Goal: Task Accomplishment & Management: Complete application form

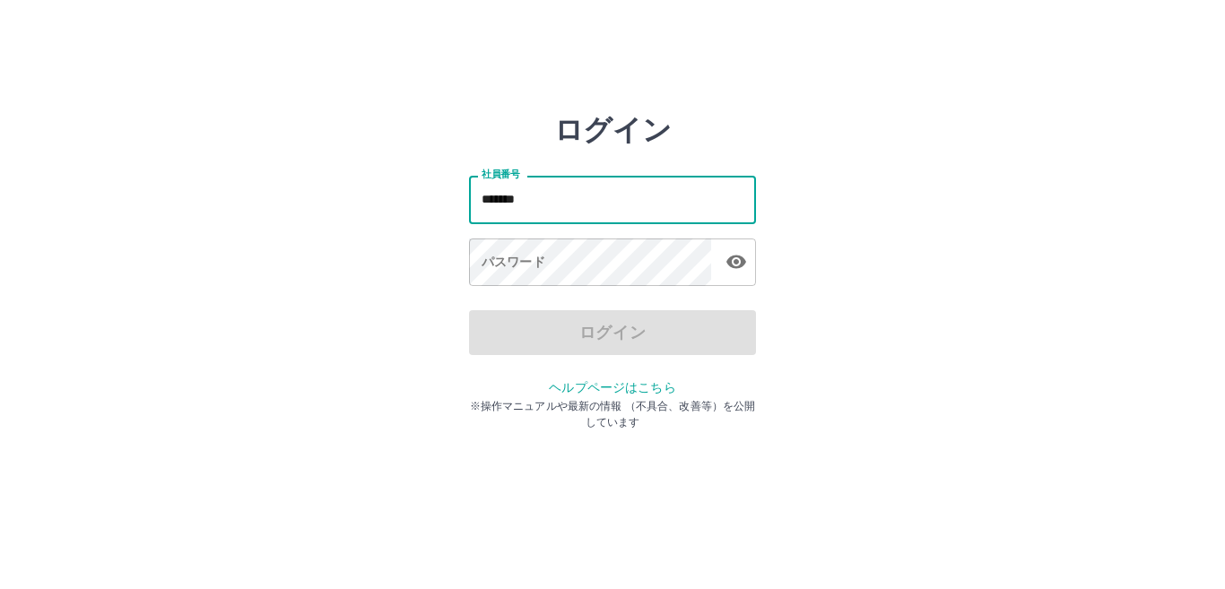
type input "*******"
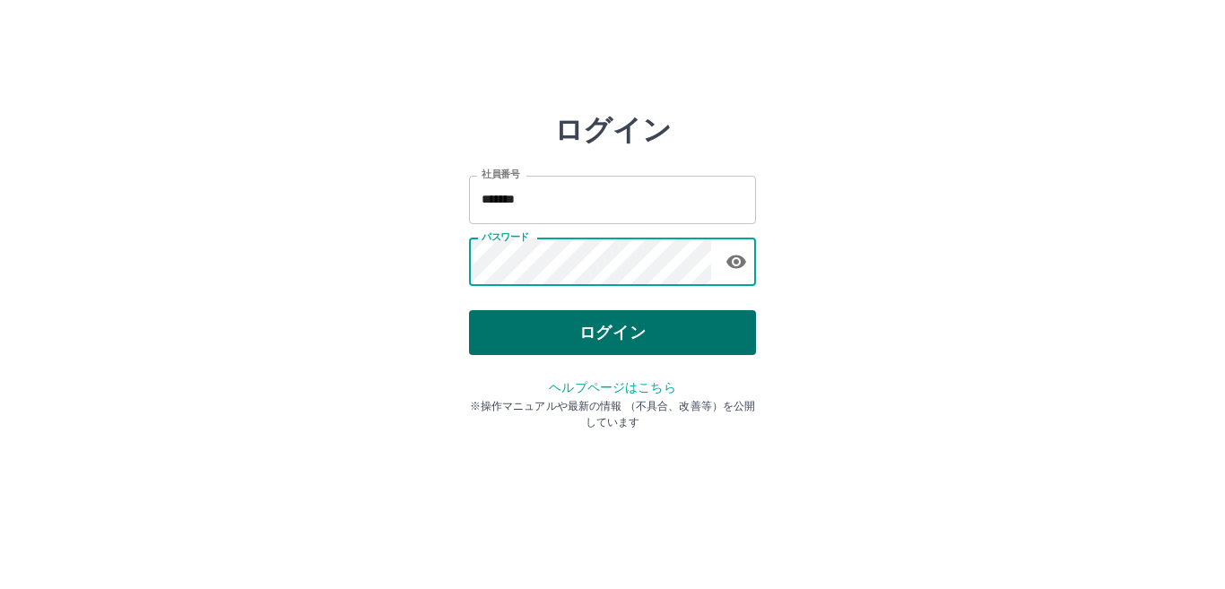
click at [670, 342] on button "ログイン" at bounding box center [612, 332] width 287 height 45
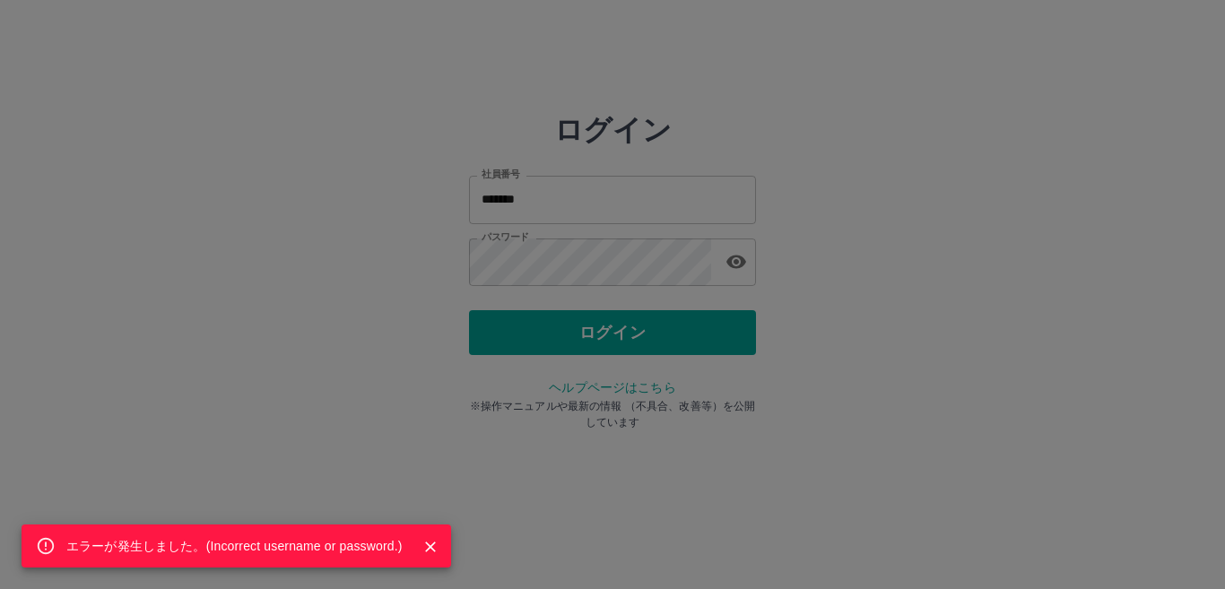
click at [623, 282] on div "エラーが発生しました。( Incorrect username or password. )" at bounding box center [612, 294] width 1225 height 589
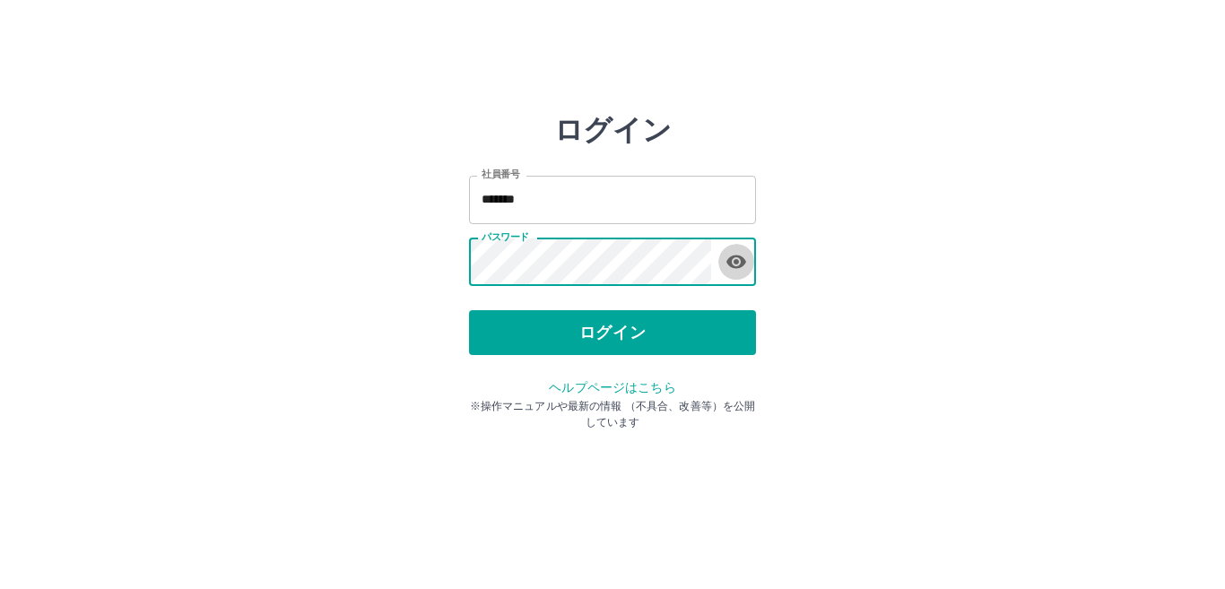
click at [742, 272] on icon "button" at bounding box center [736, 262] width 22 height 22
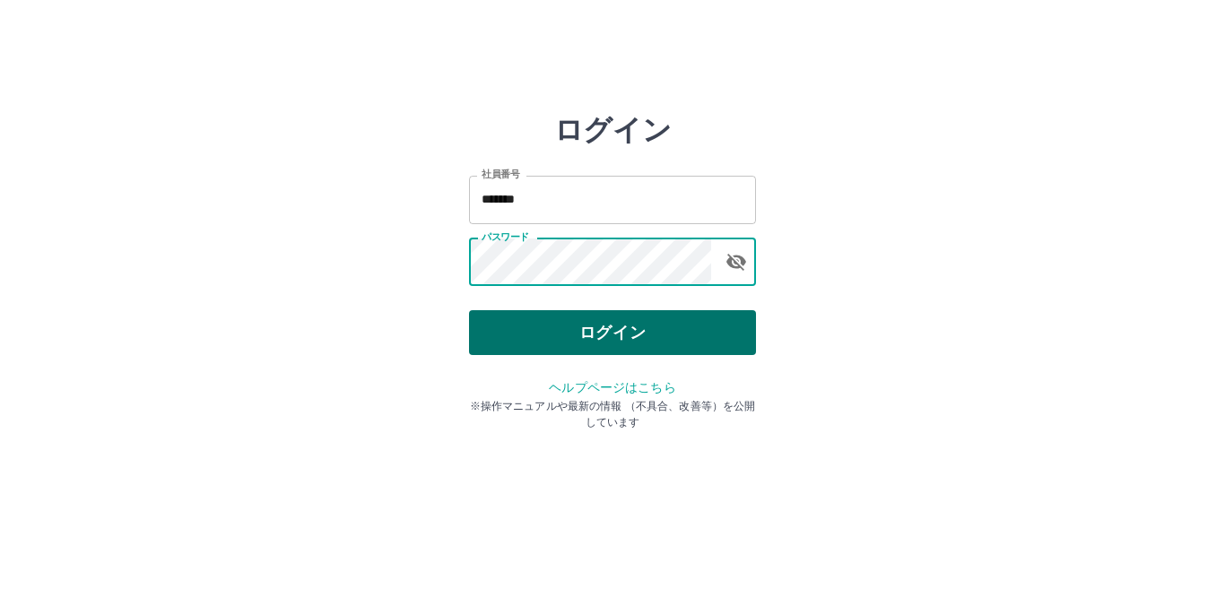
click at [588, 325] on button "ログイン" at bounding box center [612, 332] width 287 height 45
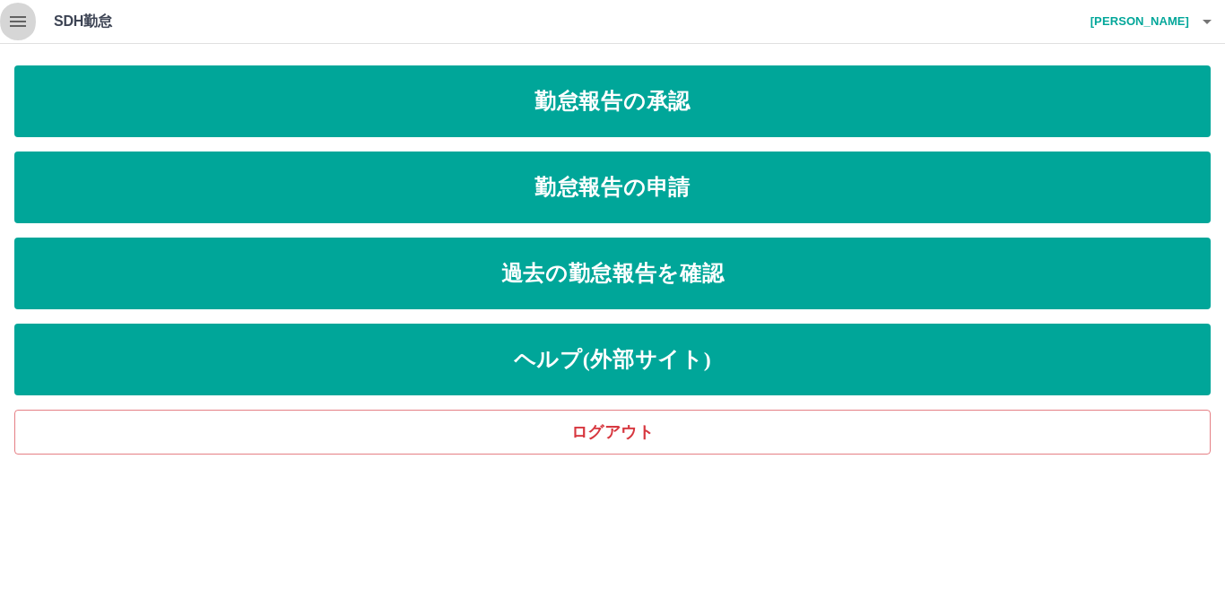
click at [29, 20] on button "button" at bounding box center [18, 21] width 36 height 43
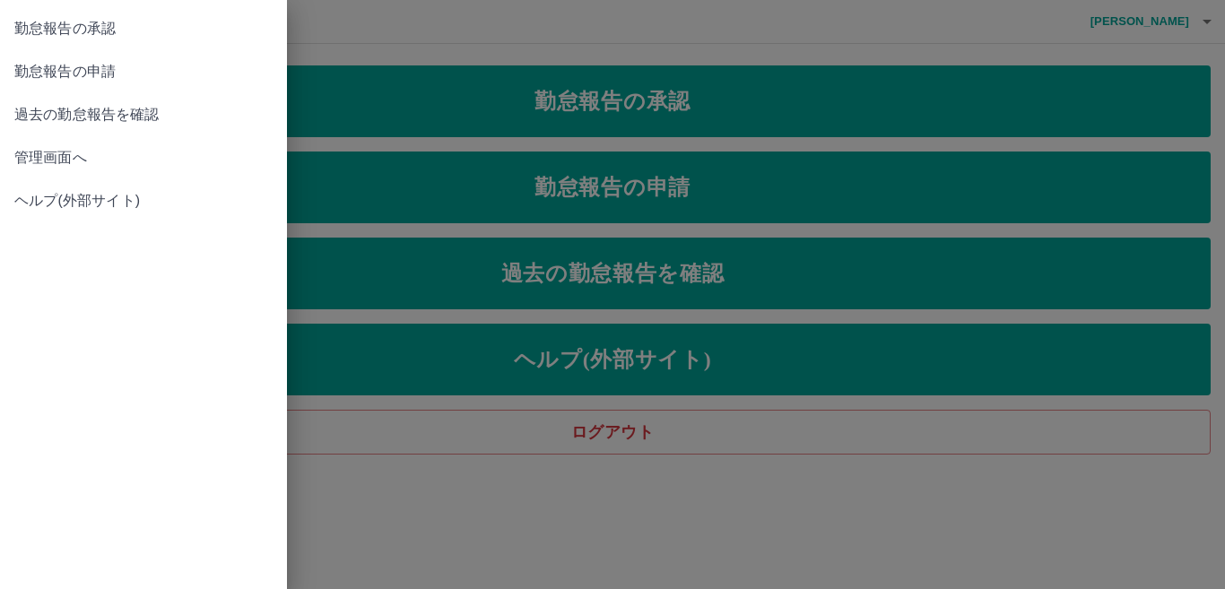
click at [369, 16] on div at bounding box center [612, 294] width 1225 height 589
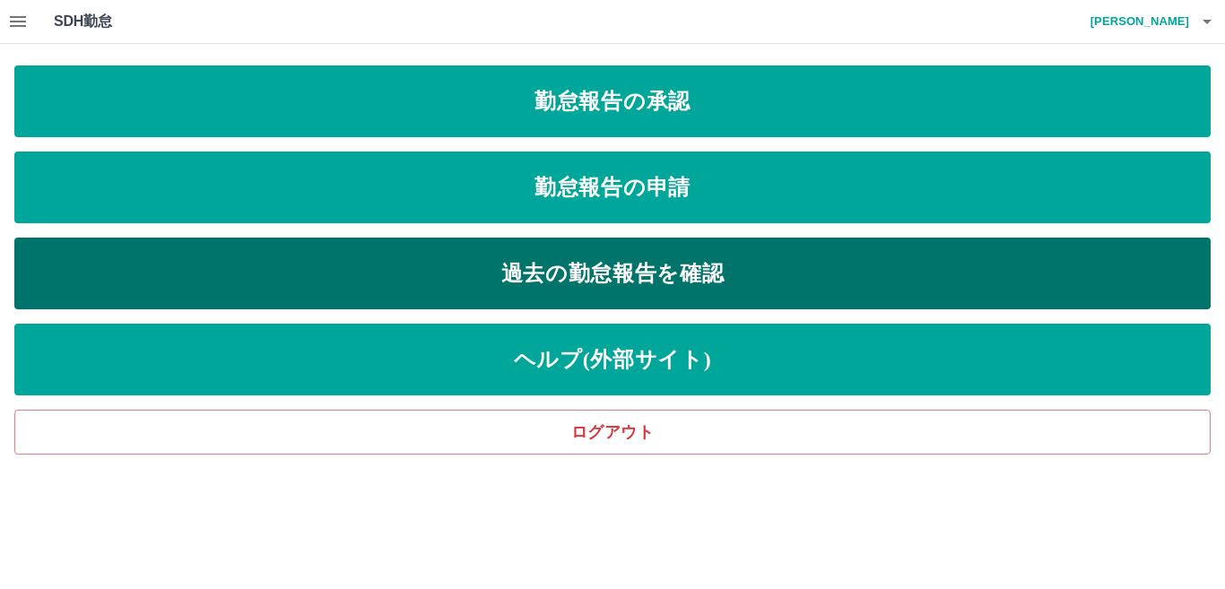
click at [660, 282] on link "過去の勤怠報告を確認" at bounding box center [612, 274] width 1196 height 72
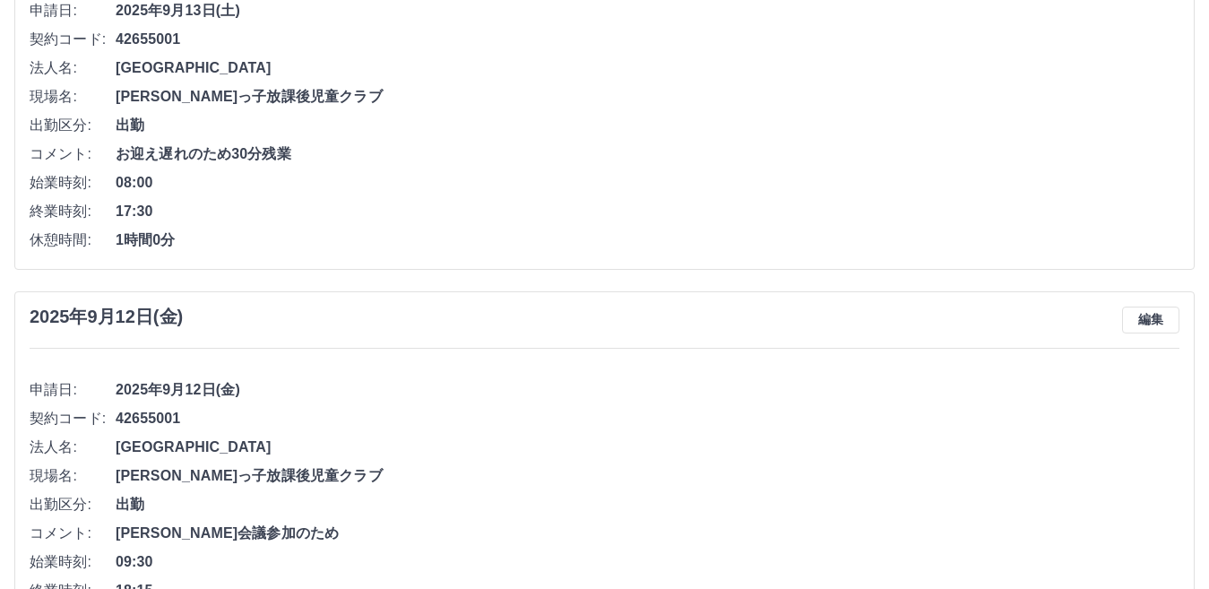
drag, startPoint x: 448, startPoint y: 455, endPoint x: 386, endPoint y: 398, distance: 84.4
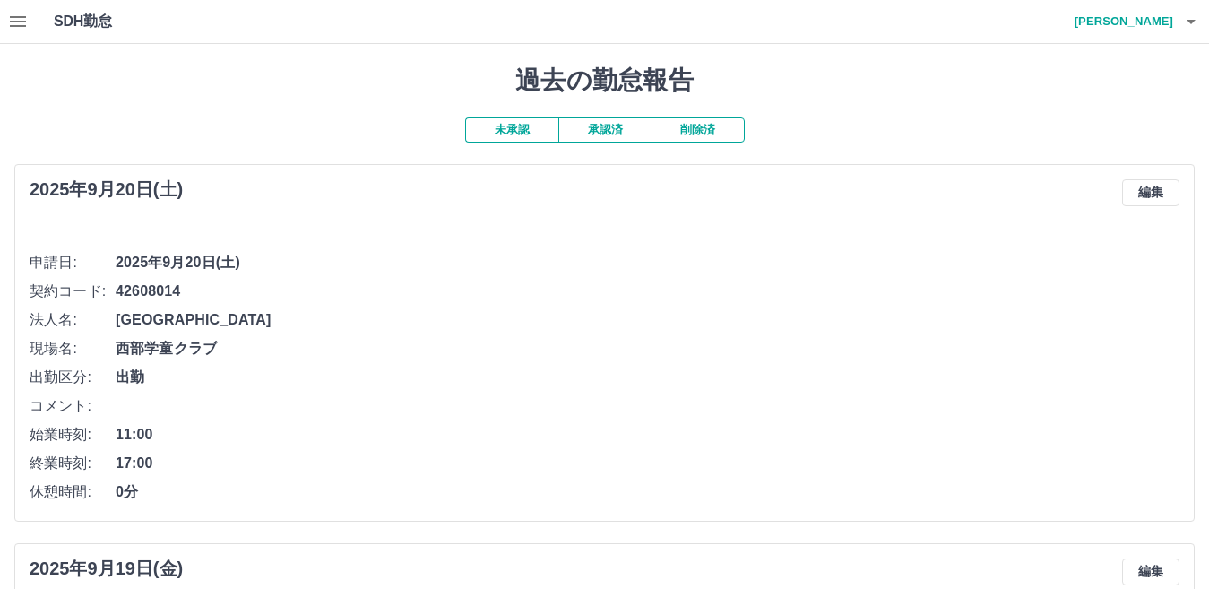
click at [25, 13] on icon "button" at bounding box center [18, 22] width 22 height 22
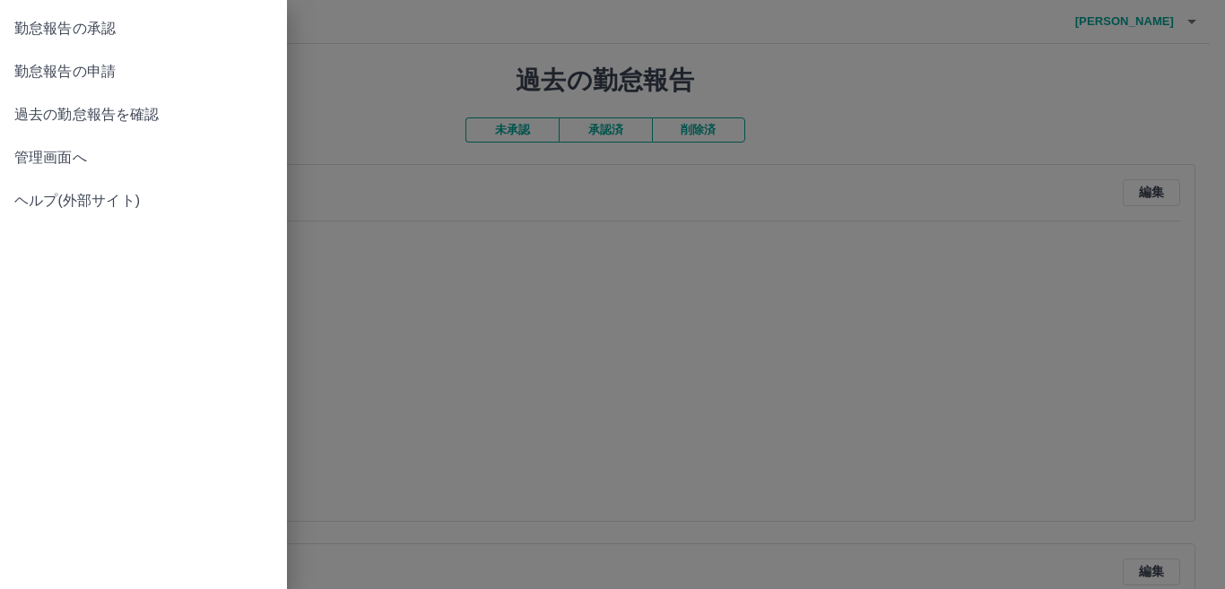
click at [631, 44] on div at bounding box center [612, 294] width 1225 height 589
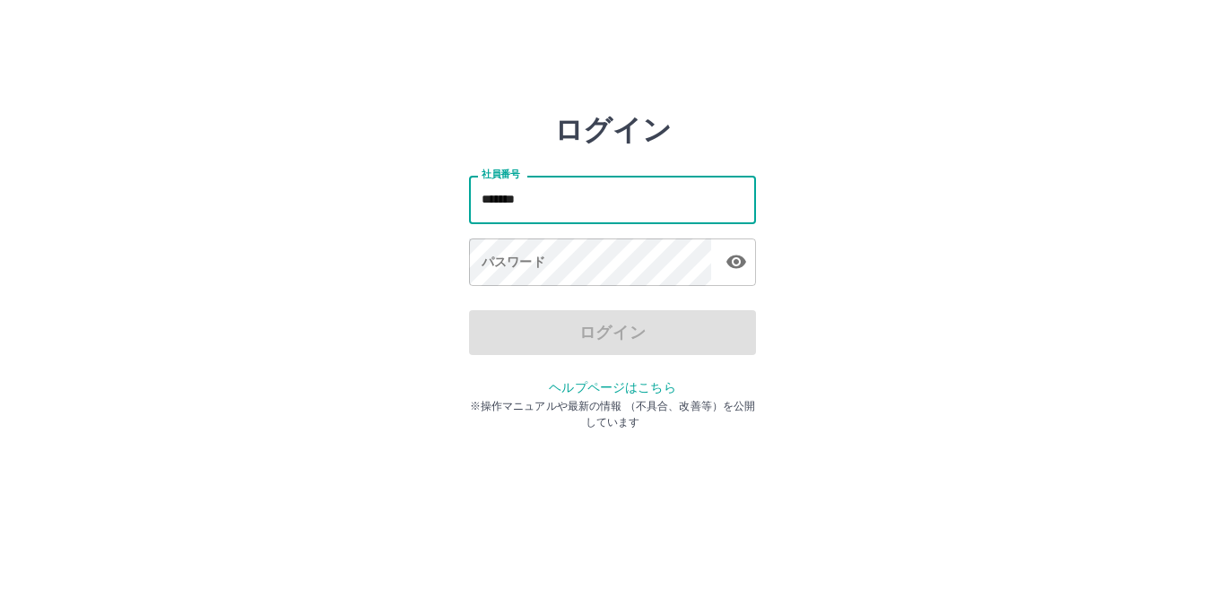
type input "*******"
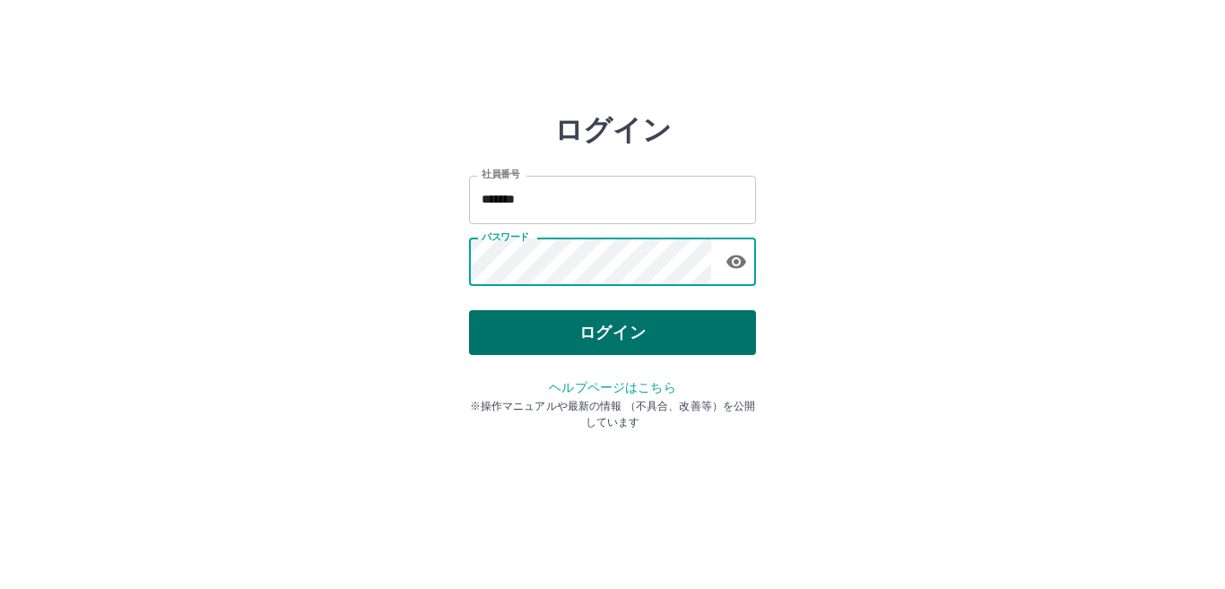
click at [673, 321] on button "ログイン" at bounding box center [612, 332] width 287 height 45
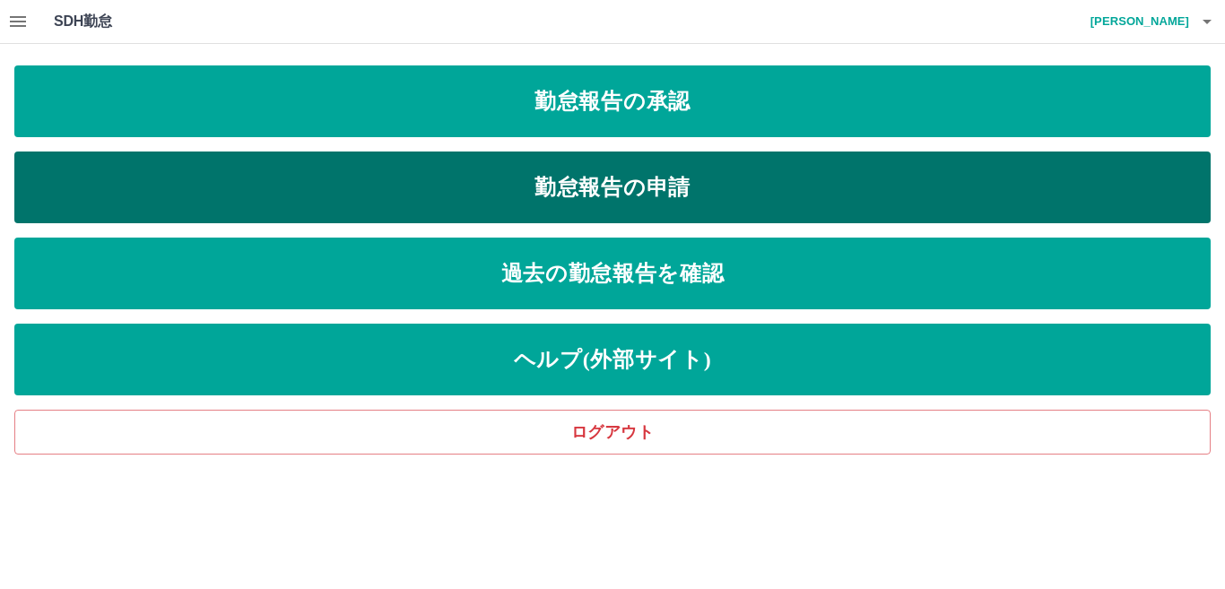
click at [693, 172] on link "勤怠報告の申請" at bounding box center [612, 188] width 1196 height 72
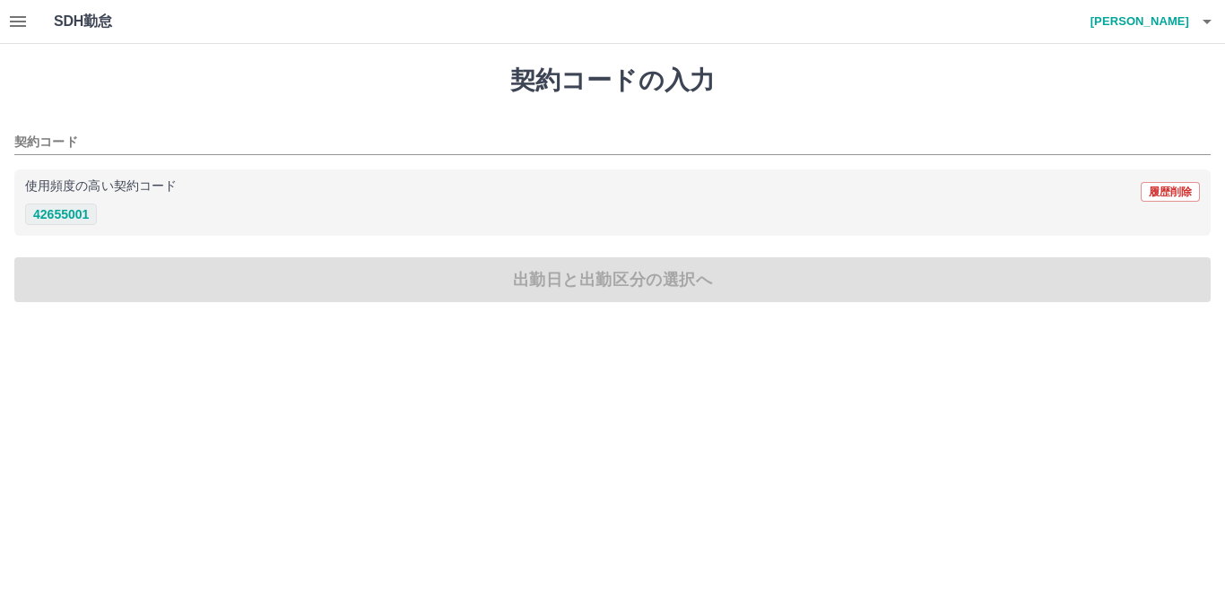
click at [67, 209] on button "42655001" at bounding box center [61, 215] width 72 height 22
type input "********"
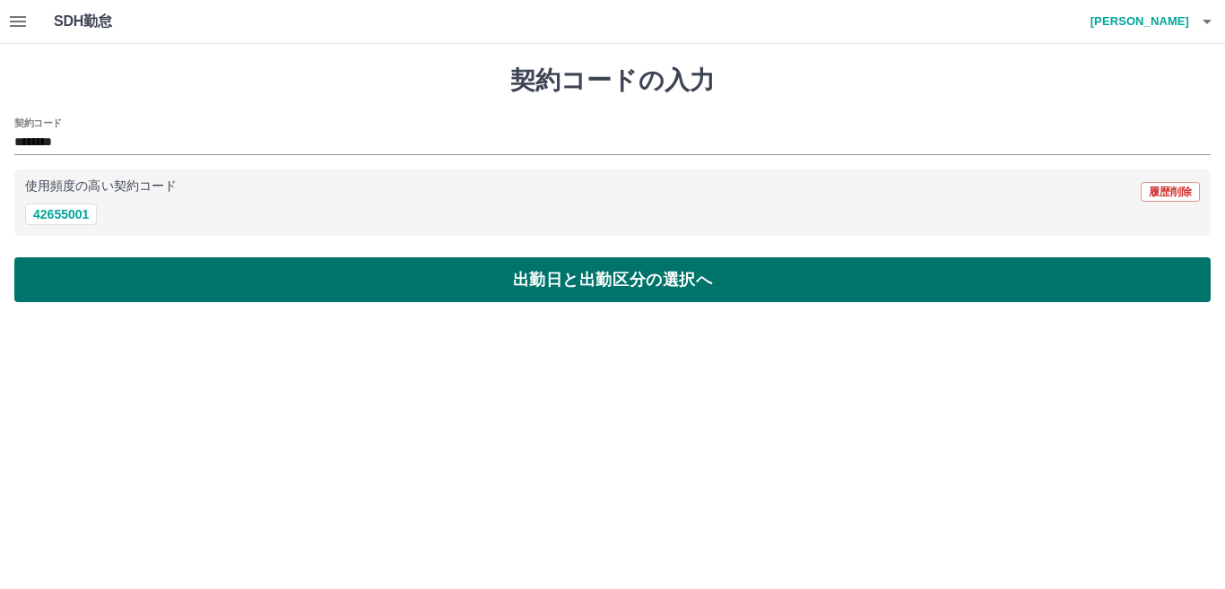
click at [219, 261] on button "出勤日と出勤区分の選択へ" at bounding box center [612, 279] width 1196 height 45
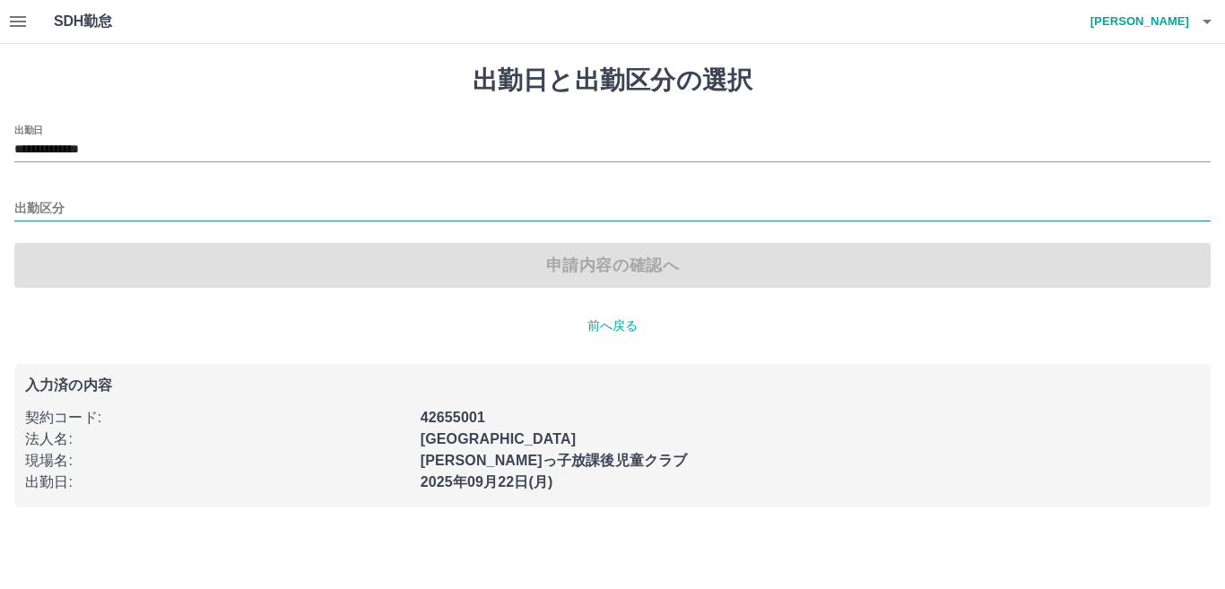
click at [195, 208] on input "出勤区分" at bounding box center [612, 209] width 1196 height 22
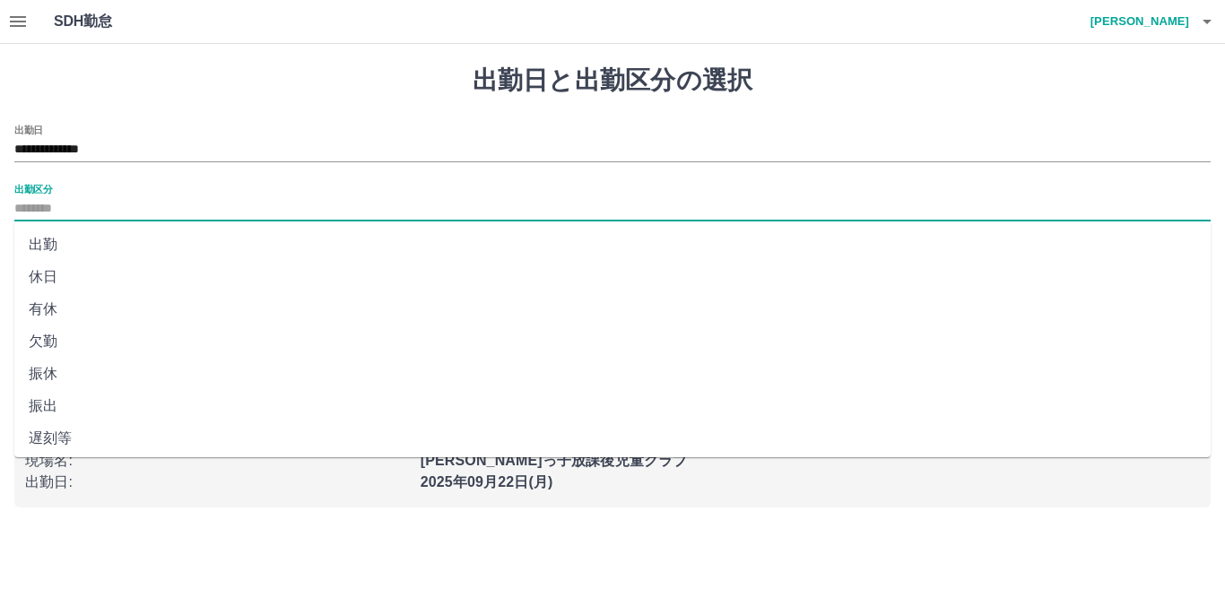
click at [186, 246] on li "出勤" at bounding box center [612, 245] width 1196 height 32
type input "**"
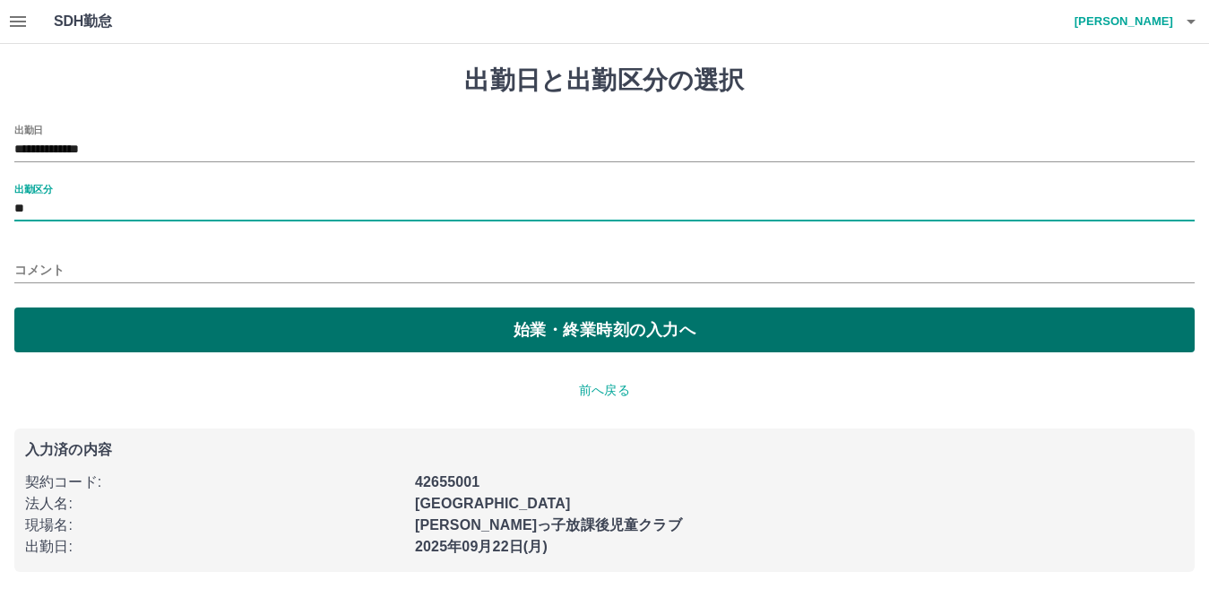
click at [191, 320] on button "始業・終業時刻の入力へ" at bounding box center [604, 330] width 1181 height 45
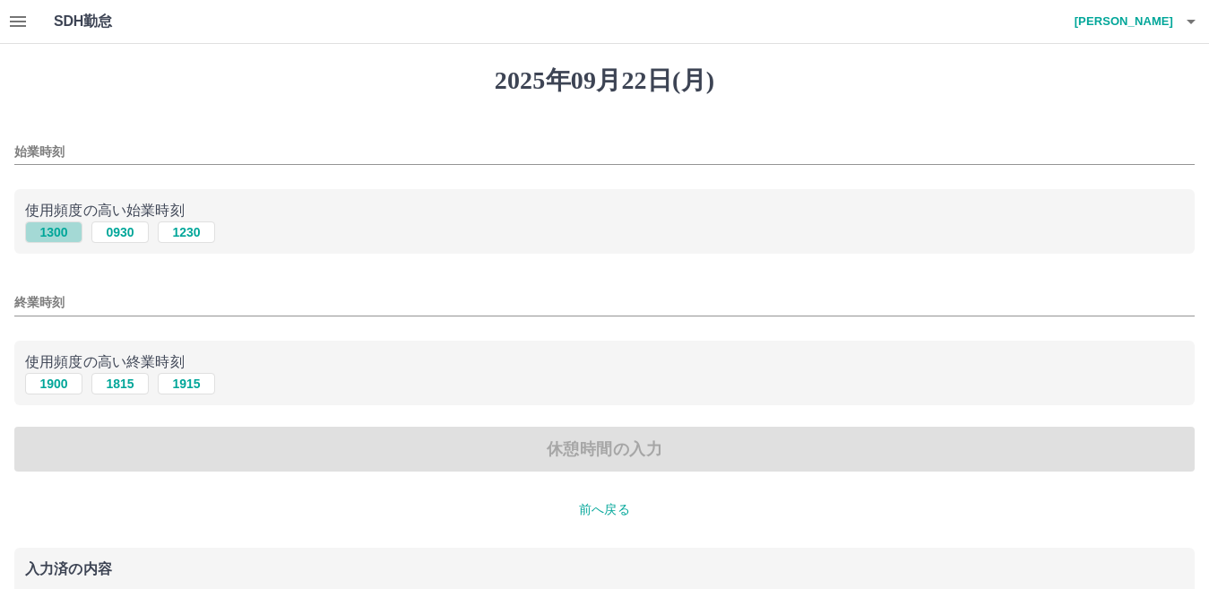
click at [66, 230] on button "1300" at bounding box center [53, 232] width 57 height 22
type input "****"
click at [61, 382] on button "1900" at bounding box center [53, 384] width 57 height 22
type input "****"
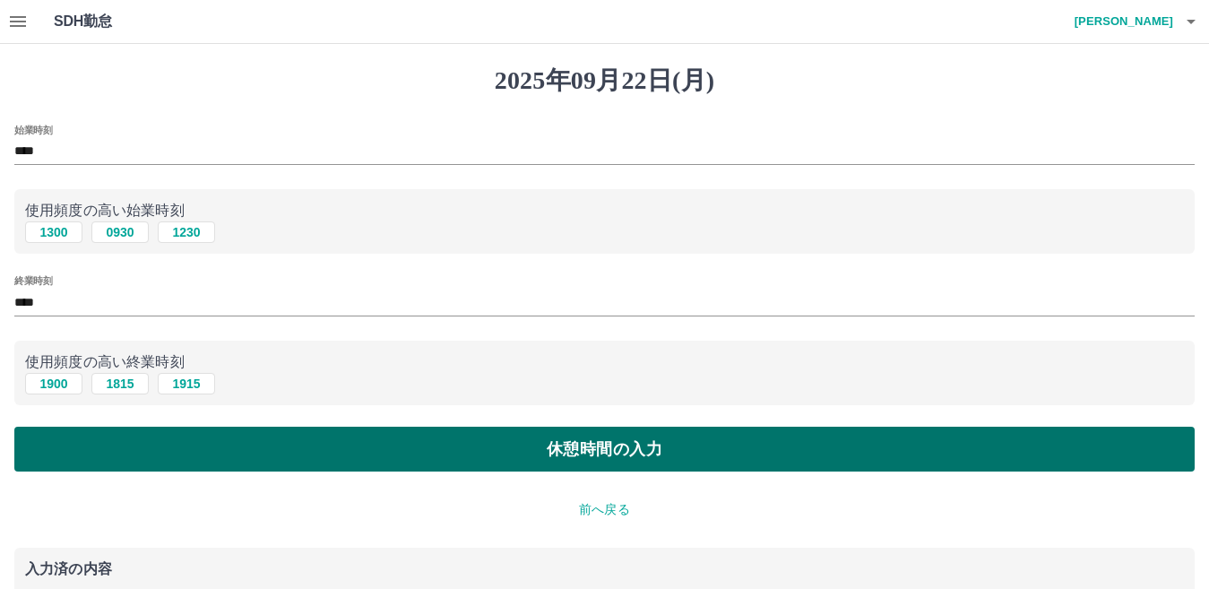
click at [316, 458] on button "休憩時間の入力" at bounding box center [604, 449] width 1181 height 45
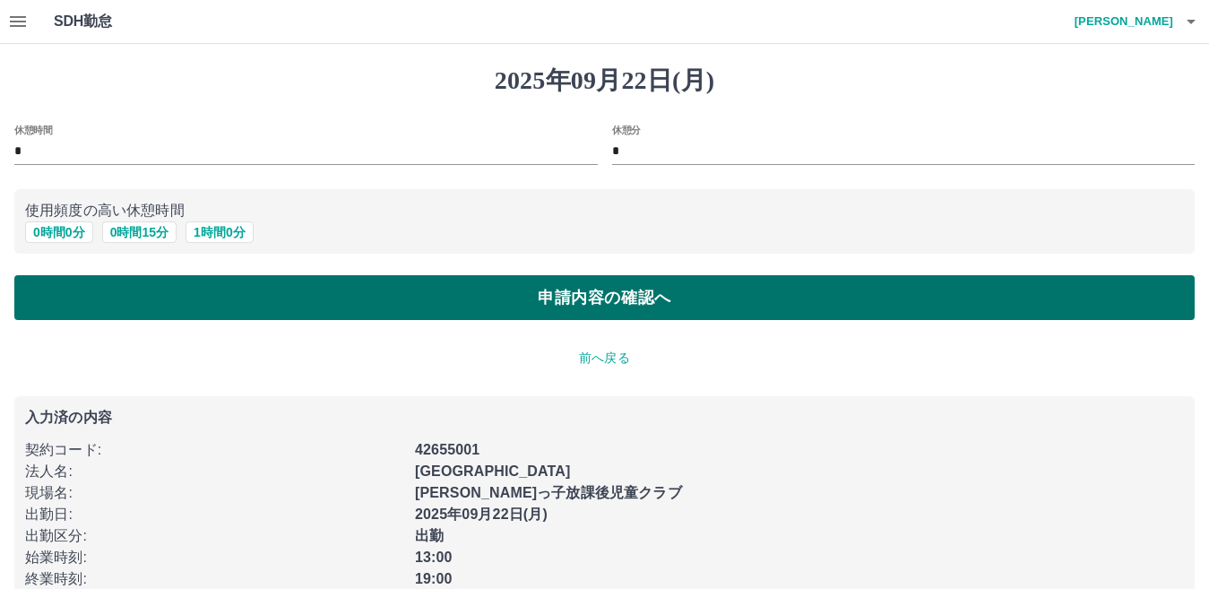
click at [275, 299] on button "申請内容の確認へ" at bounding box center [604, 297] width 1181 height 45
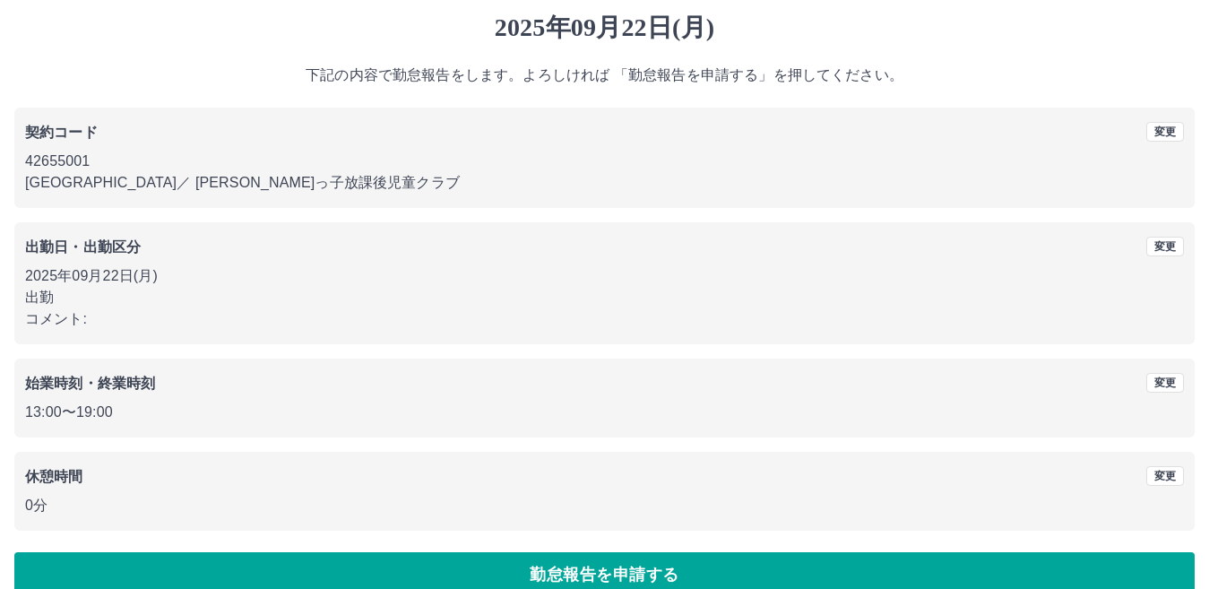
scroll to position [82, 0]
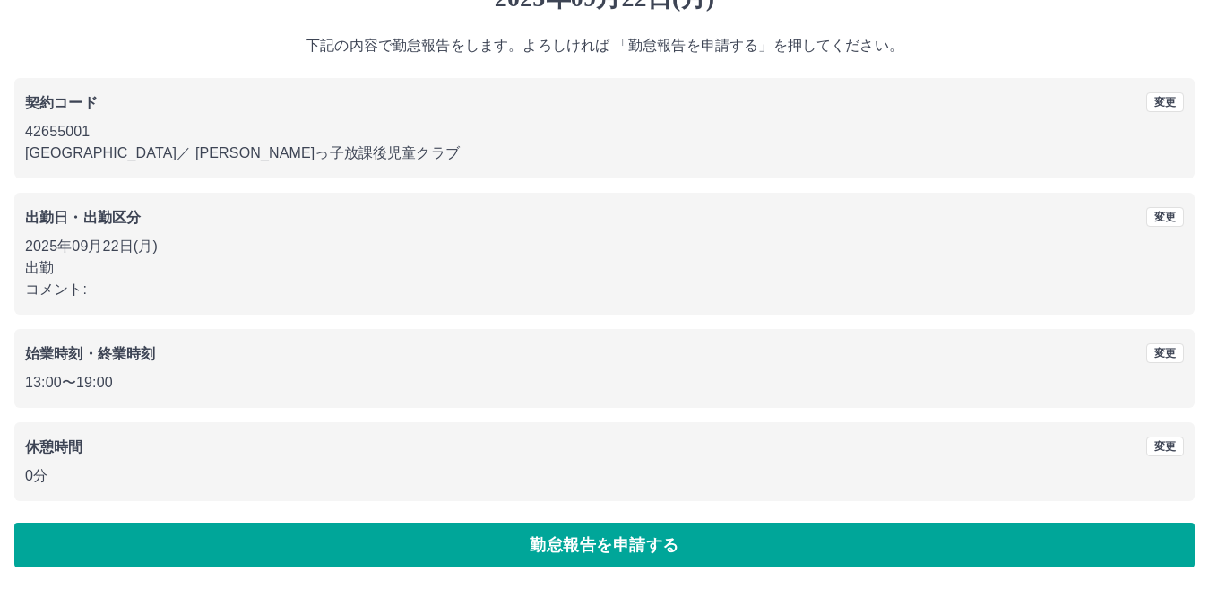
click at [443, 535] on button "勤怠報告を申請する" at bounding box center [604, 545] width 1181 height 45
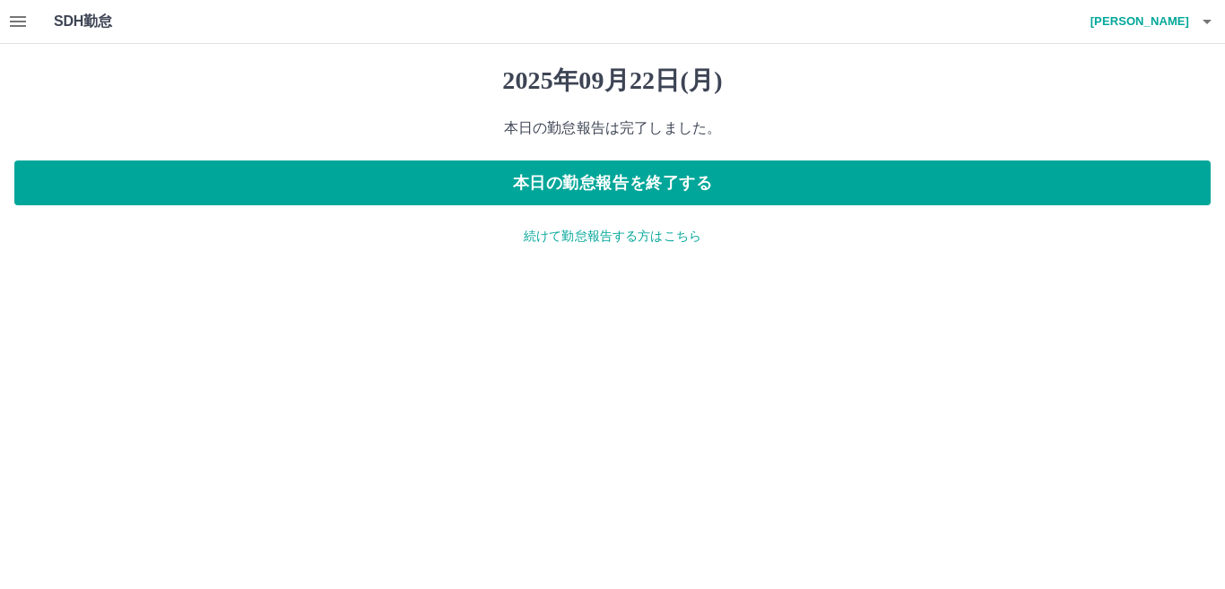
click at [27, 32] on button "button" at bounding box center [18, 21] width 36 height 43
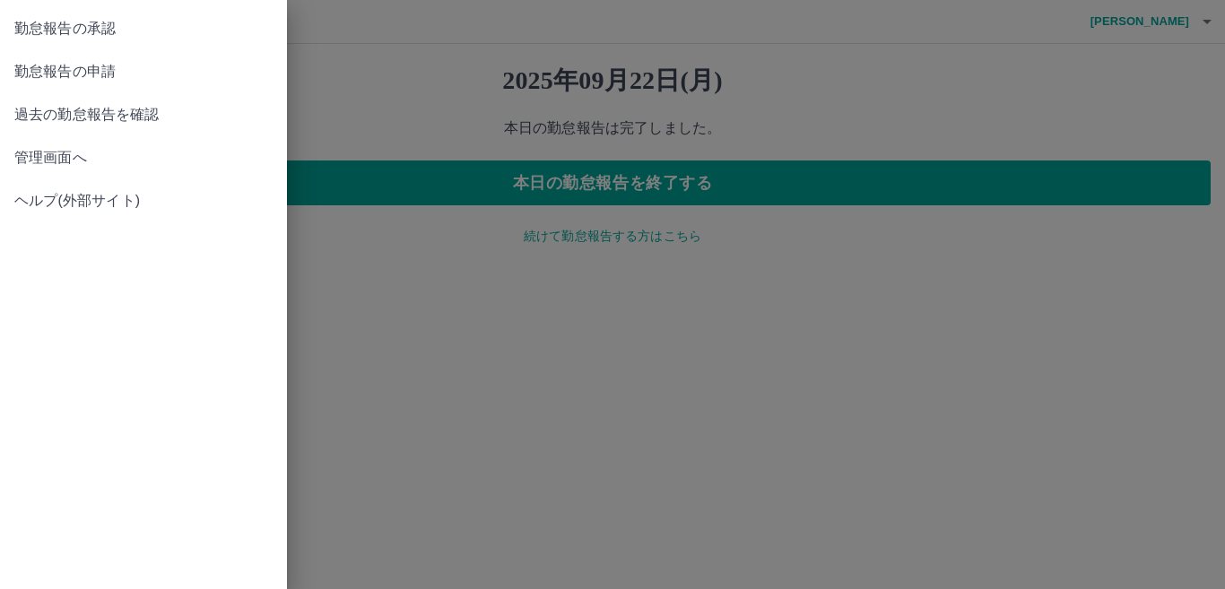
click at [85, 155] on span "管理画面へ" at bounding box center [143, 158] width 258 height 22
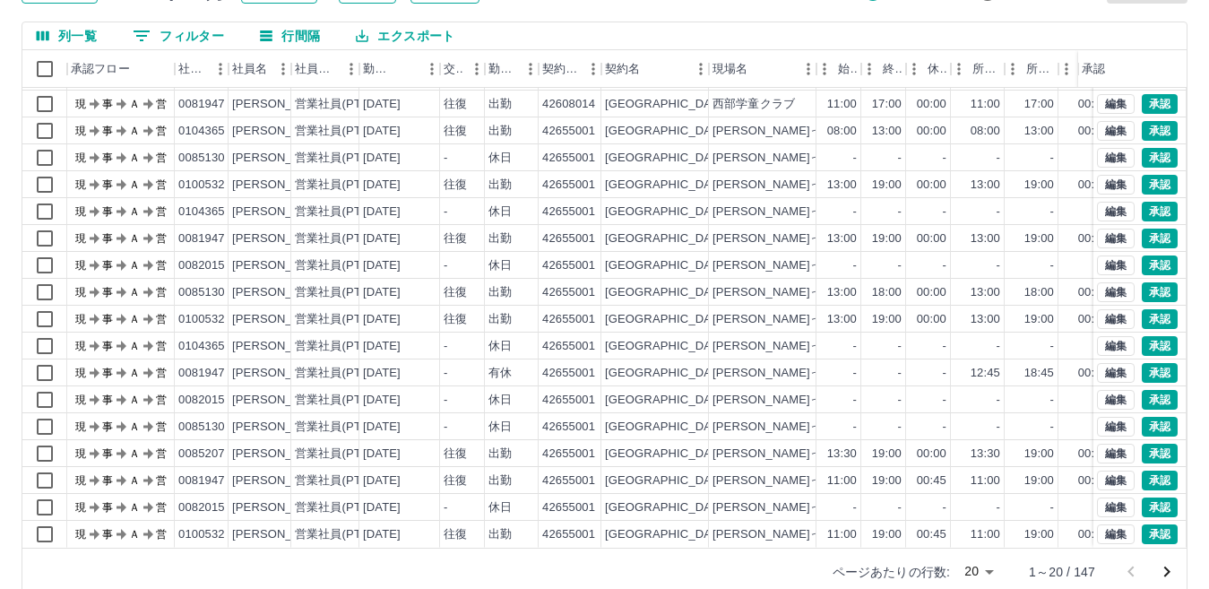
scroll to position [169, 0]
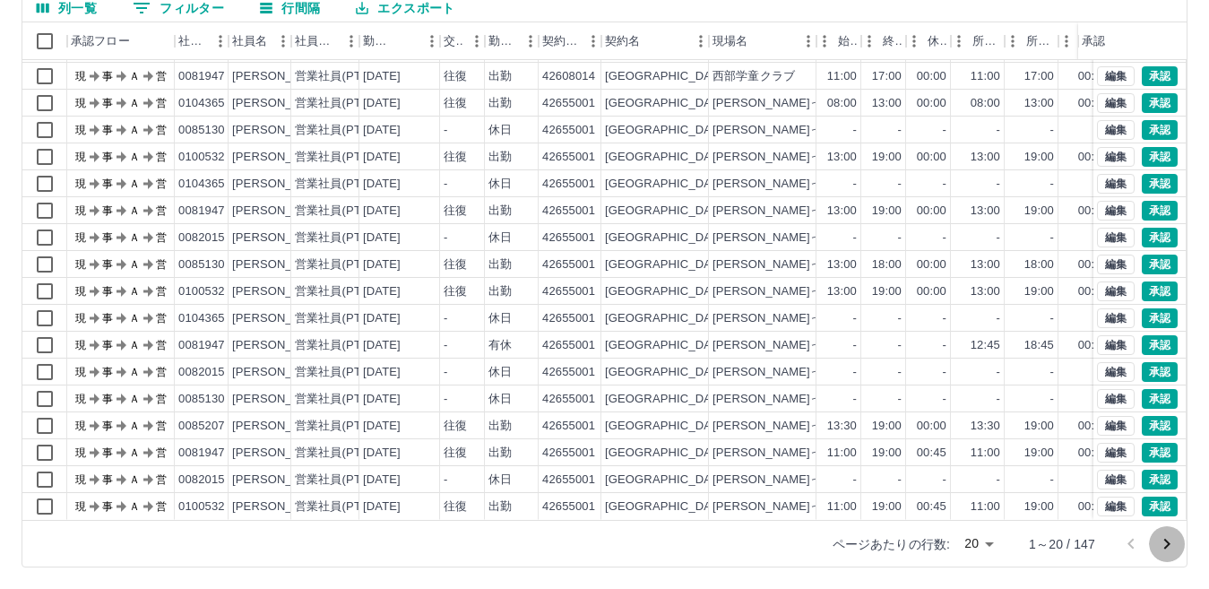
click at [1169, 550] on icon "次のページへ" at bounding box center [1167, 544] width 22 height 22
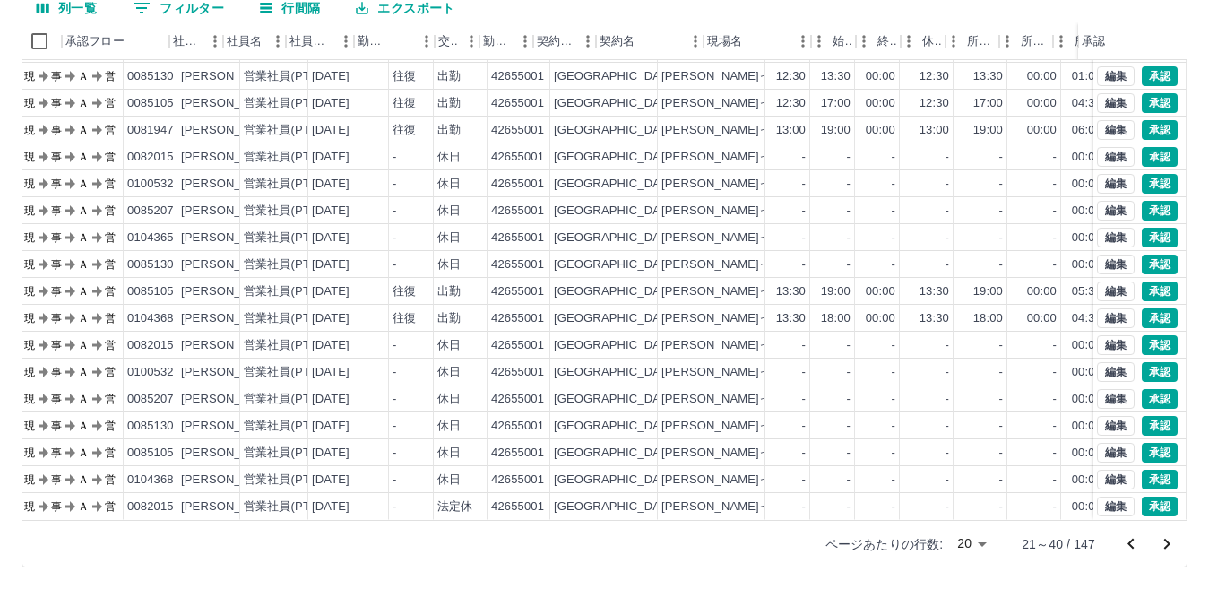
scroll to position [93, 0]
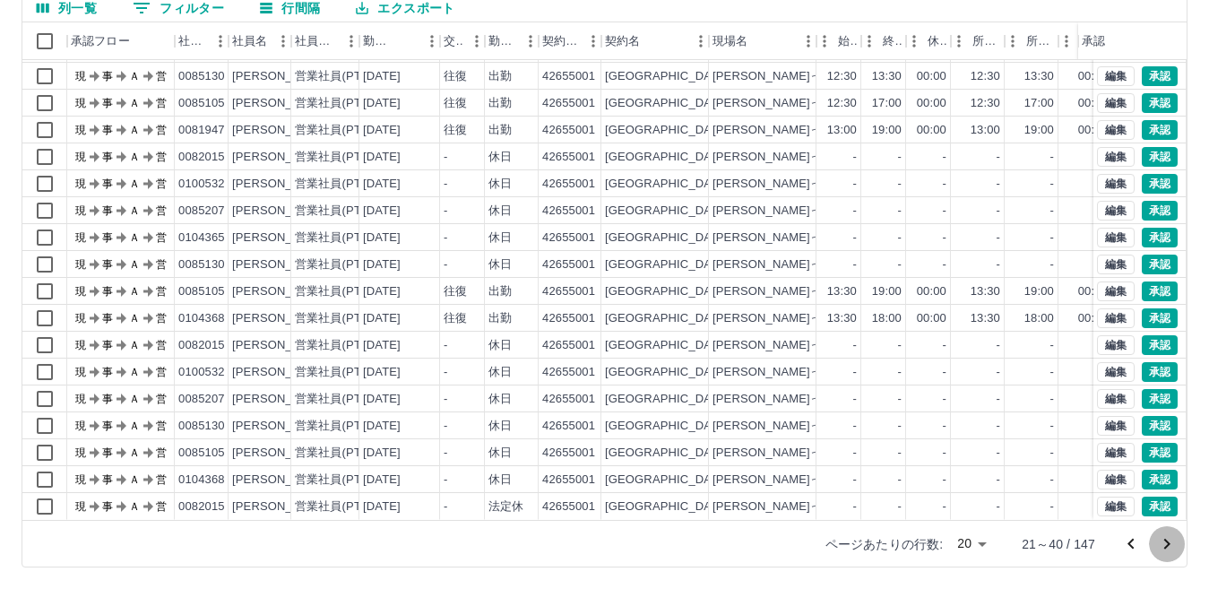
click at [1162, 546] on icon "次のページへ" at bounding box center [1167, 544] width 22 height 22
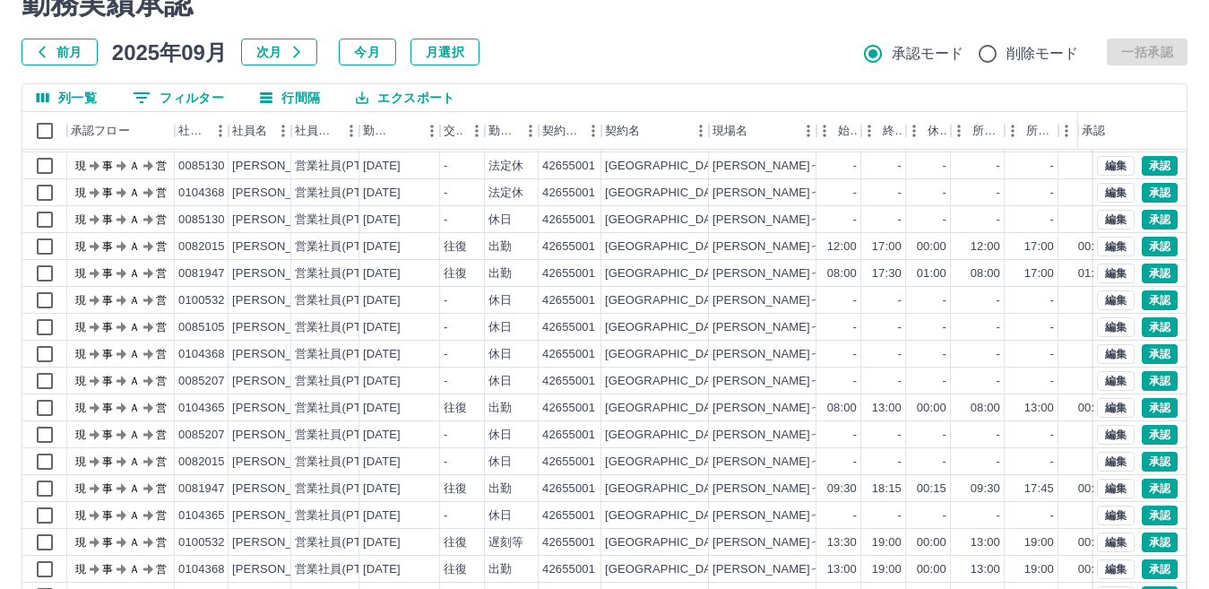
scroll to position [169, 0]
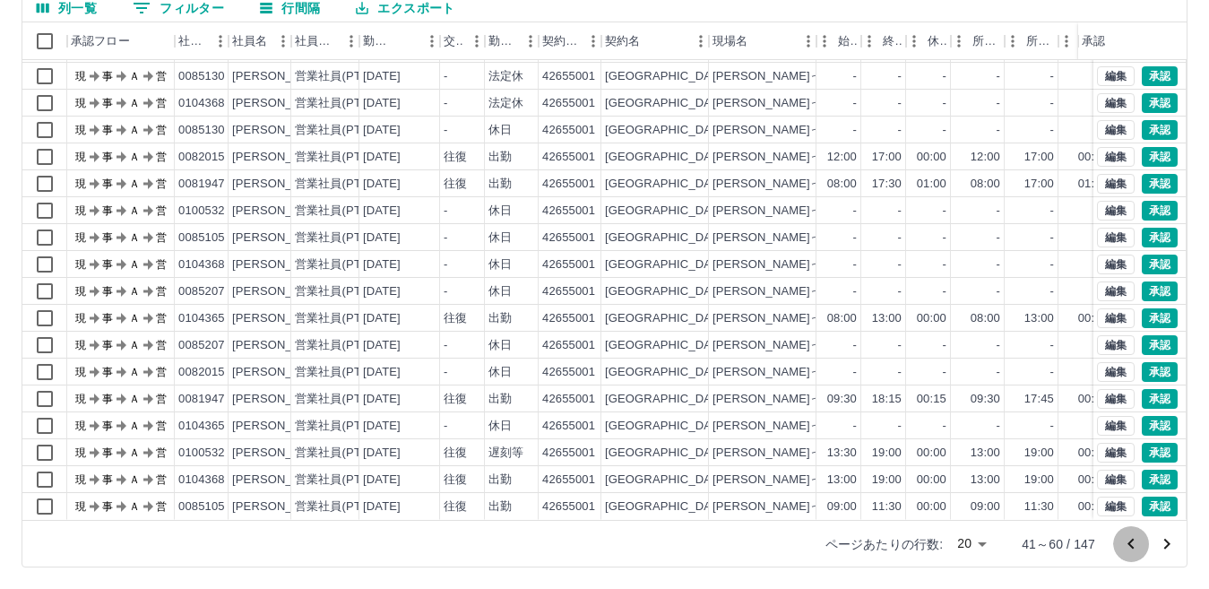
click at [1124, 548] on icon "前のページへ" at bounding box center [1132, 544] width 22 height 22
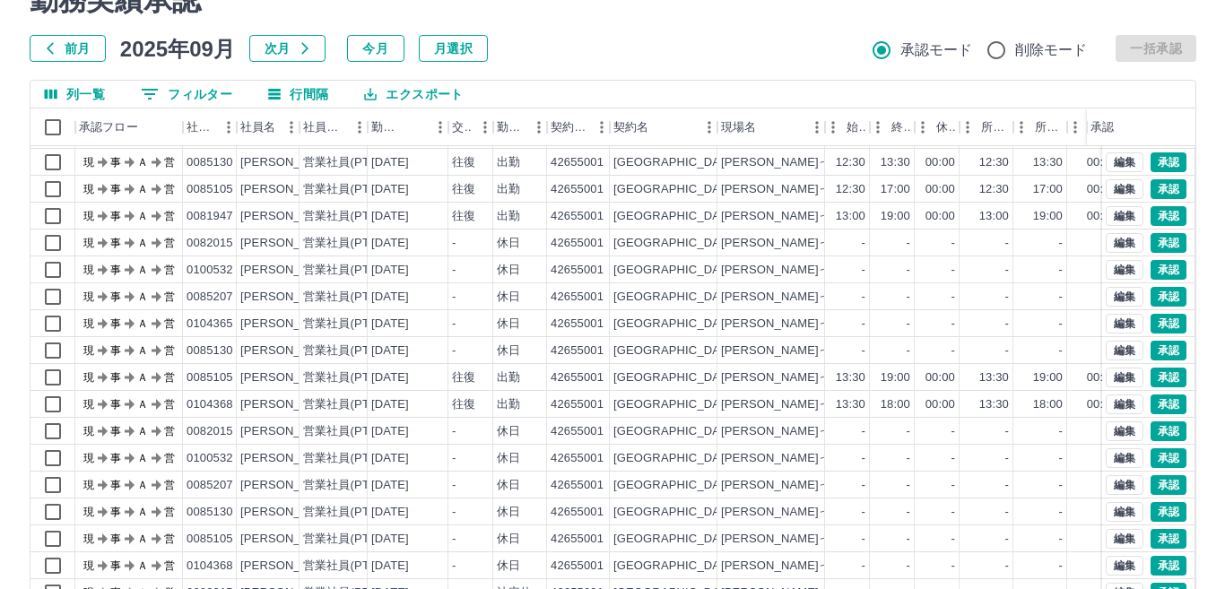
scroll to position [0, 0]
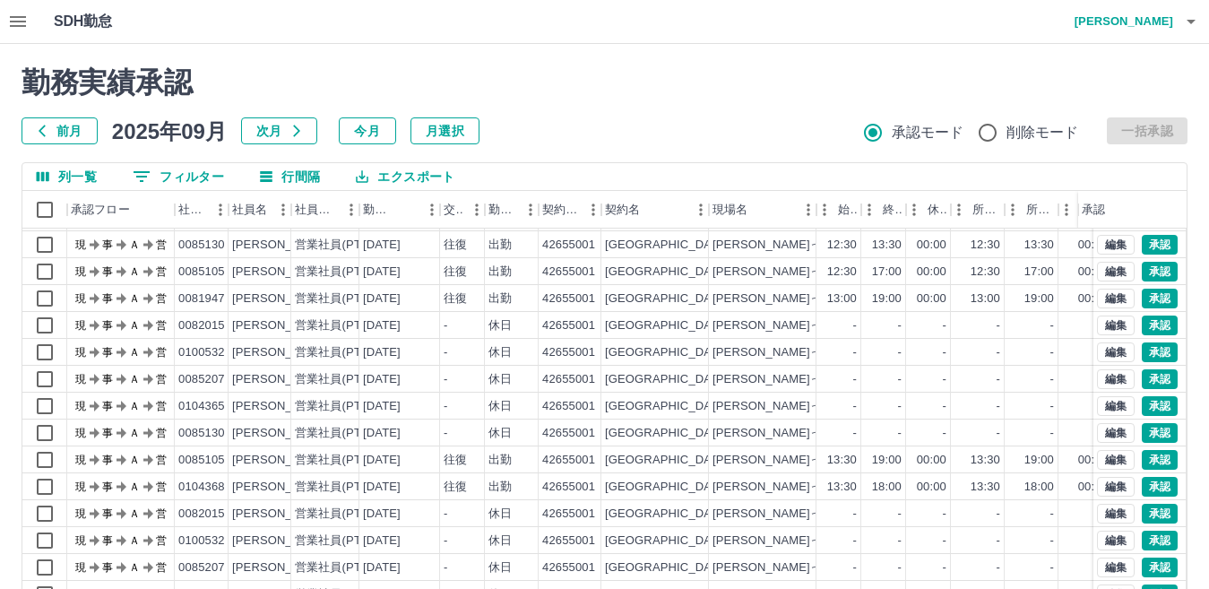
click at [29, 27] on button "button" at bounding box center [18, 21] width 36 height 43
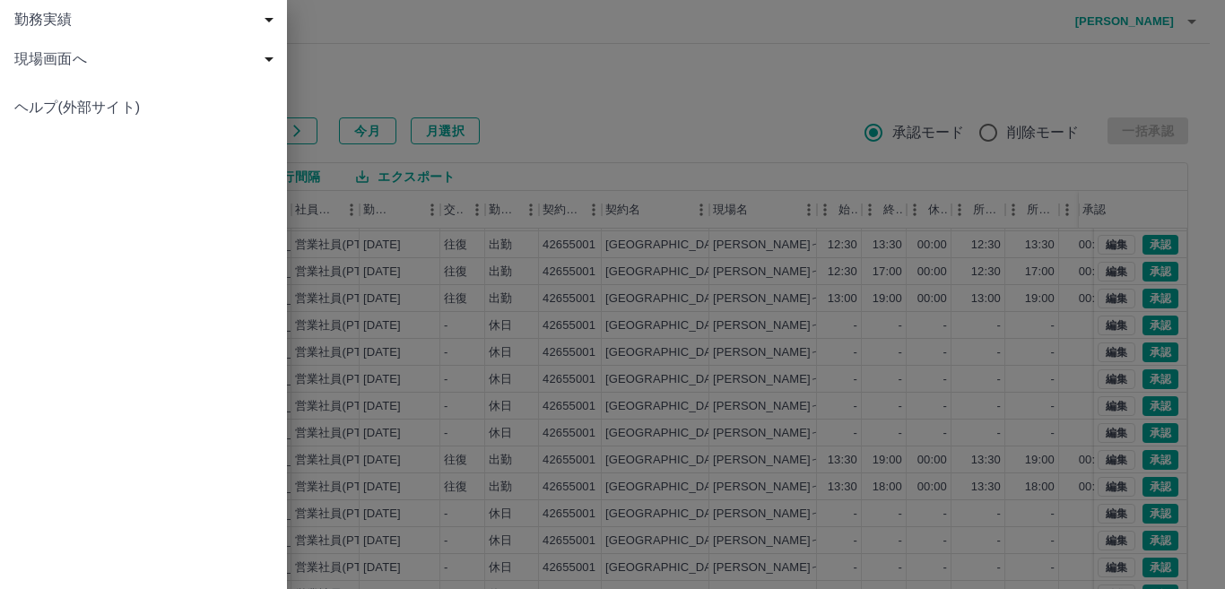
click at [68, 34] on div "勤務実績" at bounding box center [143, 19] width 287 height 39
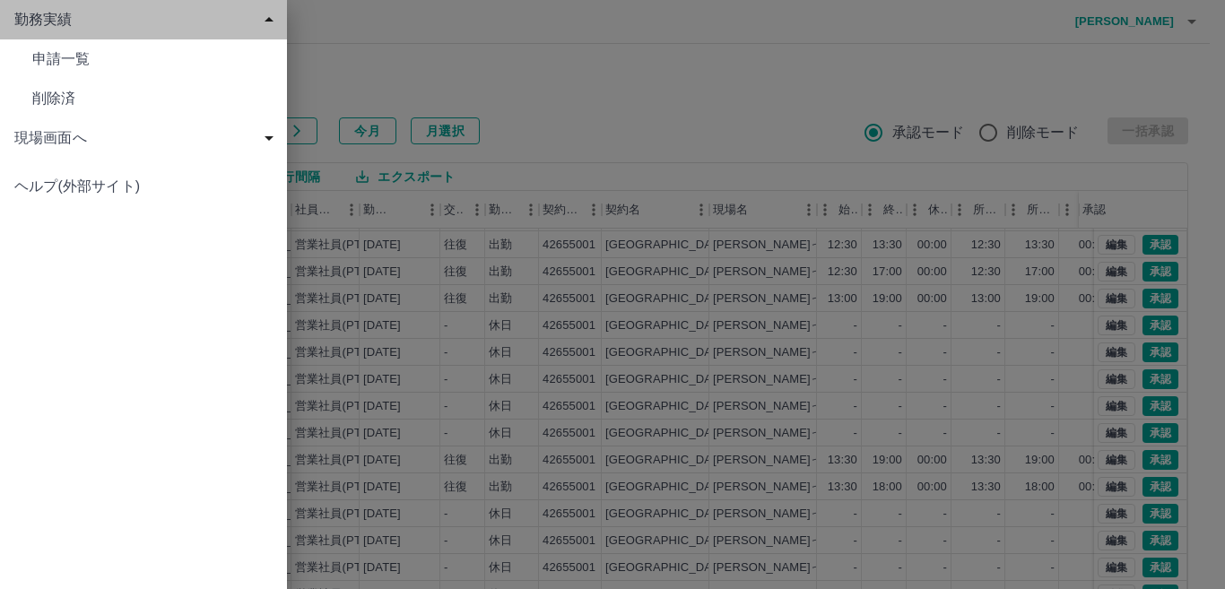
click at [68, 34] on div "勤務実績" at bounding box center [143, 19] width 287 height 39
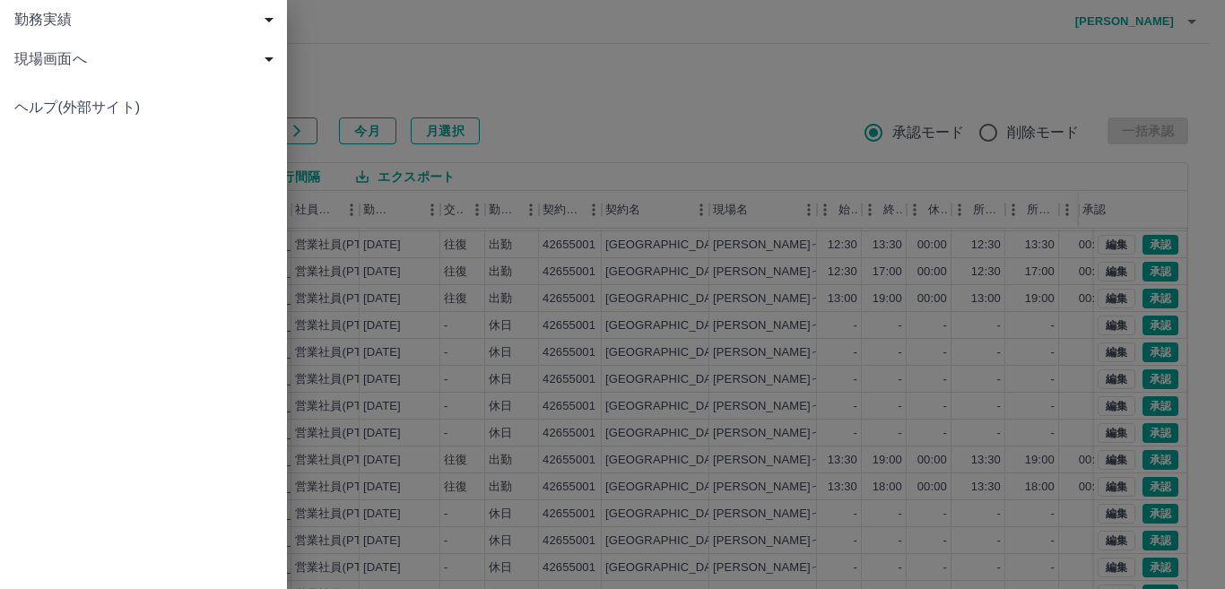
click at [96, 74] on div "現場画面へ" at bounding box center [143, 58] width 287 height 39
click at [102, 97] on span "現場画面へ" at bounding box center [152, 99] width 240 height 22
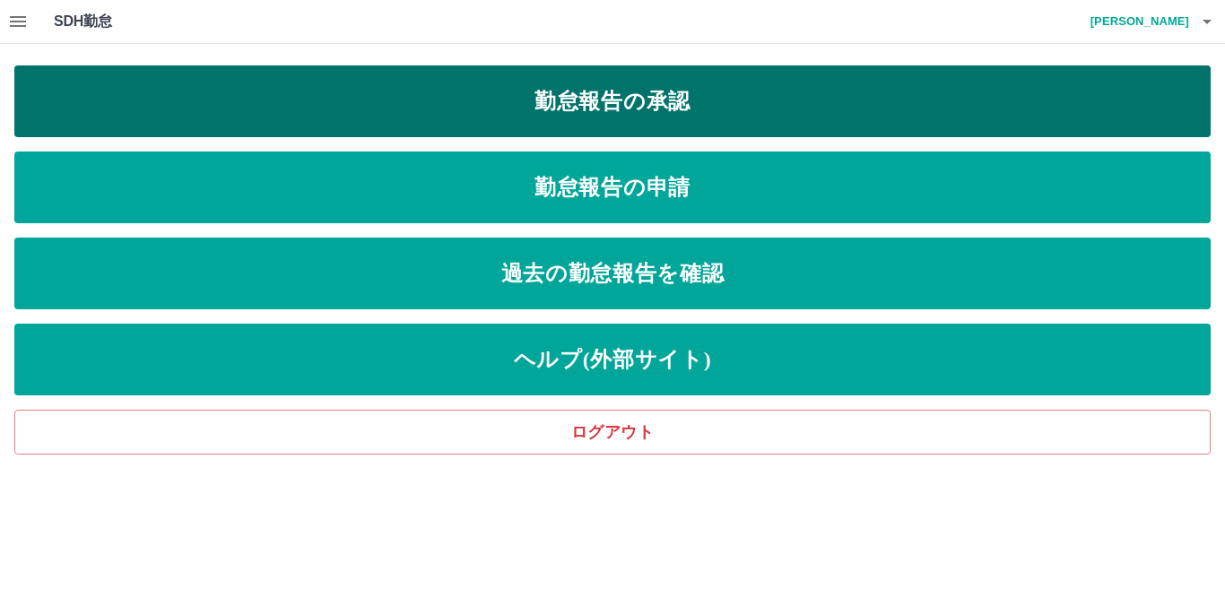
click at [385, 102] on link "勤怠報告の承認" at bounding box center [612, 101] width 1196 height 72
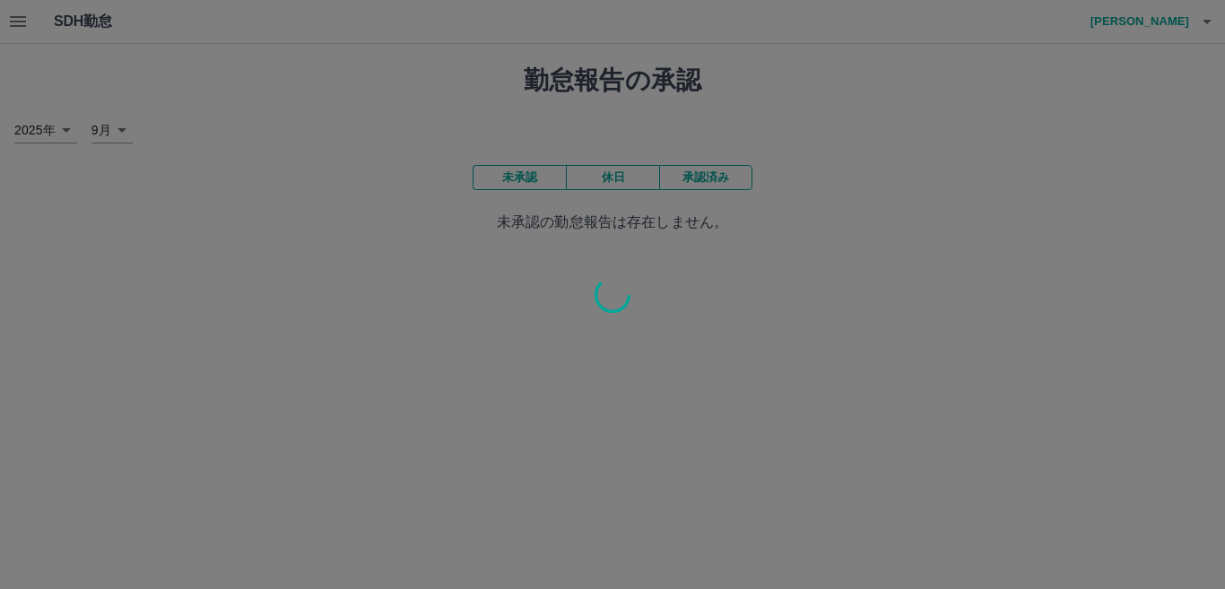
click at [4, 18] on div at bounding box center [612, 294] width 1225 height 589
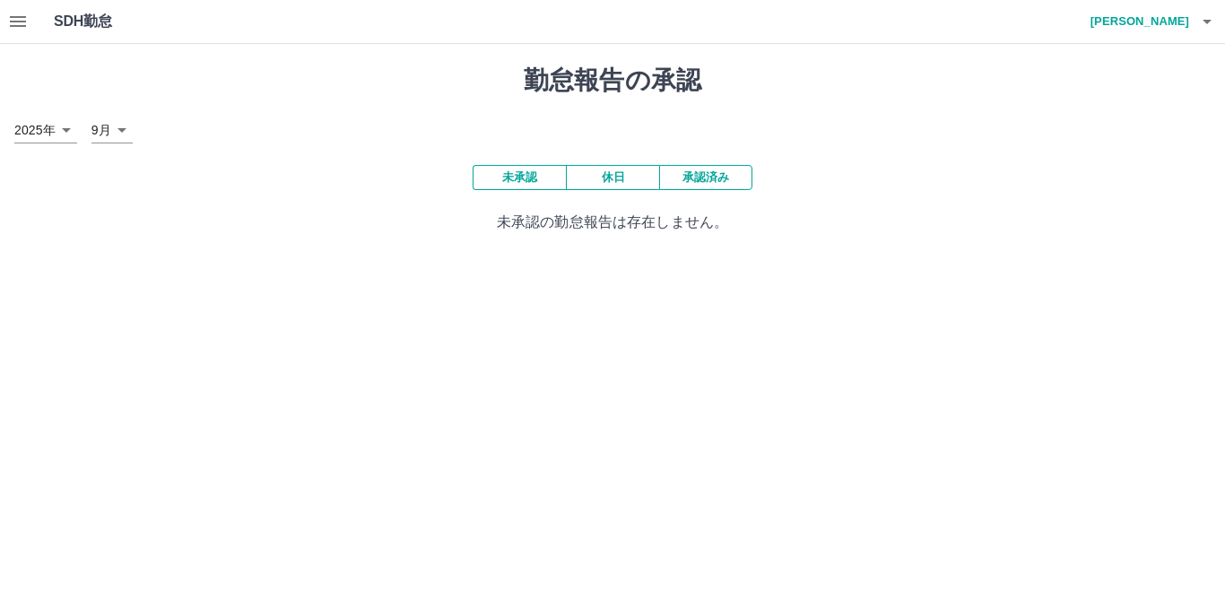
click at [13, 20] on icon "button" at bounding box center [18, 22] width 22 height 22
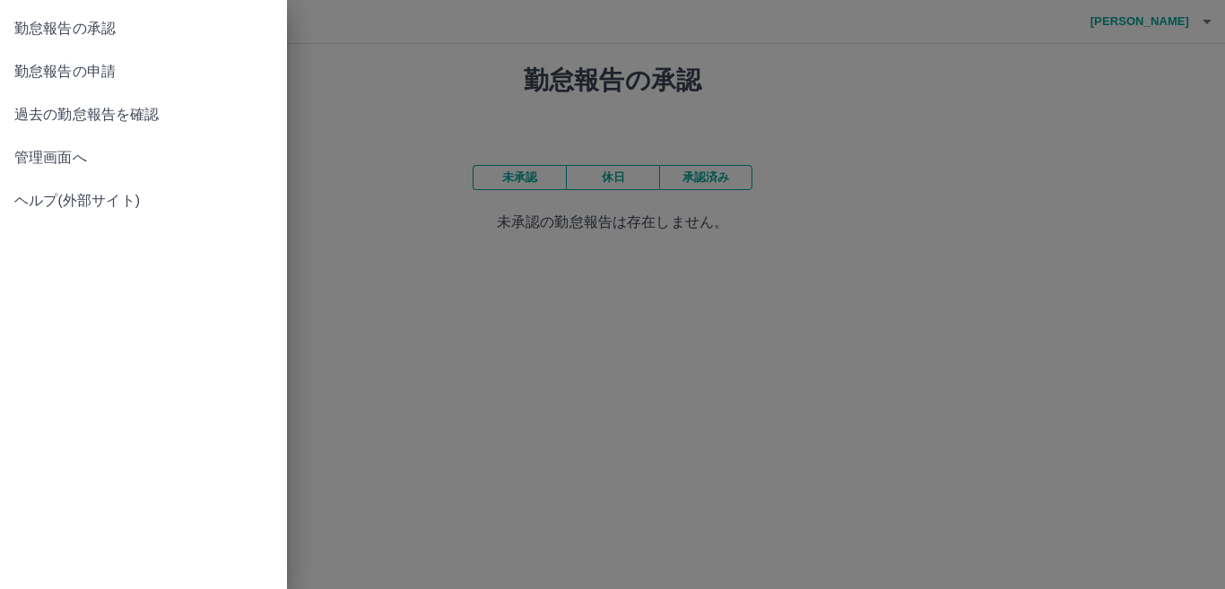
click at [87, 69] on span "勤怠報告の申請" at bounding box center [143, 72] width 258 height 22
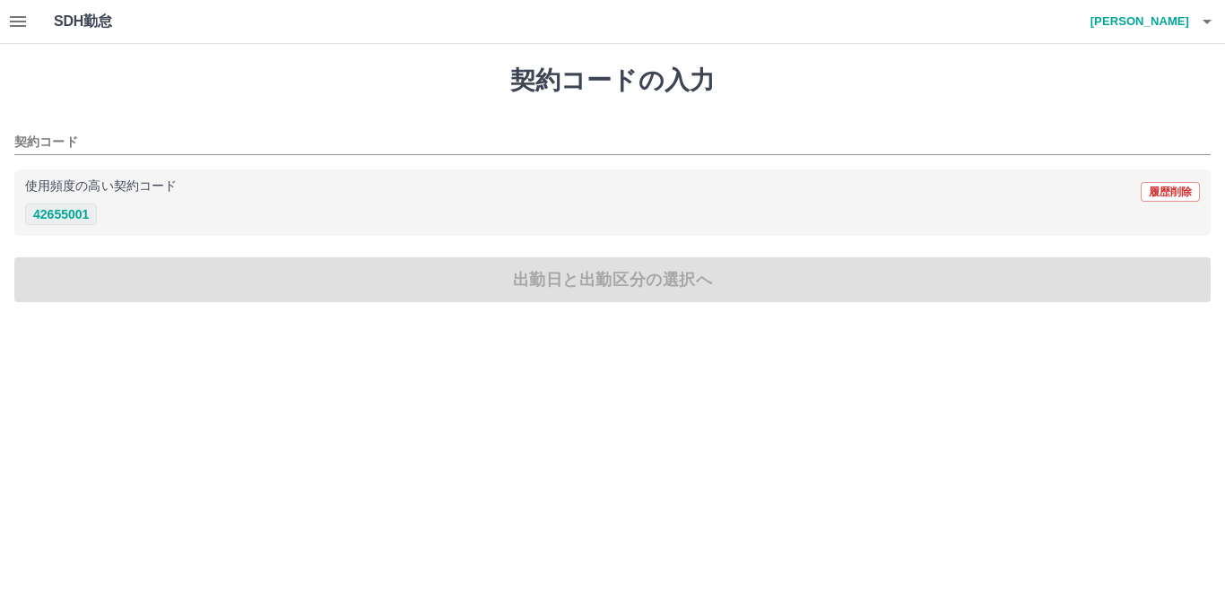
click at [59, 206] on button "42655001" at bounding box center [61, 215] width 72 height 22
type input "********"
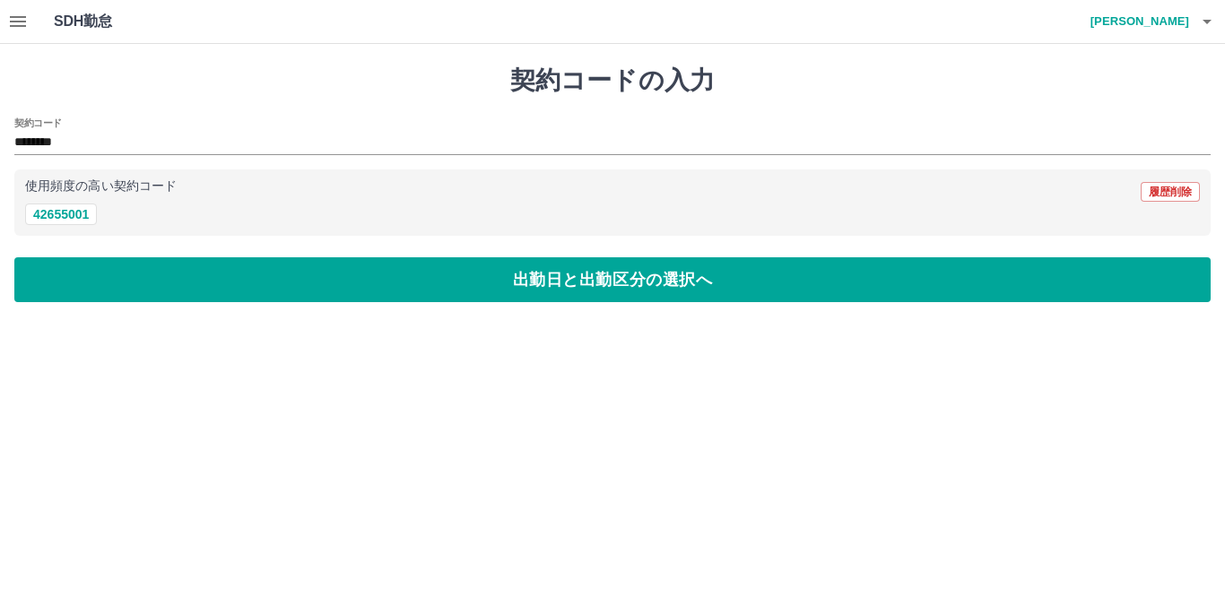
click at [252, 308] on div "契約コードの入力 契約コード ******** 使用頻度の高い契約コード 履歴削除 42655001 出勤日と出勤区分の選択へ" at bounding box center [612, 184] width 1225 height 280
click at [251, 305] on div "契約コードの入力 契約コード ******** 使用頻度の高い契約コード 履歴削除 42655001 出勤日と出勤区分の選択へ" at bounding box center [612, 184] width 1225 height 280
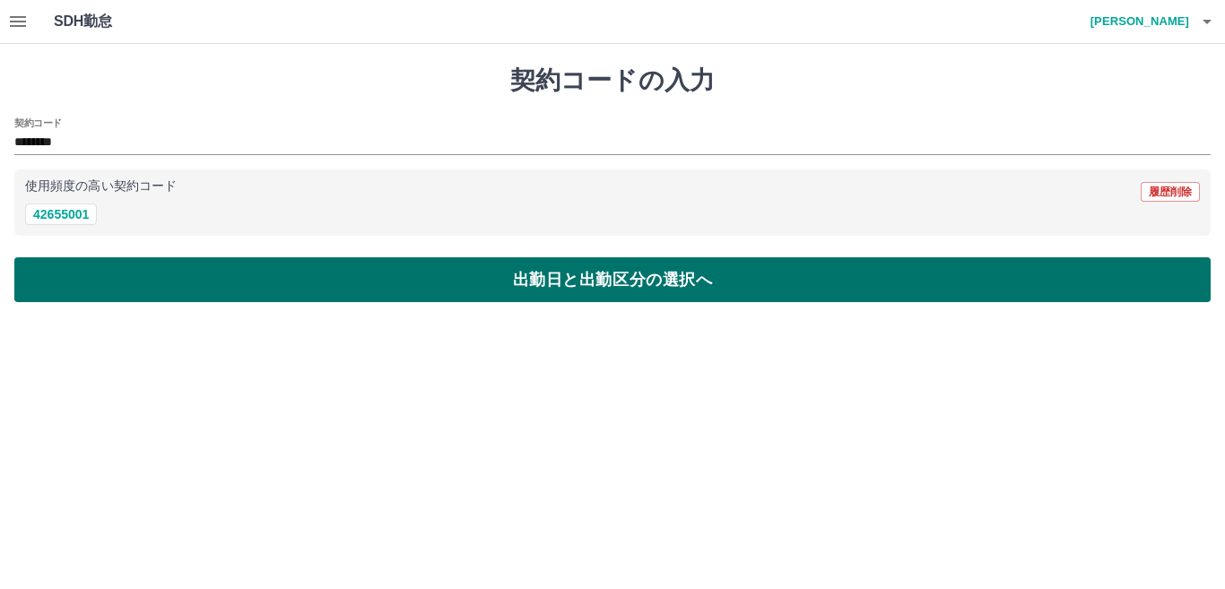
click at [224, 271] on button "出勤日と出勤区分の選択へ" at bounding box center [612, 279] width 1196 height 45
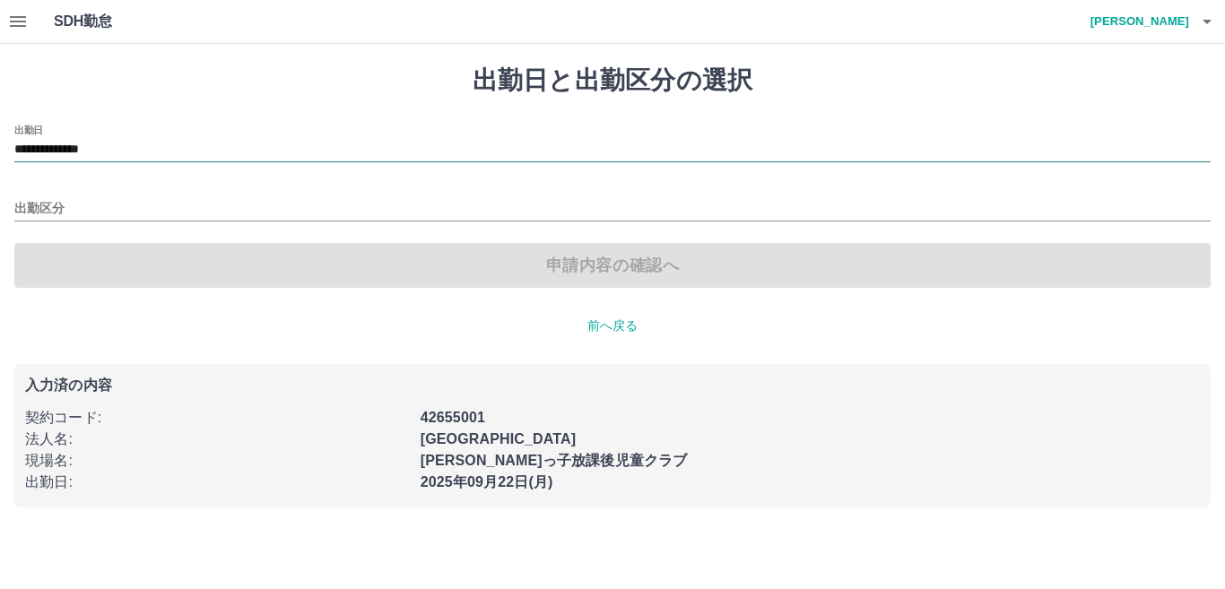
click at [135, 146] on input "**********" at bounding box center [612, 150] width 1196 height 22
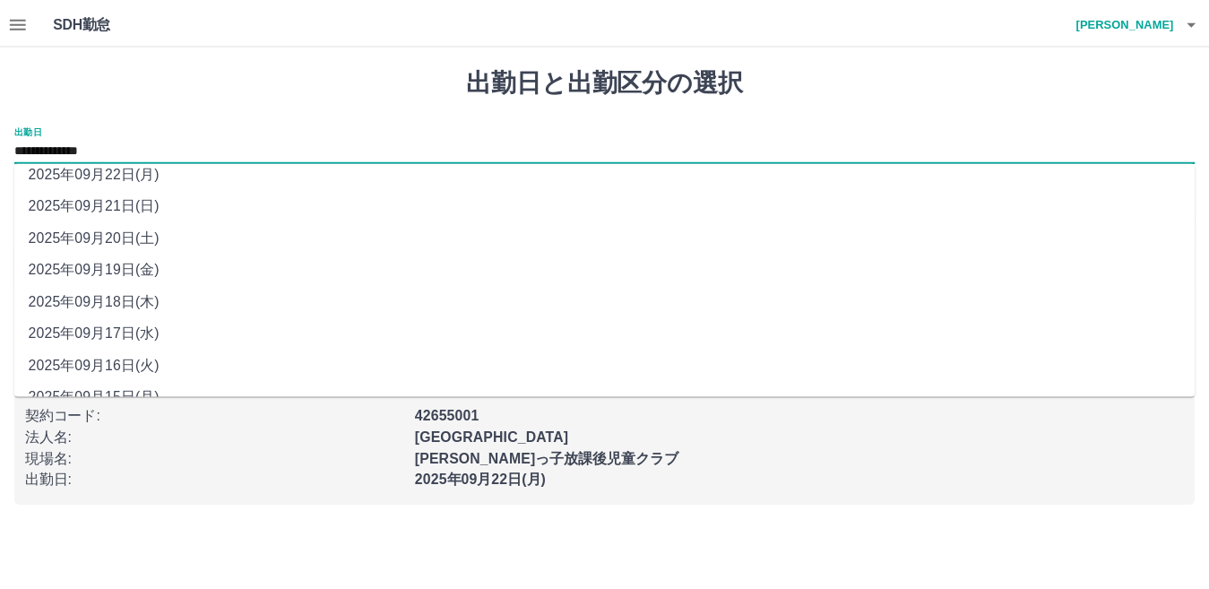
scroll to position [69, 0]
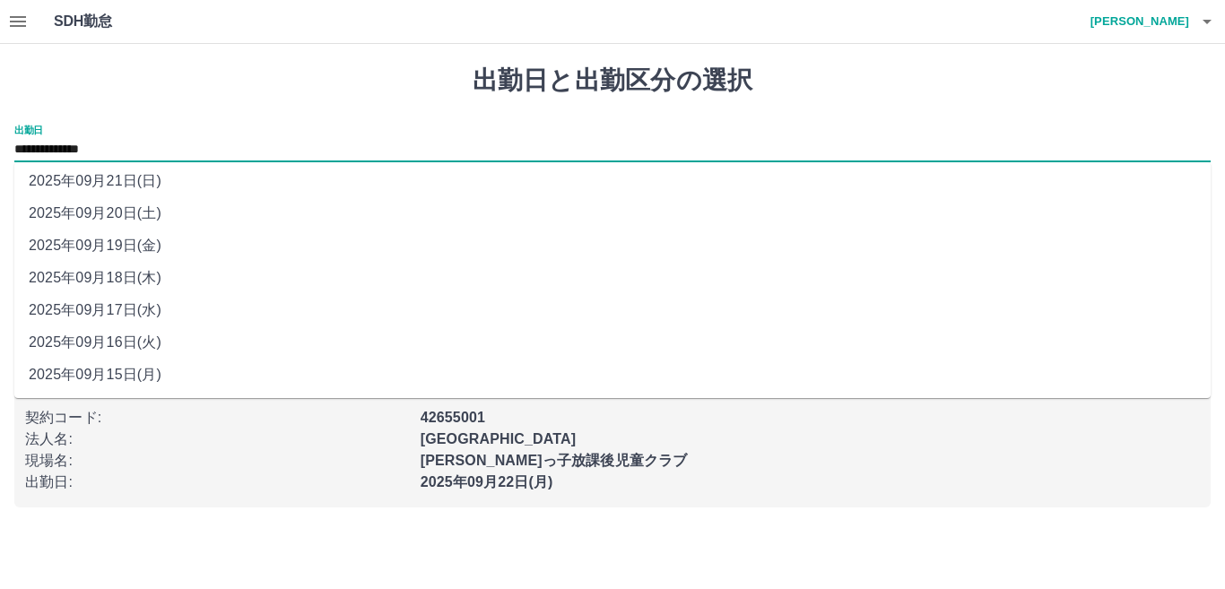
click at [136, 374] on li "2025年09月15日(月)" at bounding box center [612, 375] width 1196 height 32
type input "**********"
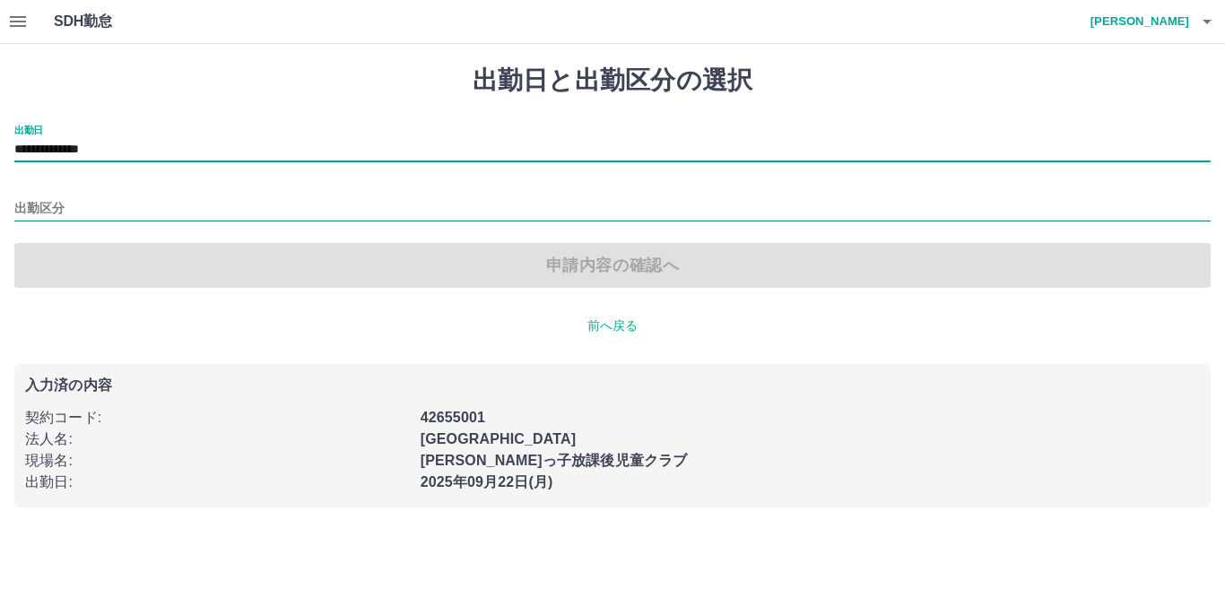
drag, startPoint x: 117, startPoint y: 210, endPoint x: 112, endPoint y: 221, distance: 11.7
click at [116, 209] on input "出勤区分" at bounding box center [612, 209] width 1196 height 22
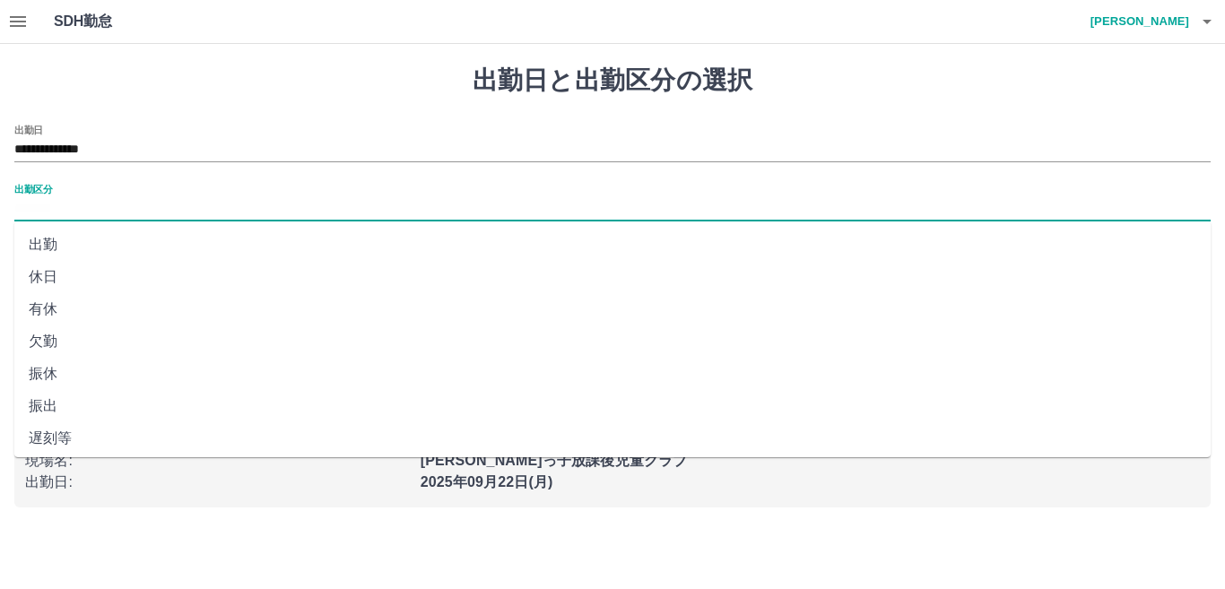
click at [121, 281] on li "休日" at bounding box center [612, 277] width 1196 height 32
type input "**"
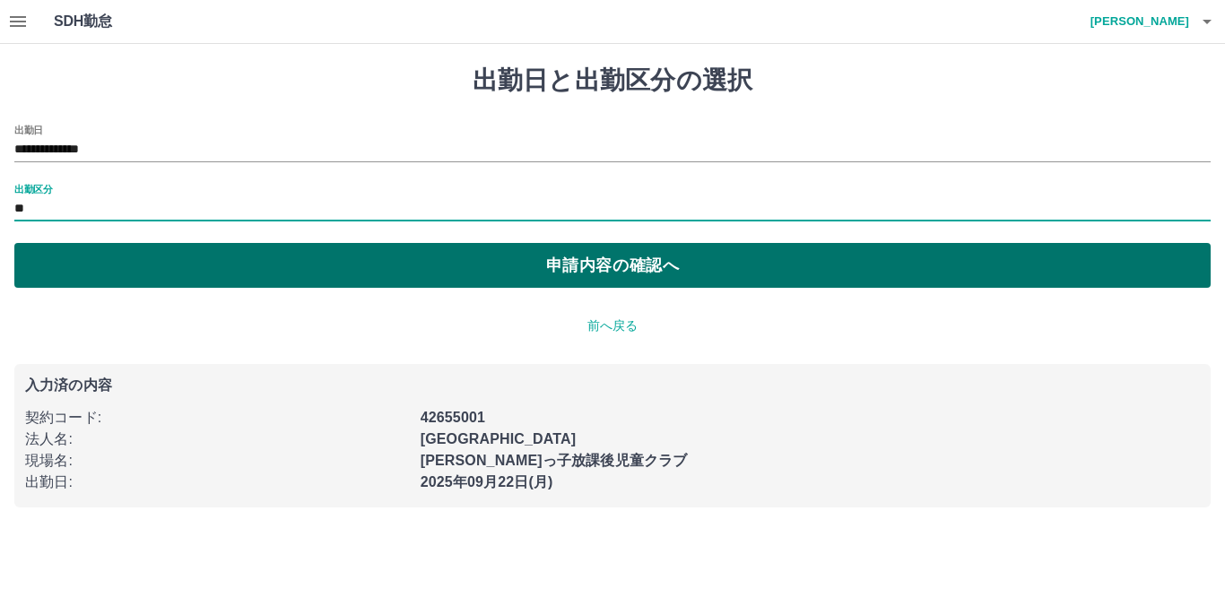
click at [414, 287] on button "申請内容の確認へ" at bounding box center [612, 265] width 1196 height 45
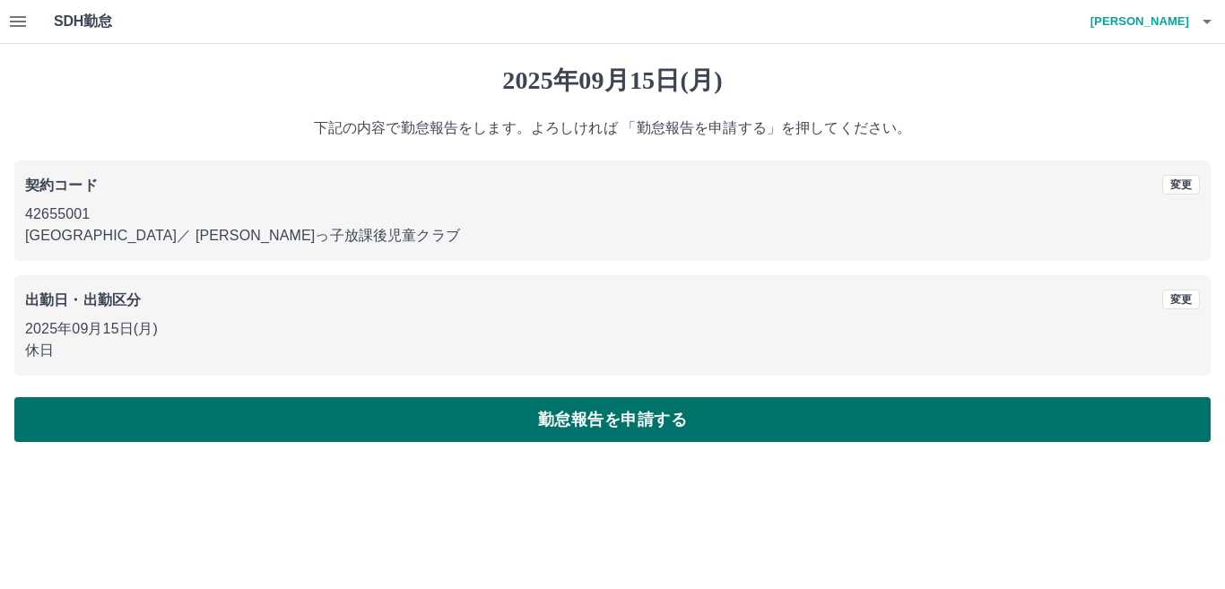
click at [444, 424] on button "勤怠報告を申請する" at bounding box center [612, 419] width 1196 height 45
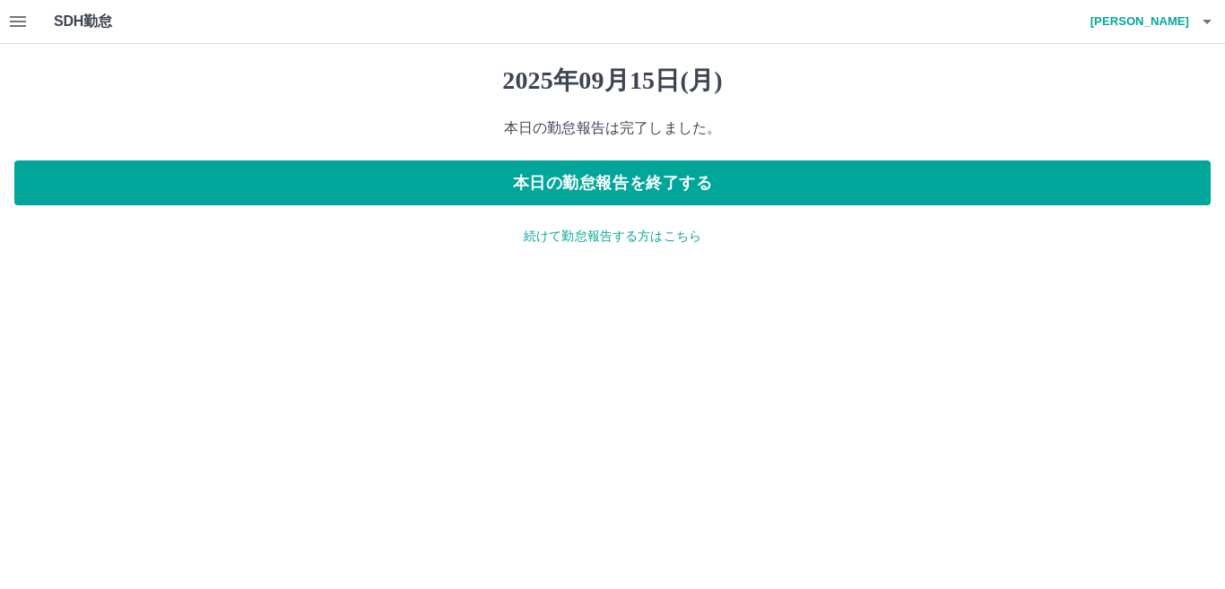
click at [17, 29] on button "button" at bounding box center [18, 21] width 36 height 43
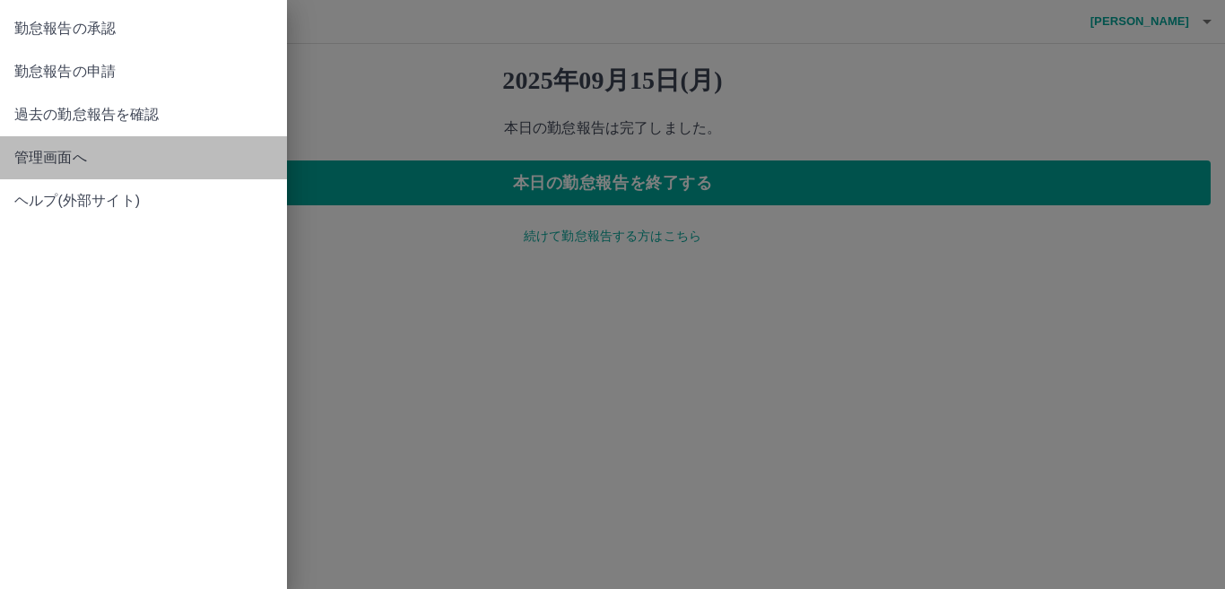
click at [44, 158] on span "管理画面へ" at bounding box center [143, 158] width 258 height 22
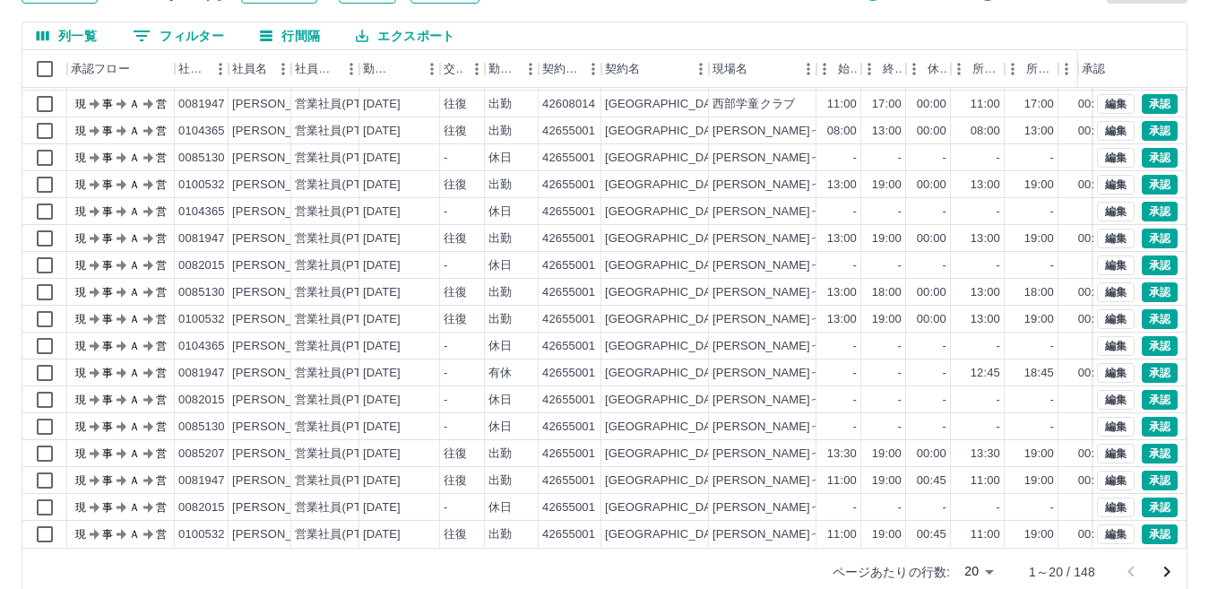
scroll to position [169, 0]
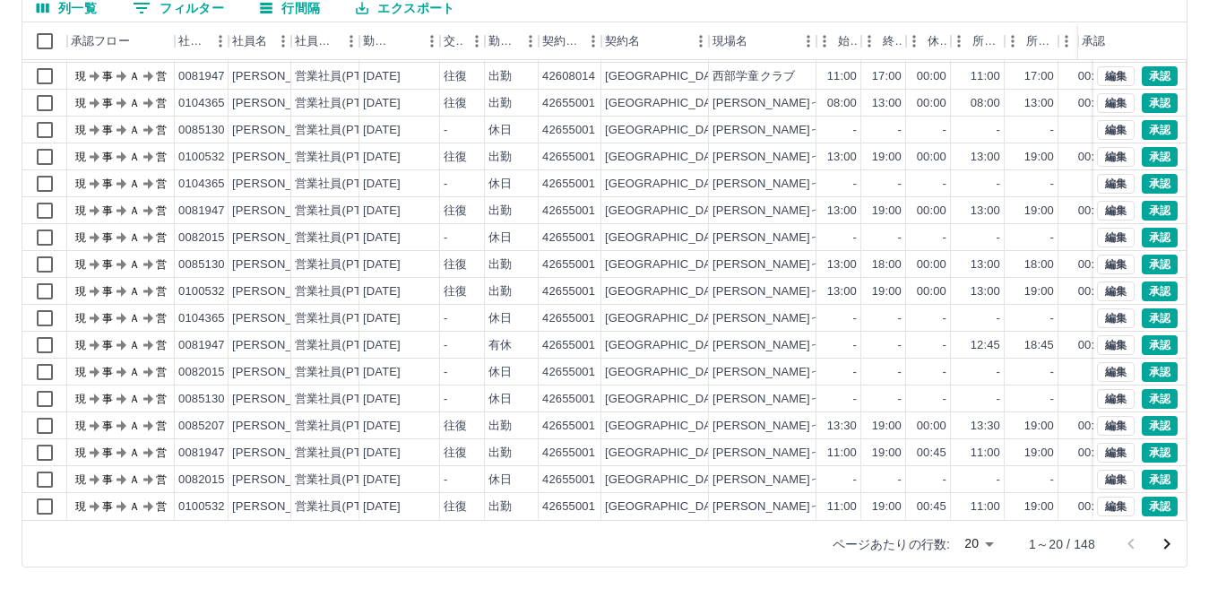
click at [1171, 542] on icon "次のページへ" at bounding box center [1167, 544] width 22 height 22
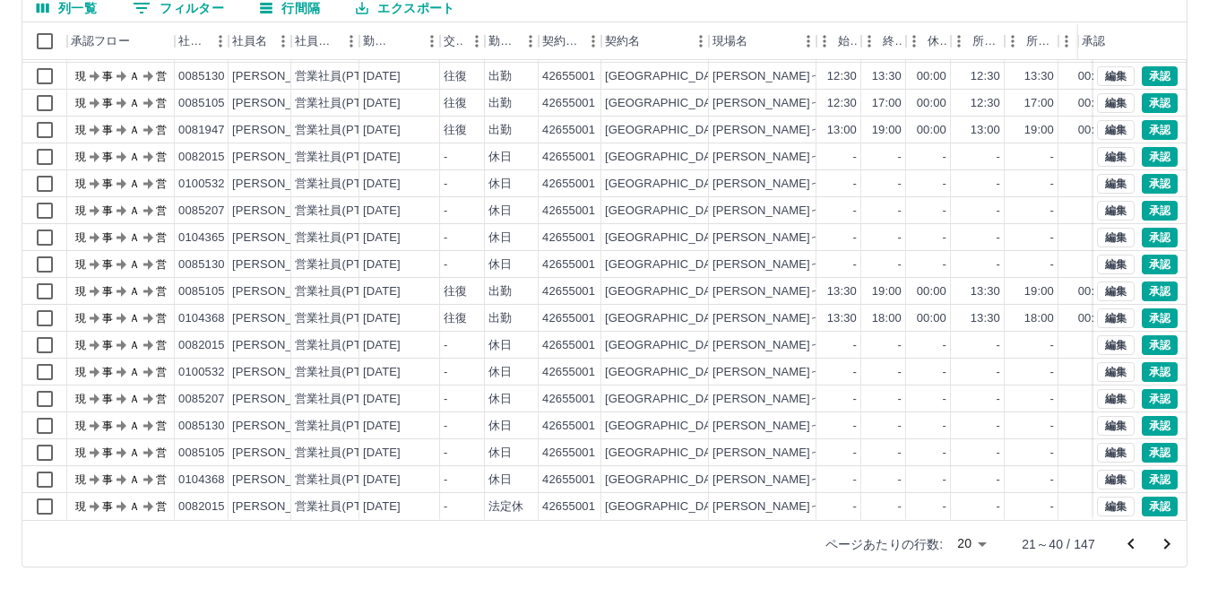
scroll to position [93, 0]
click at [1165, 544] on icon "次のページへ" at bounding box center [1167, 544] width 22 height 22
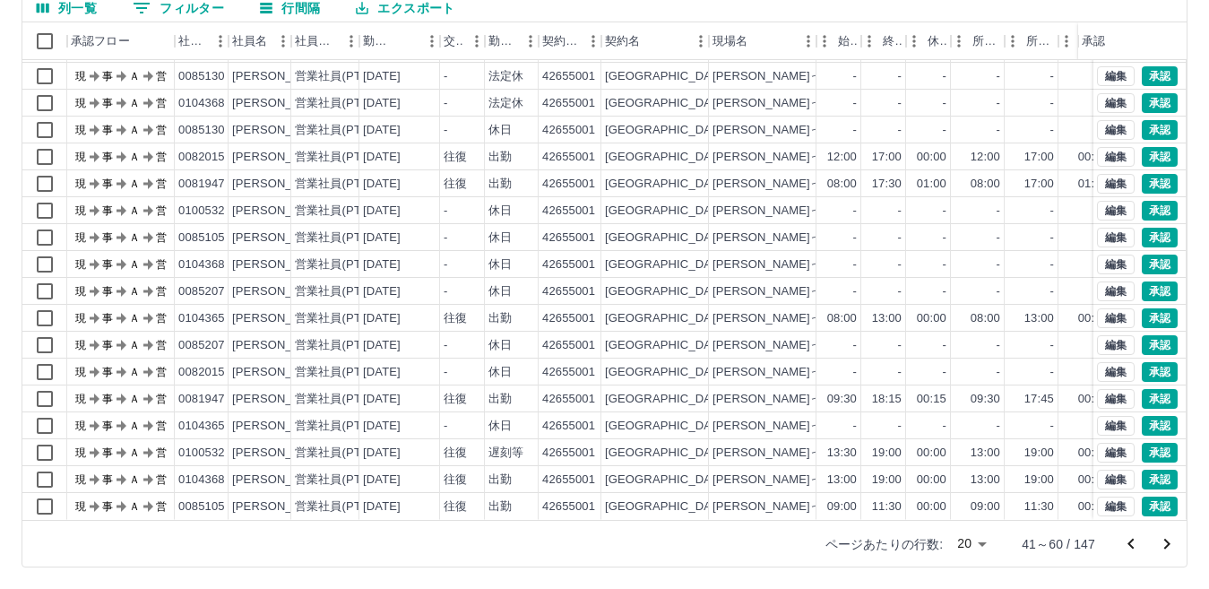
click at [1118, 541] on button "前のページへ" at bounding box center [1131, 544] width 36 height 36
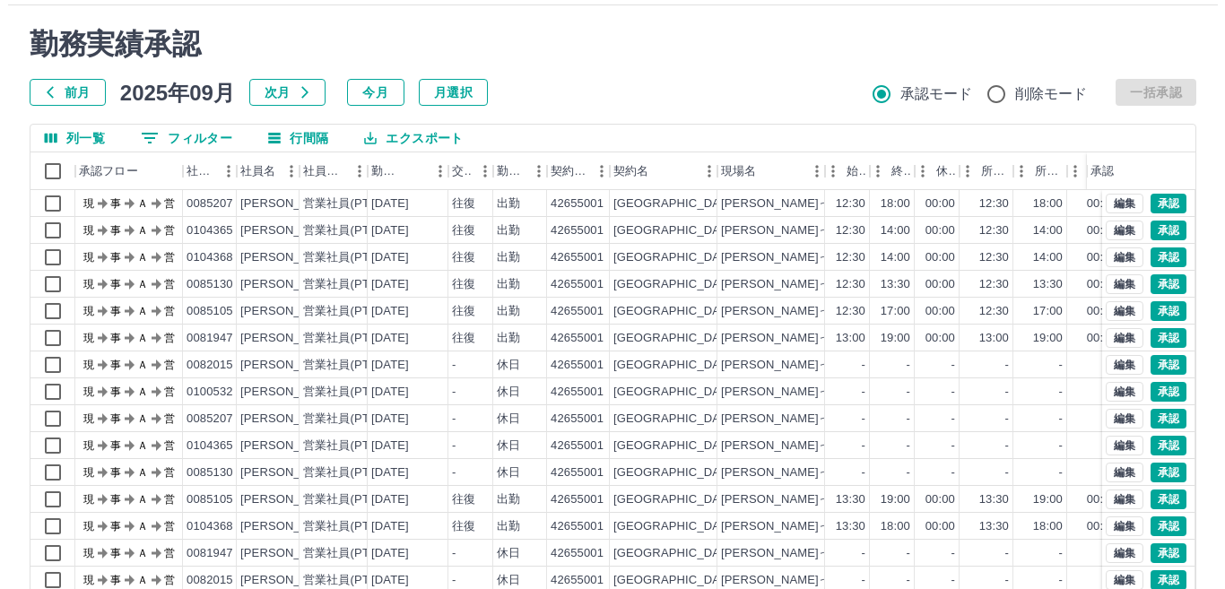
scroll to position [0, 0]
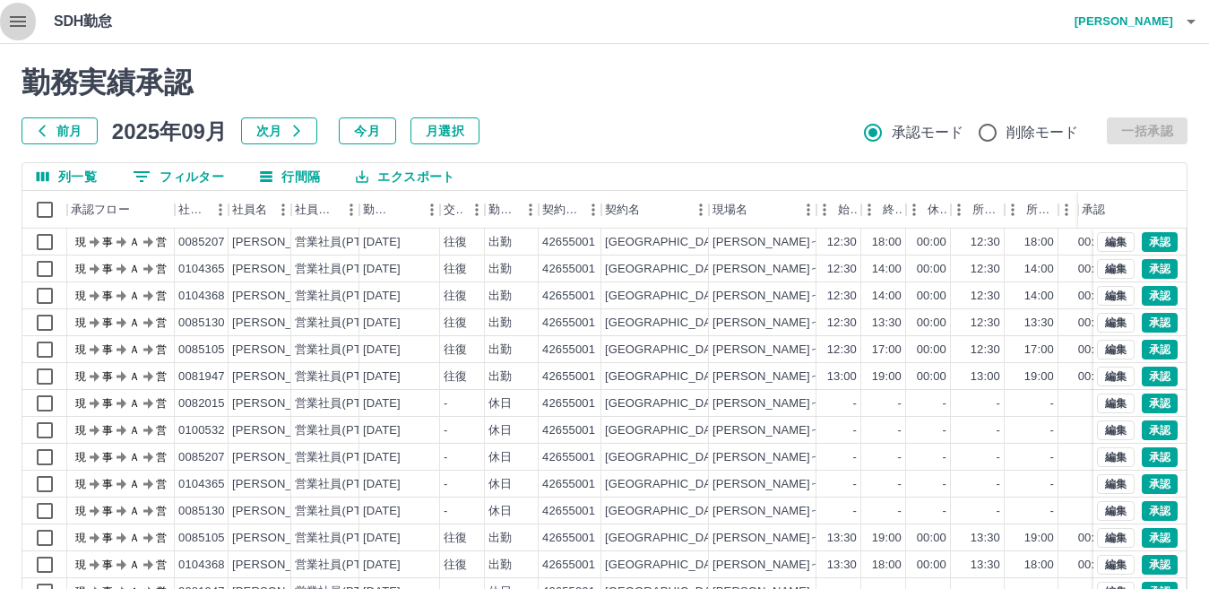
click at [17, 22] on icon "button" at bounding box center [18, 21] width 16 height 11
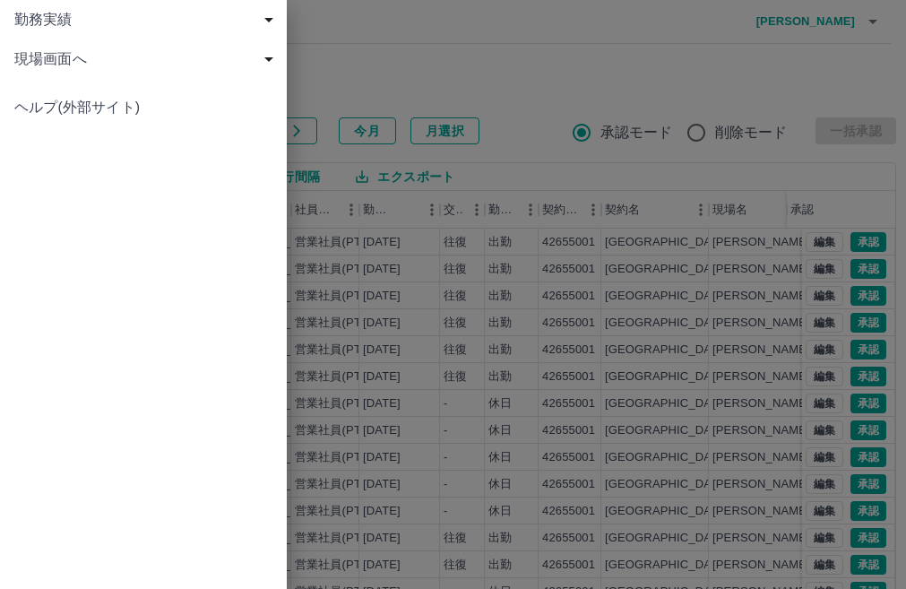
drag, startPoint x: 725, startPoint y: 41, endPoint x: 867, endPoint y: 49, distance: 141.9
click at [726, 41] on div at bounding box center [453, 294] width 906 height 589
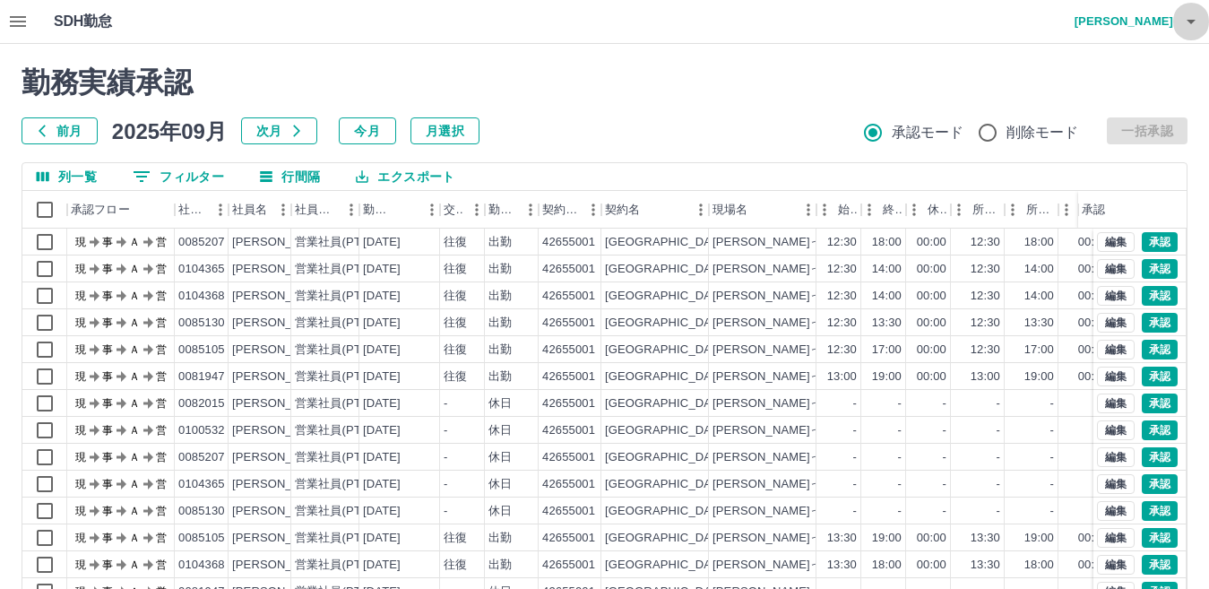
click at [1189, 23] on icon "button" at bounding box center [1192, 22] width 22 height 22
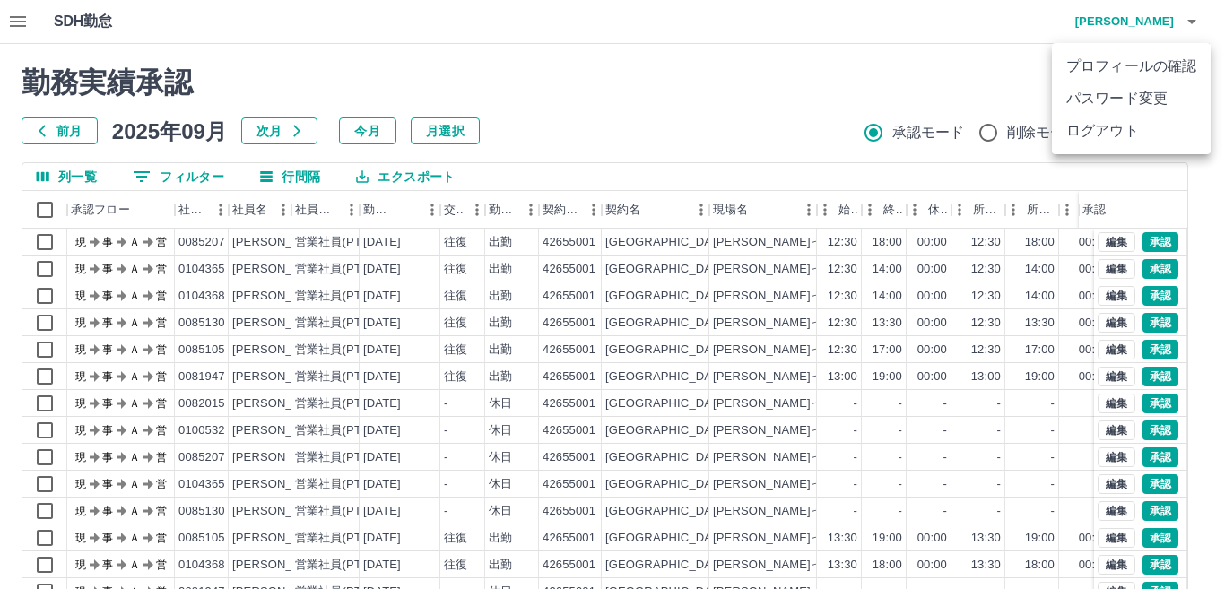
click at [1151, 122] on li "ログアウト" at bounding box center [1131, 131] width 159 height 32
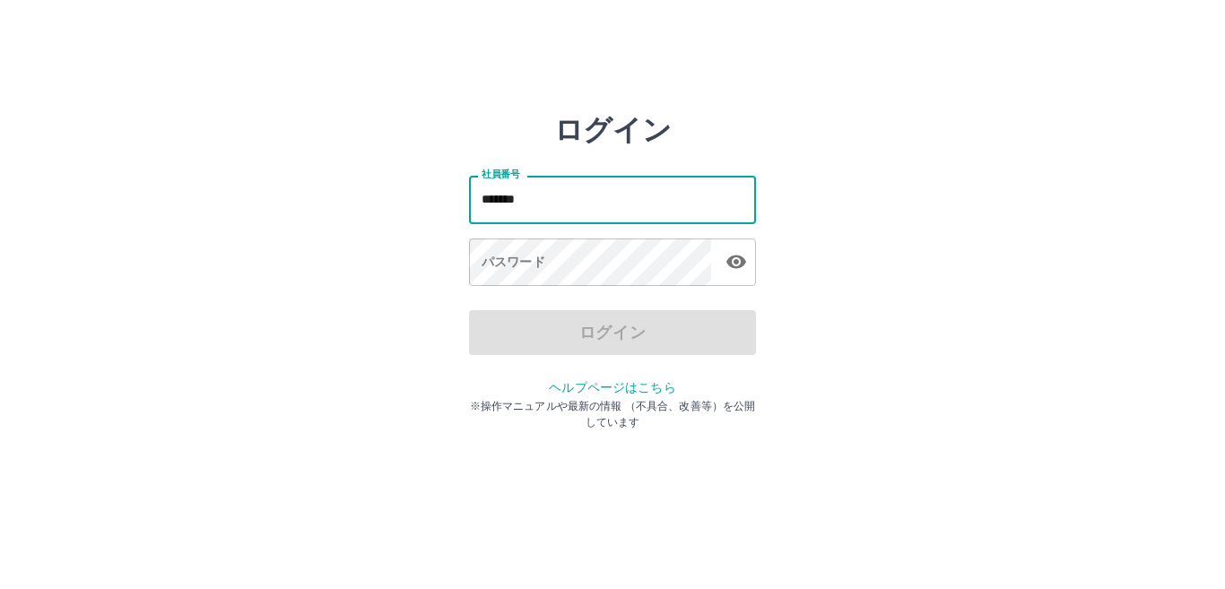
type input "*******"
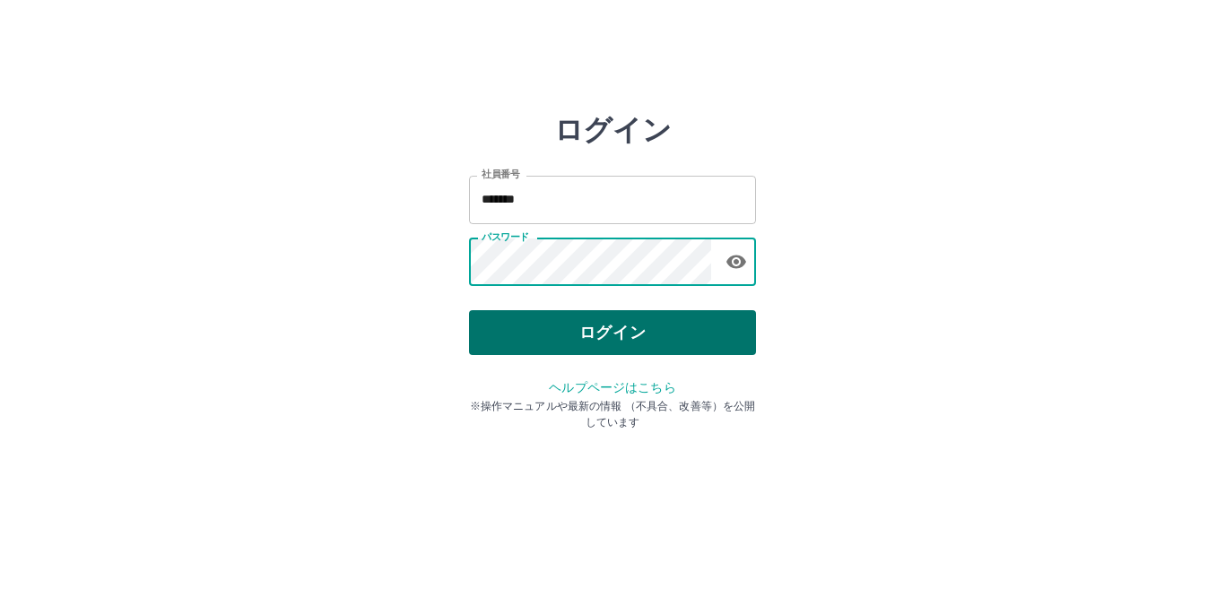
click at [651, 339] on button "ログイン" at bounding box center [612, 332] width 287 height 45
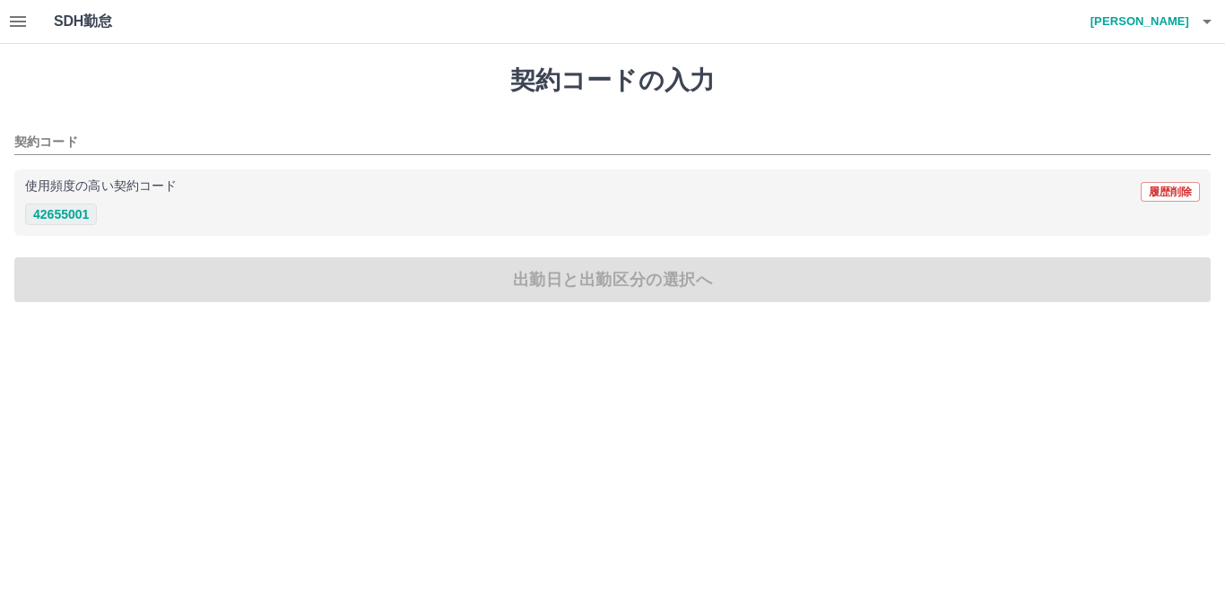
click at [72, 210] on button "42655001" at bounding box center [61, 215] width 72 height 22
type input "********"
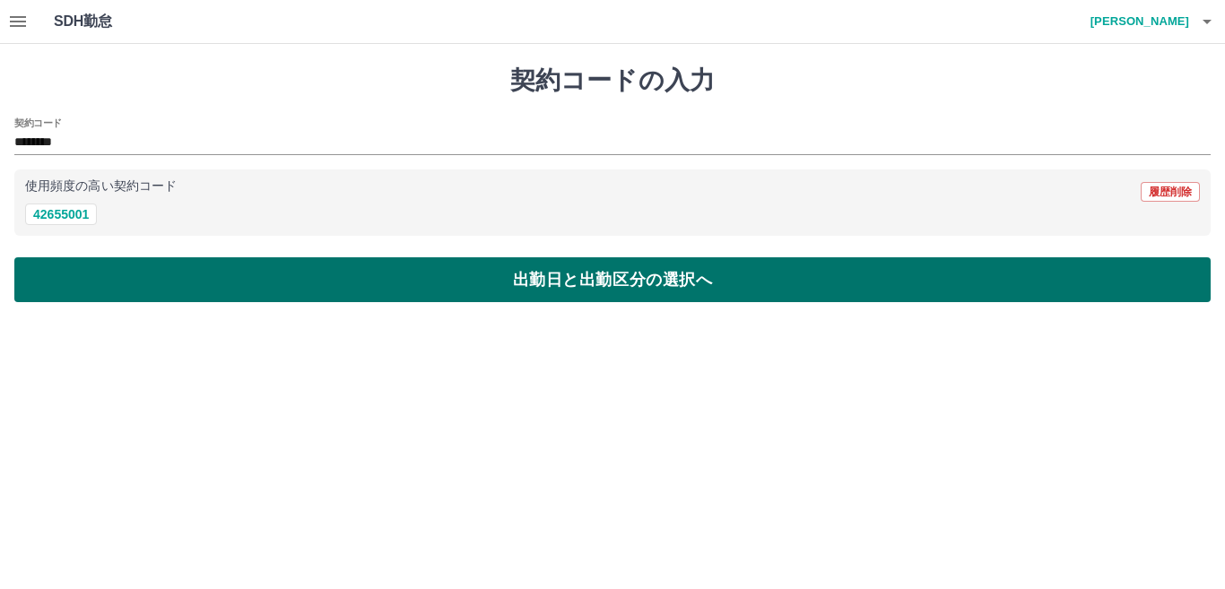
click at [290, 278] on button "出勤日と出勤区分の選択へ" at bounding box center [612, 279] width 1196 height 45
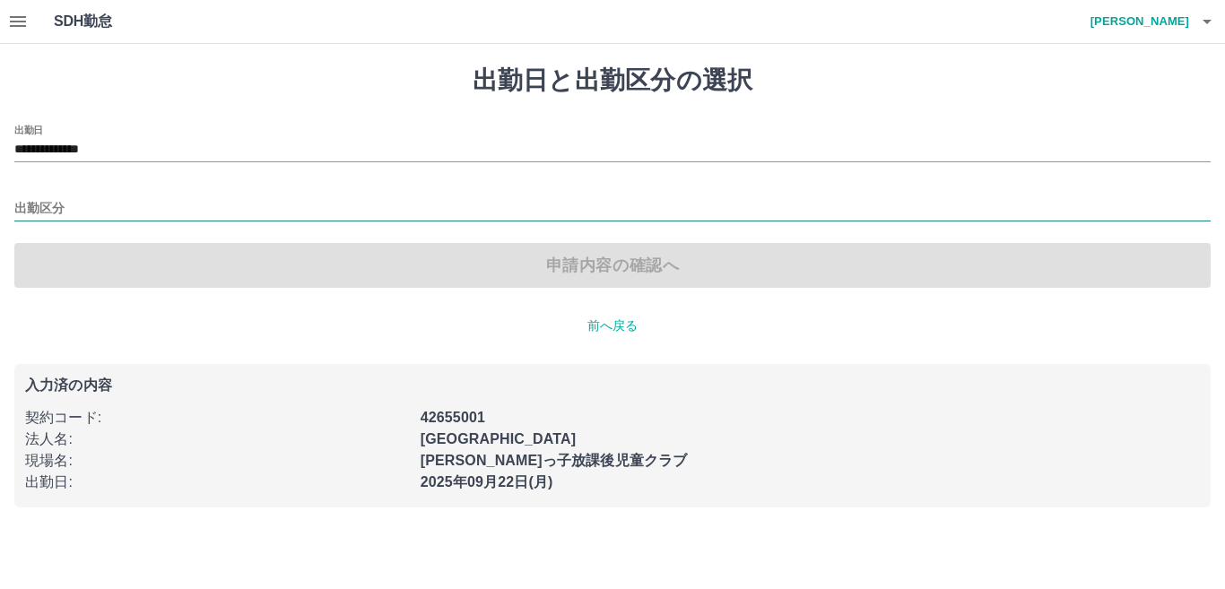
click at [186, 205] on input "出勤区分" at bounding box center [612, 209] width 1196 height 22
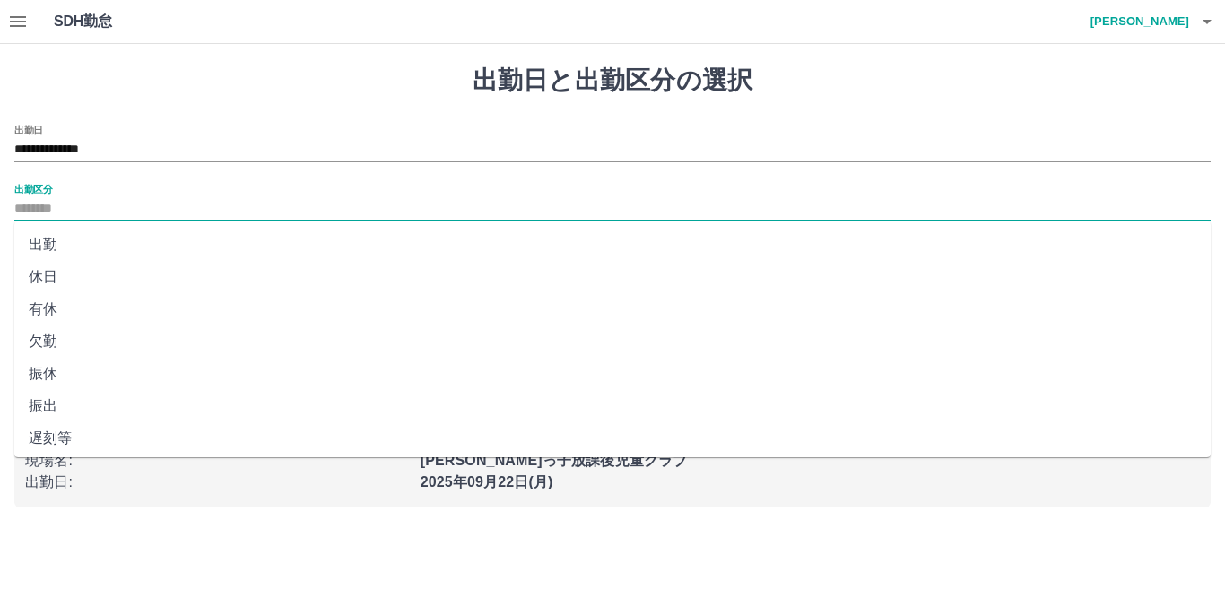
click at [163, 272] on li "休日" at bounding box center [612, 277] width 1196 height 32
type input "**"
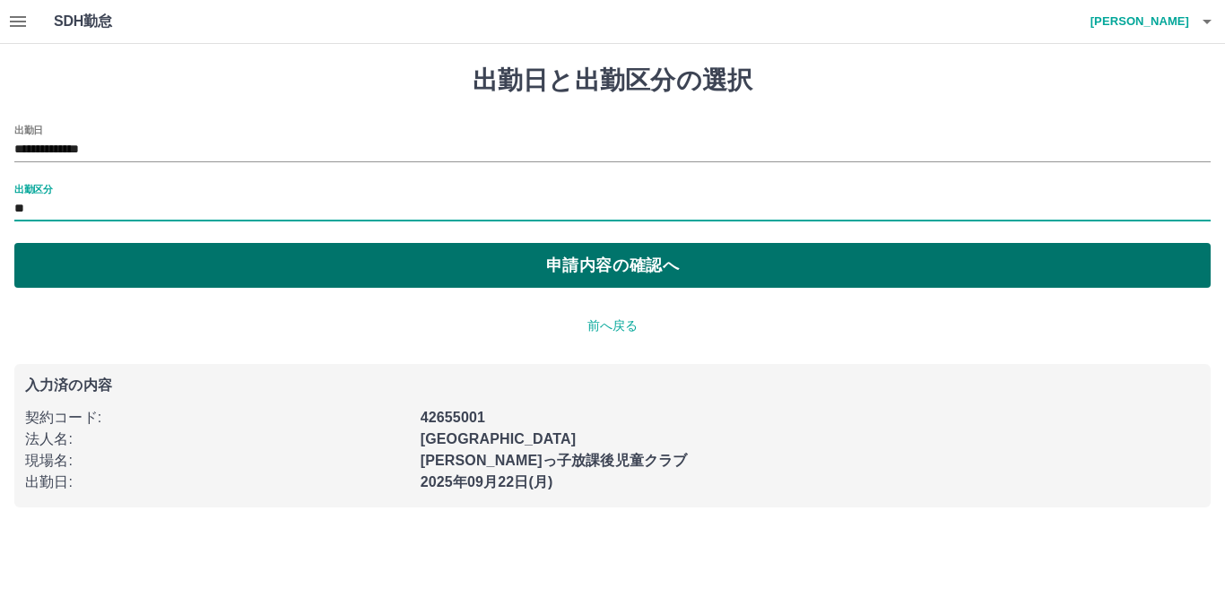
click at [486, 265] on button "申請内容の確認へ" at bounding box center [612, 265] width 1196 height 45
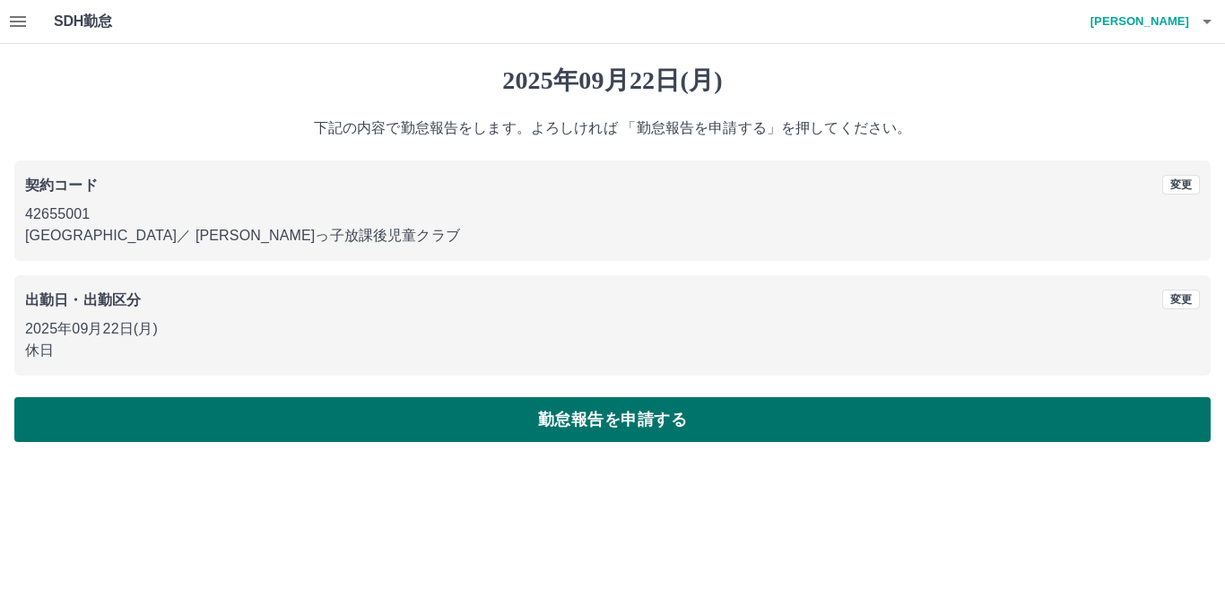
click at [522, 422] on button "勤怠報告を申請する" at bounding box center [612, 419] width 1196 height 45
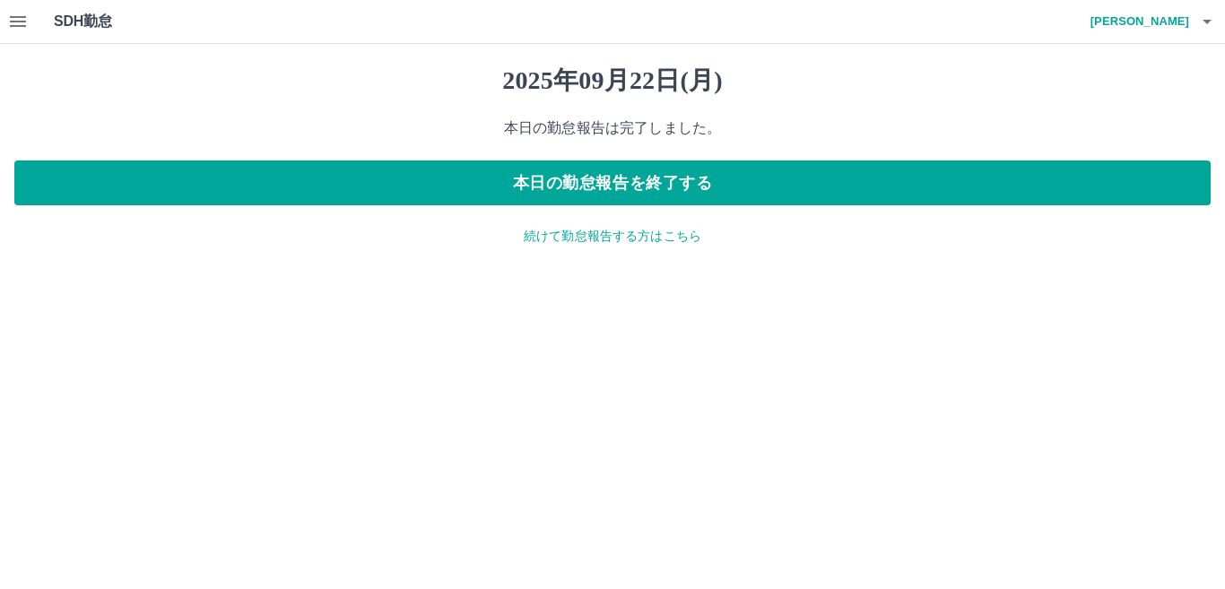
click at [619, 241] on p "続けて勤怠報告する方はこちら" at bounding box center [612, 236] width 1196 height 19
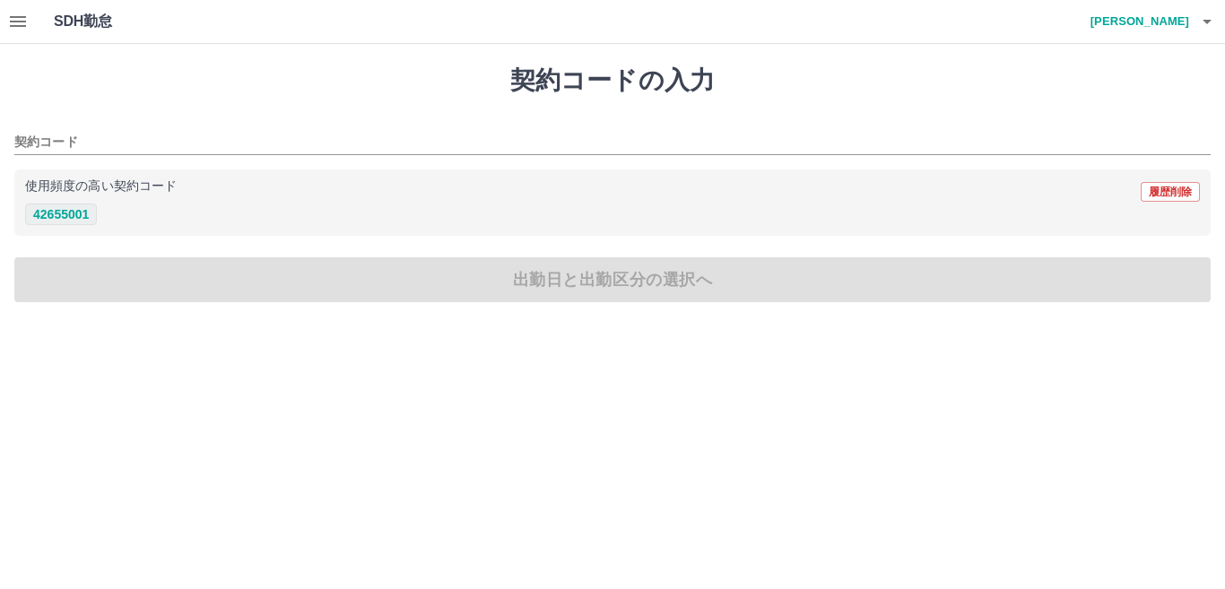
click at [49, 218] on button "42655001" at bounding box center [61, 215] width 72 height 22
type input "********"
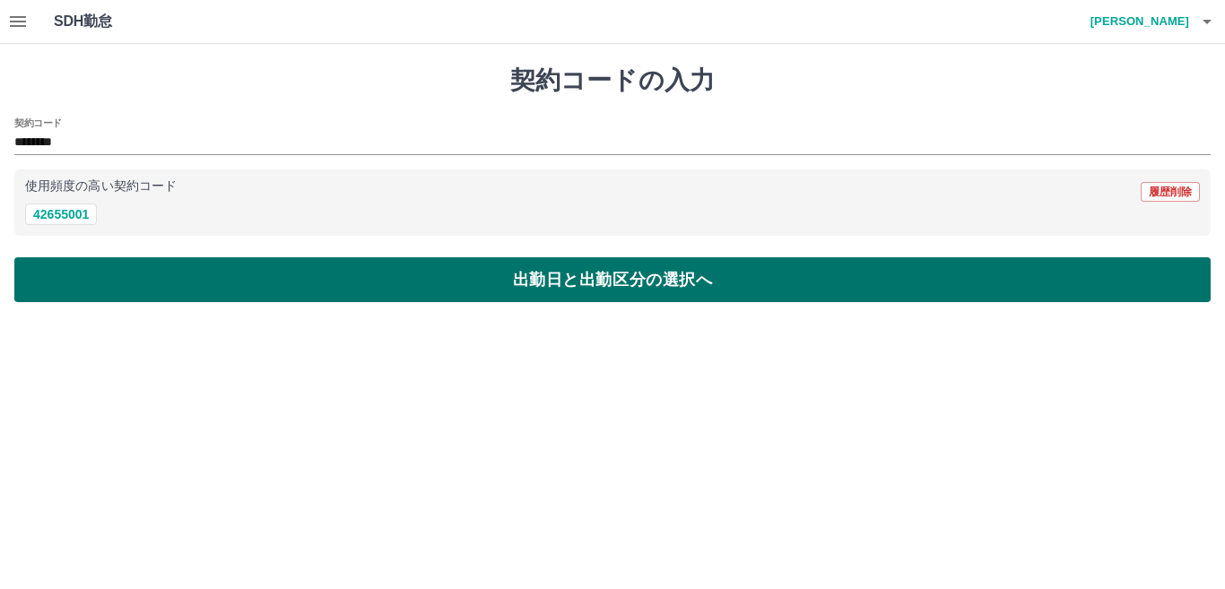
click at [220, 264] on button "出勤日と出勤区分の選択へ" at bounding box center [612, 279] width 1196 height 45
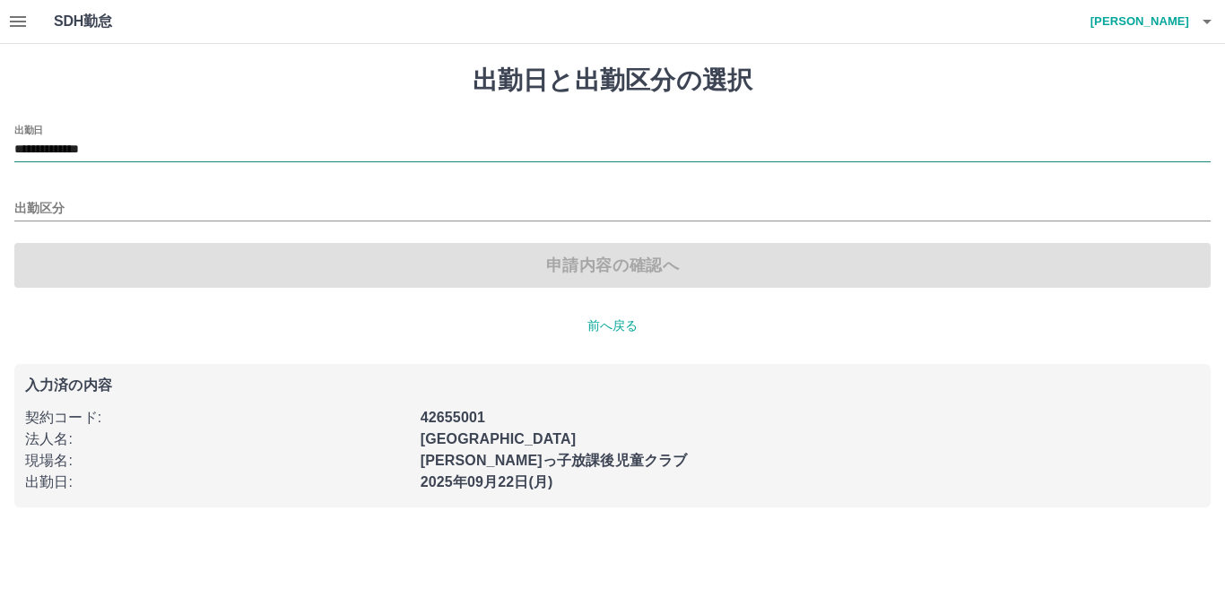
click at [219, 158] on input "**********" at bounding box center [612, 150] width 1196 height 22
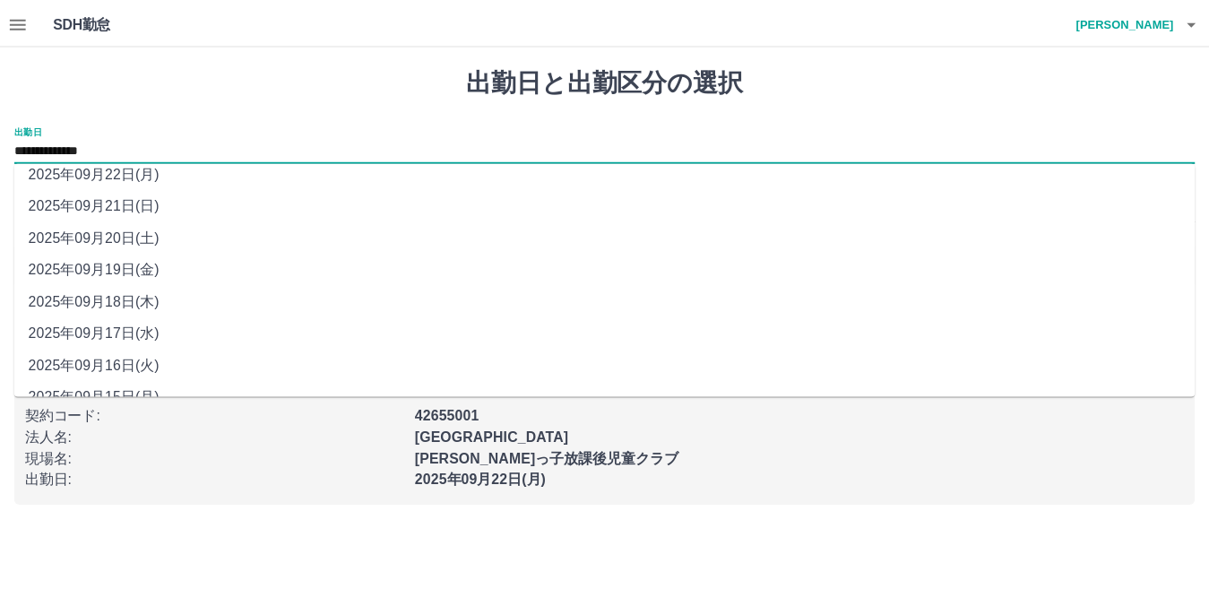
scroll to position [69, 0]
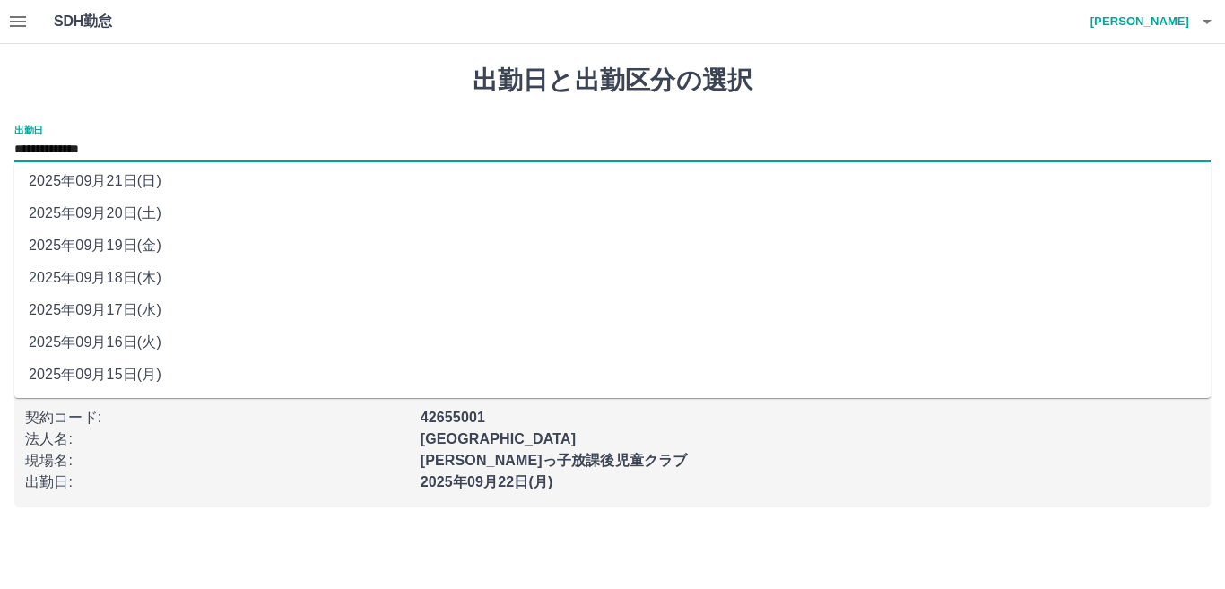
click at [155, 377] on li "2025年09月15日(月)" at bounding box center [612, 375] width 1196 height 32
type input "**********"
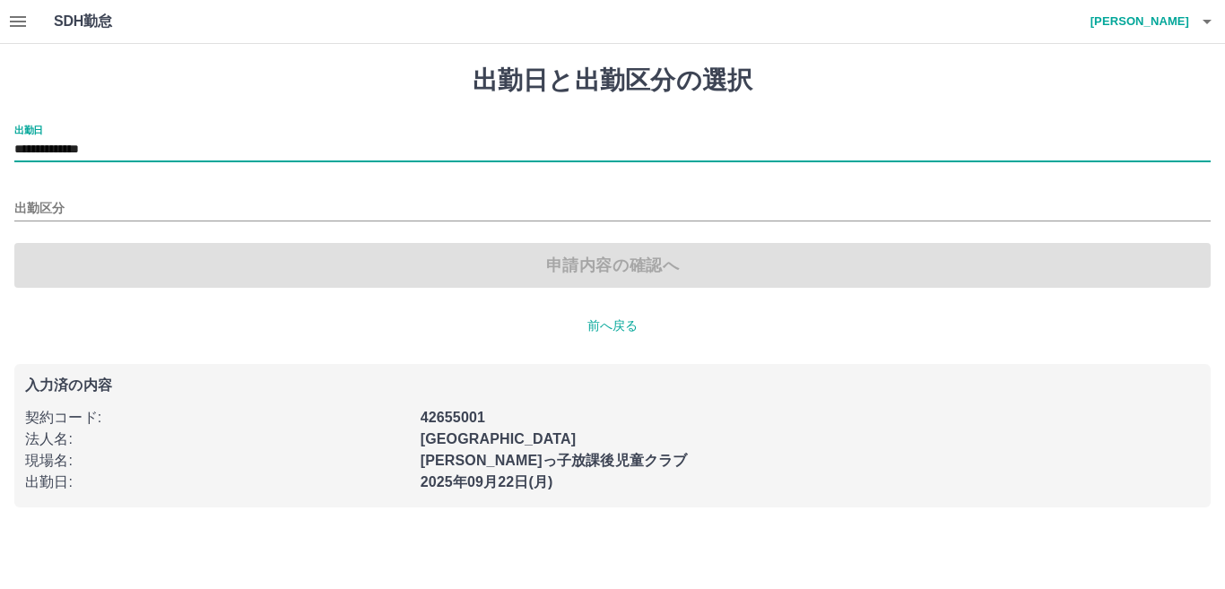
click at [238, 227] on div "**********" at bounding box center [612, 206] width 1196 height 163
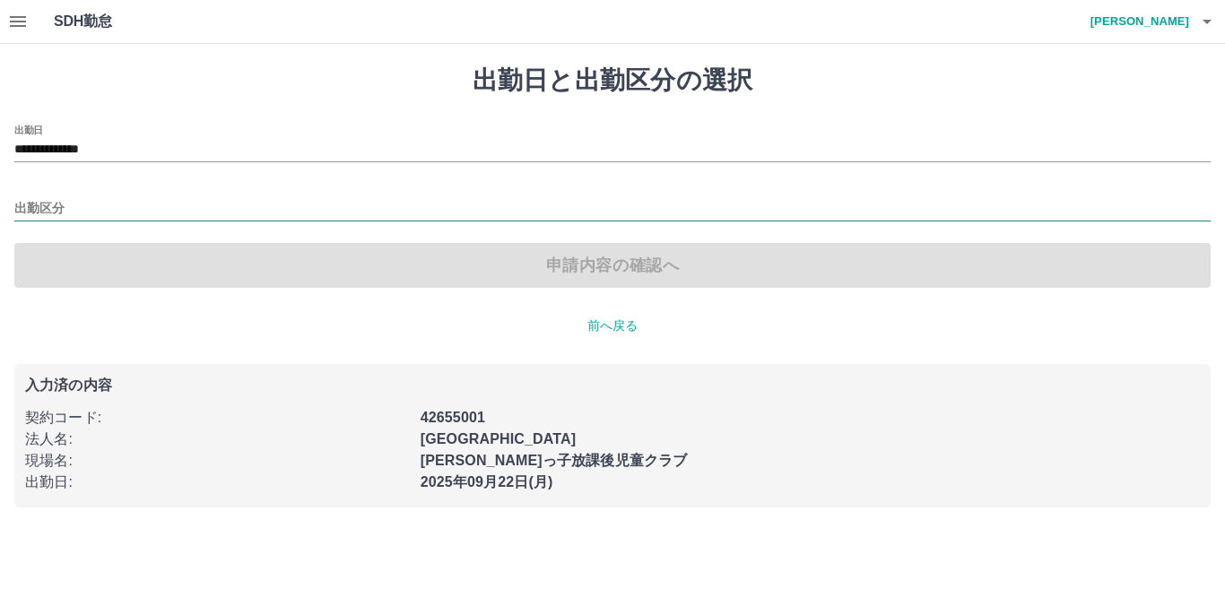
click at [253, 206] on input "出勤区分" at bounding box center [612, 209] width 1196 height 22
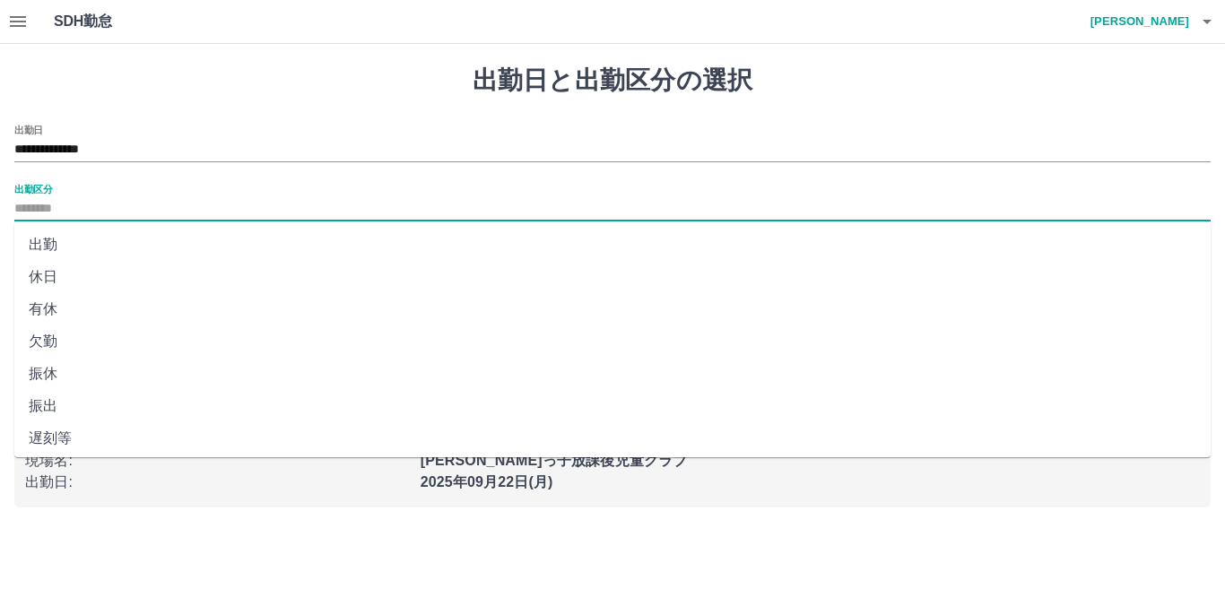
click at [290, 277] on li "休日" at bounding box center [612, 277] width 1196 height 32
type input "**"
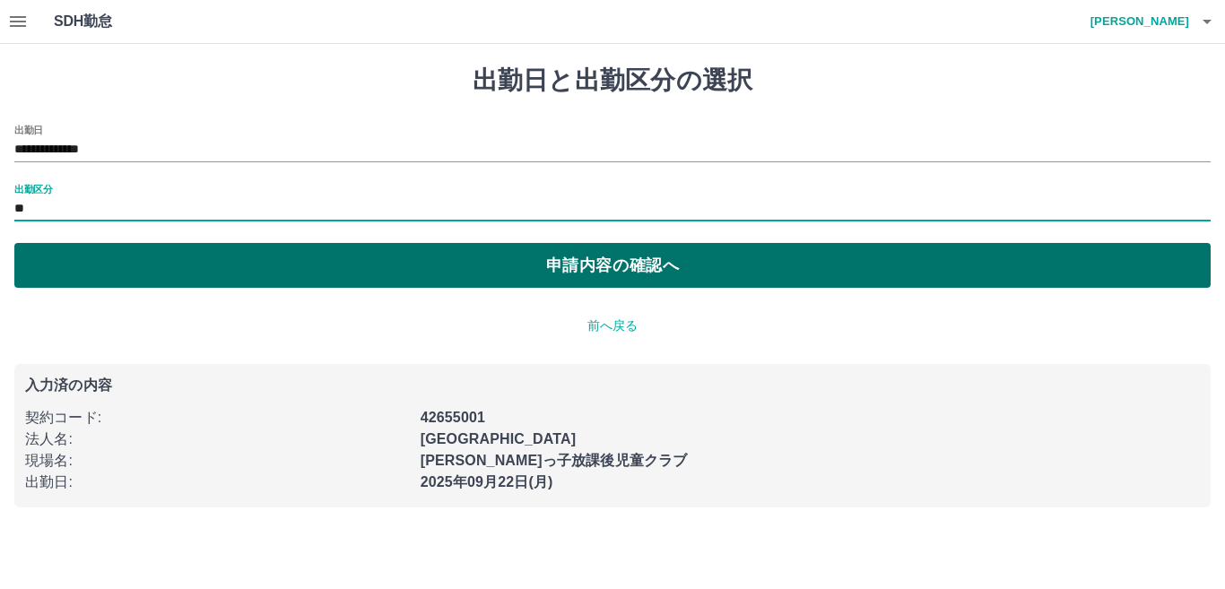
click at [385, 264] on button "申請内容の確認へ" at bounding box center [612, 265] width 1196 height 45
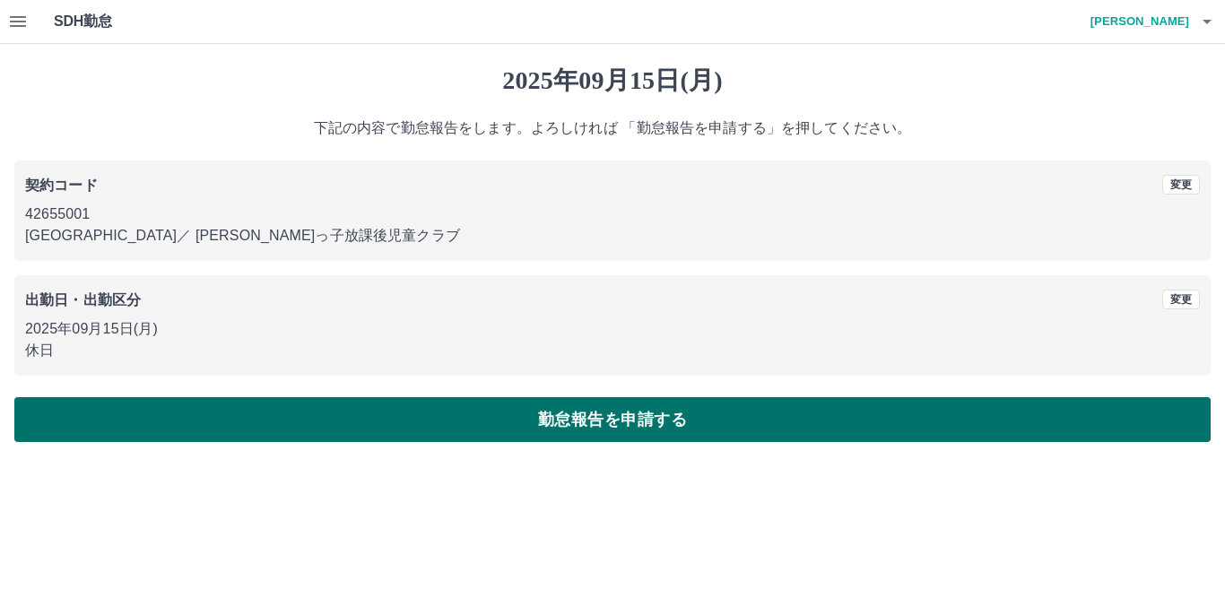
click at [402, 399] on button "勤怠報告を申請する" at bounding box center [612, 419] width 1196 height 45
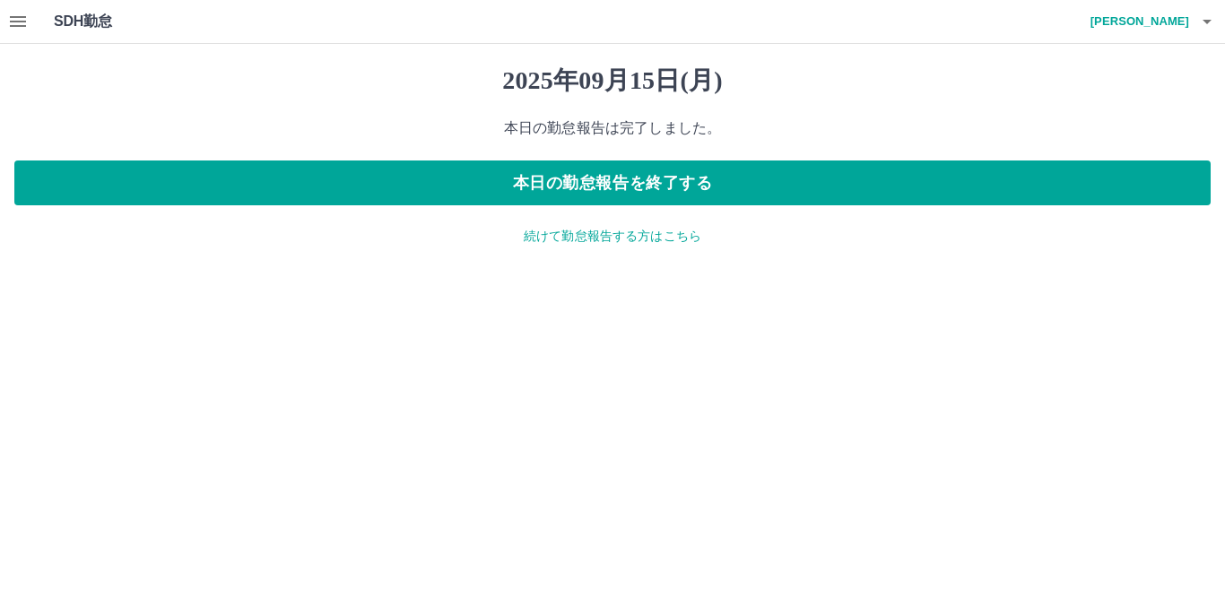
click at [20, 30] on icon "button" at bounding box center [18, 22] width 22 height 22
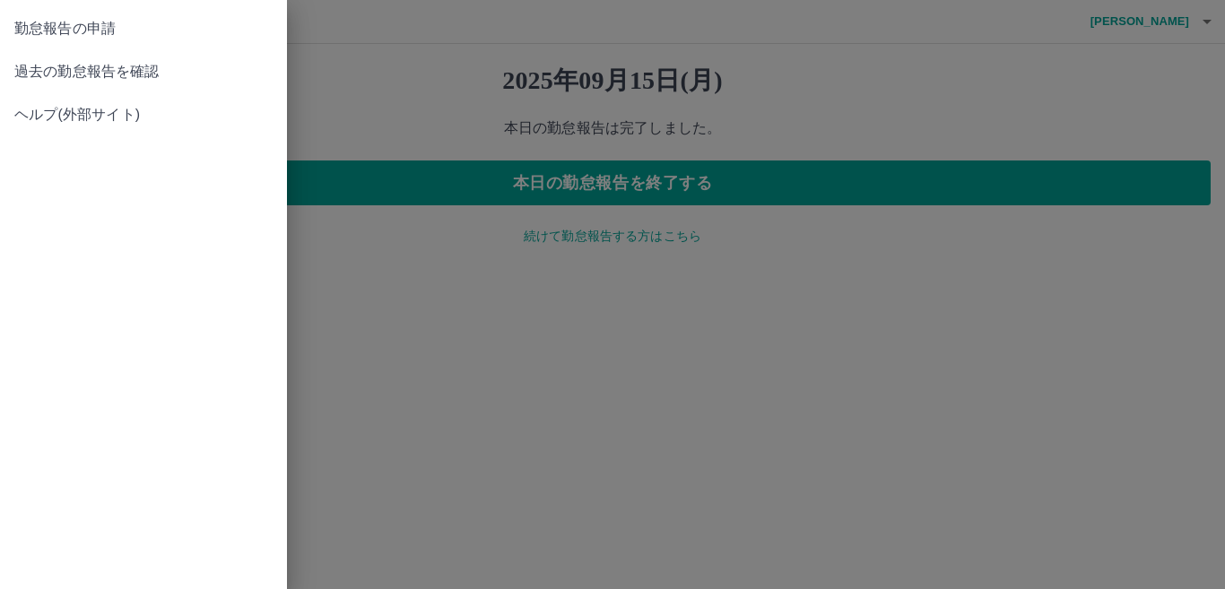
drag, startPoint x: 480, startPoint y: 42, endPoint x: 511, endPoint y: 33, distance: 32.6
click at [481, 42] on div at bounding box center [612, 294] width 1225 height 589
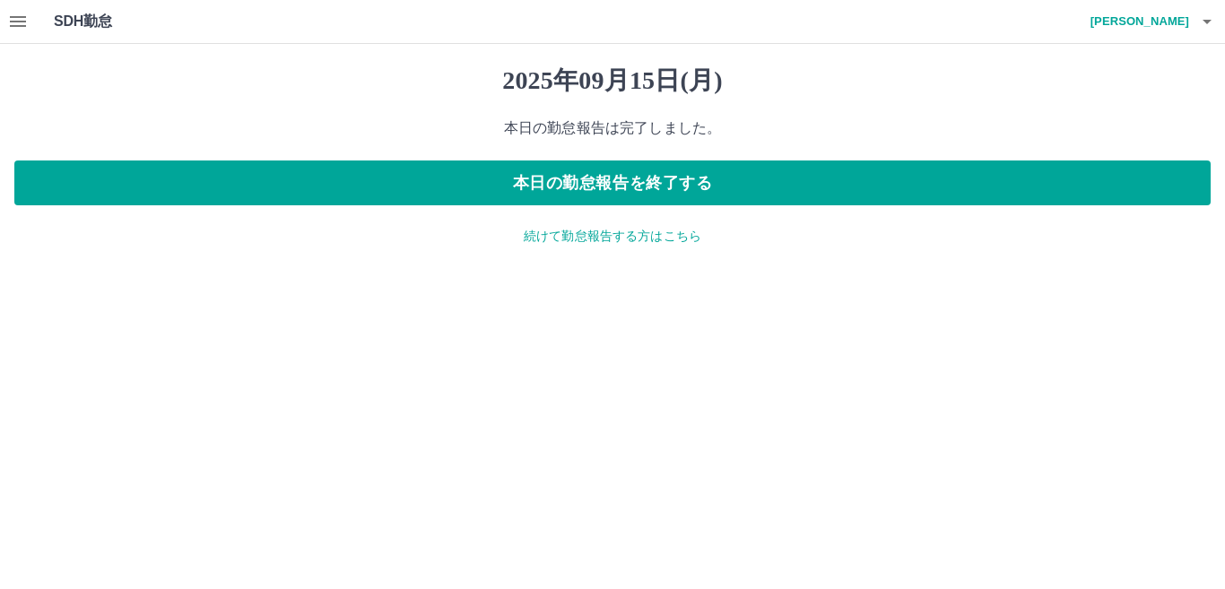
click at [1200, 17] on icon "button" at bounding box center [1207, 22] width 22 height 22
click at [623, 65] on div at bounding box center [612, 294] width 1225 height 589
click at [10, 33] on button "button" at bounding box center [18, 21] width 36 height 43
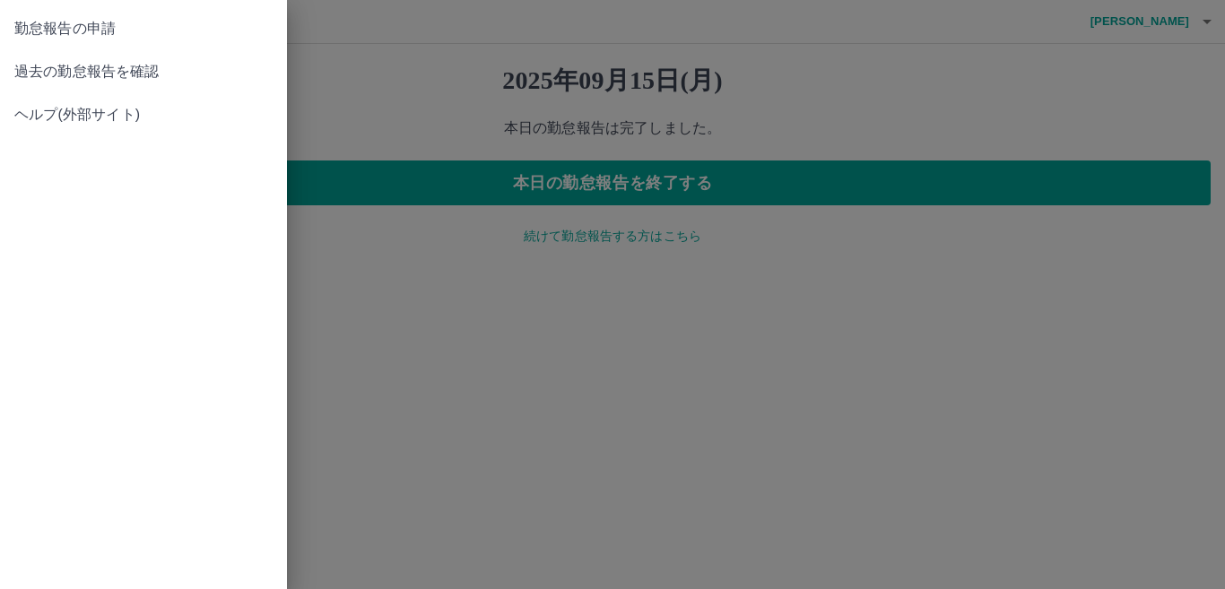
click at [69, 73] on span "過去の勤怠報告を確認" at bounding box center [143, 72] width 258 height 22
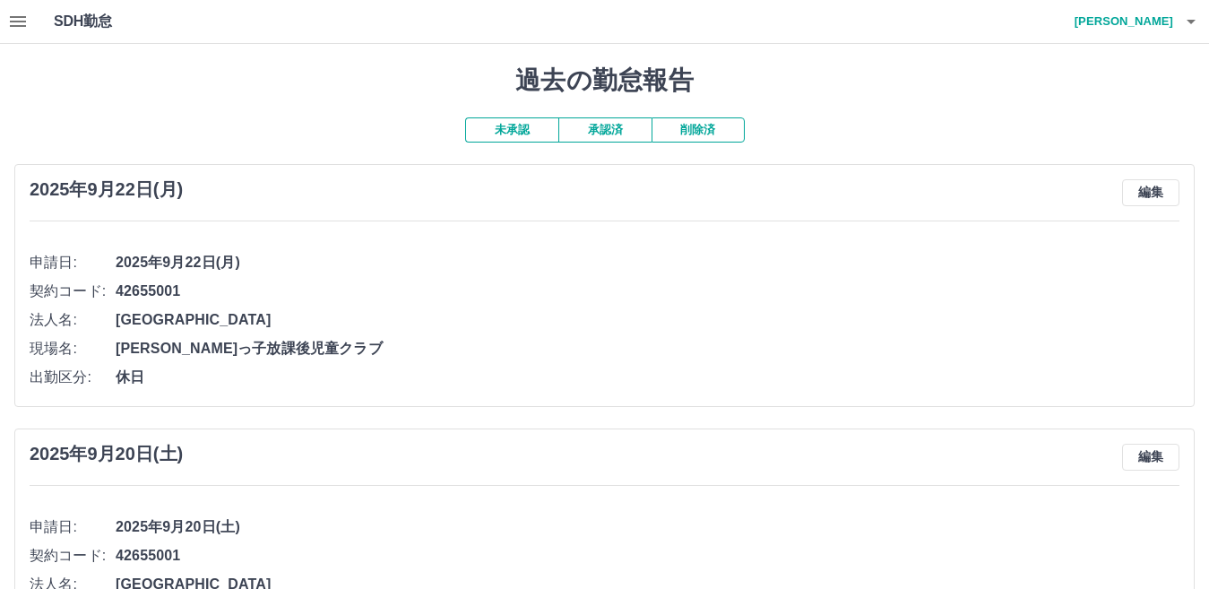
click at [0, 13] on div "SDH勤怠 奥山　綾彩" at bounding box center [604, 22] width 1209 height 44
click at [11, 19] on icon "button" at bounding box center [18, 22] width 22 height 22
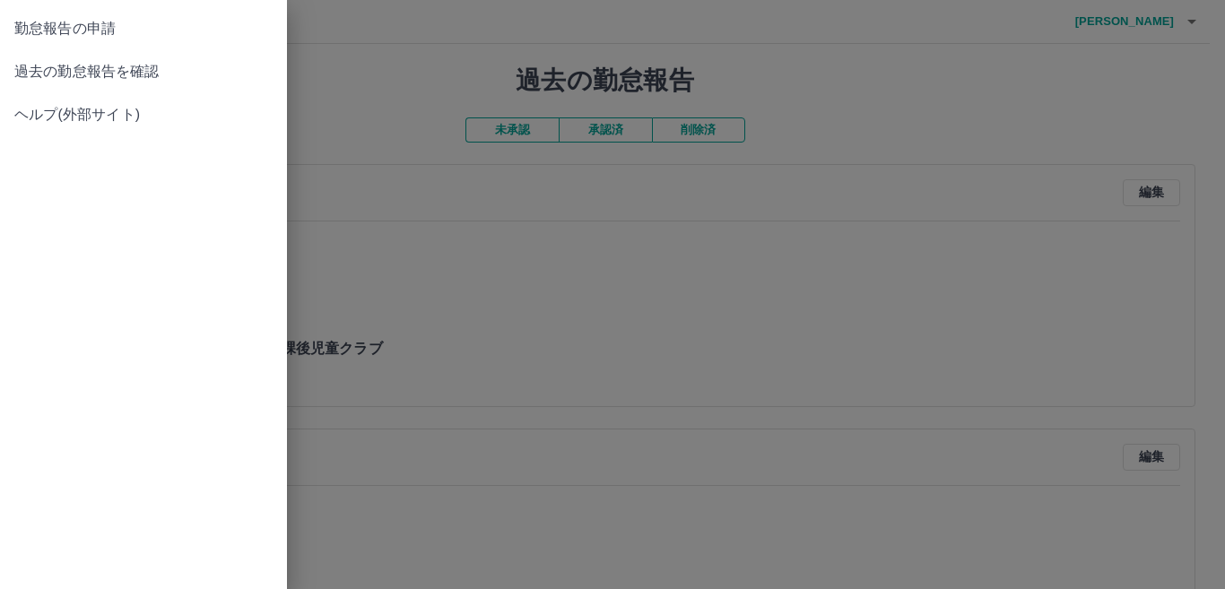
click at [15, 18] on span "勤怠報告の申請" at bounding box center [143, 29] width 258 height 22
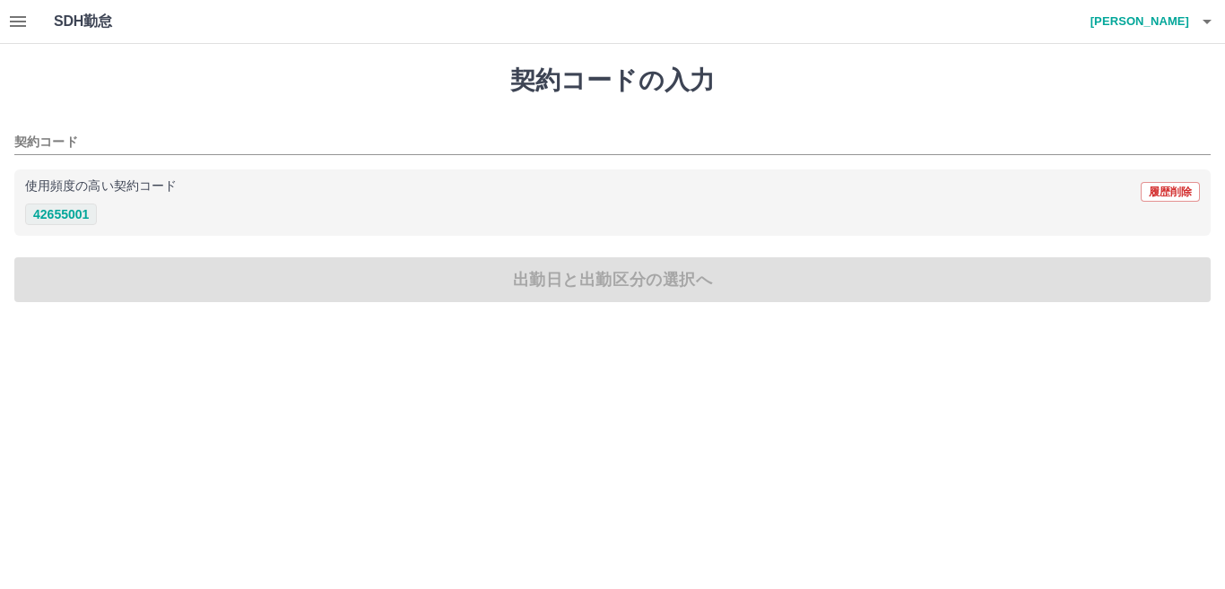
click at [65, 212] on button "42655001" at bounding box center [61, 215] width 72 height 22
type input "********"
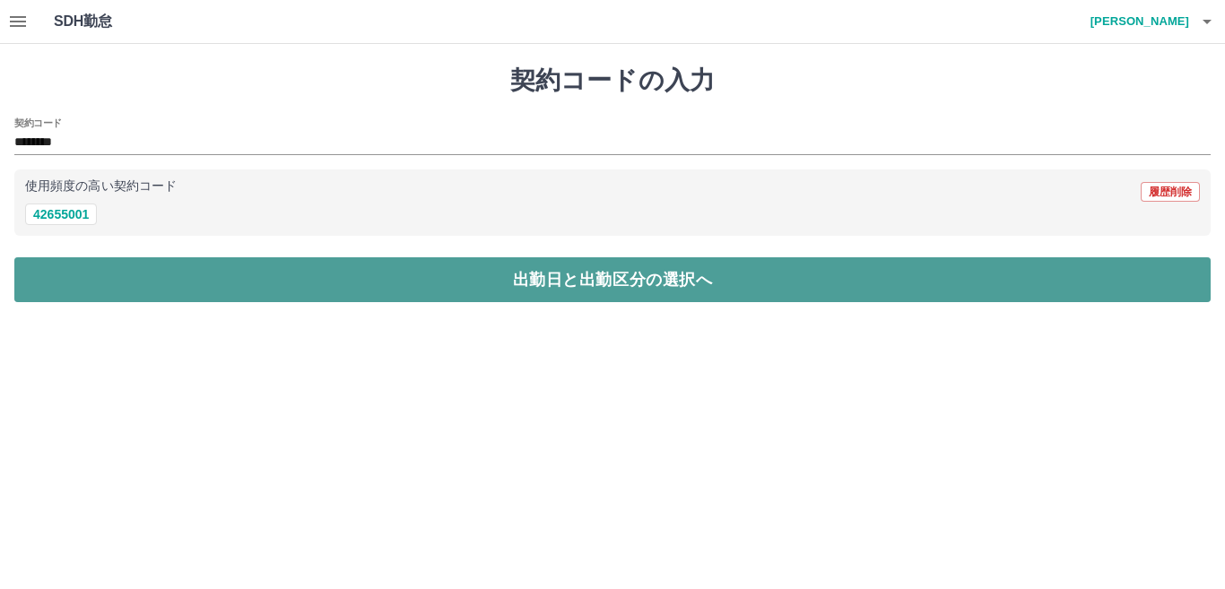
click at [256, 283] on button "出勤日と出勤区分の選択へ" at bounding box center [612, 279] width 1196 height 45
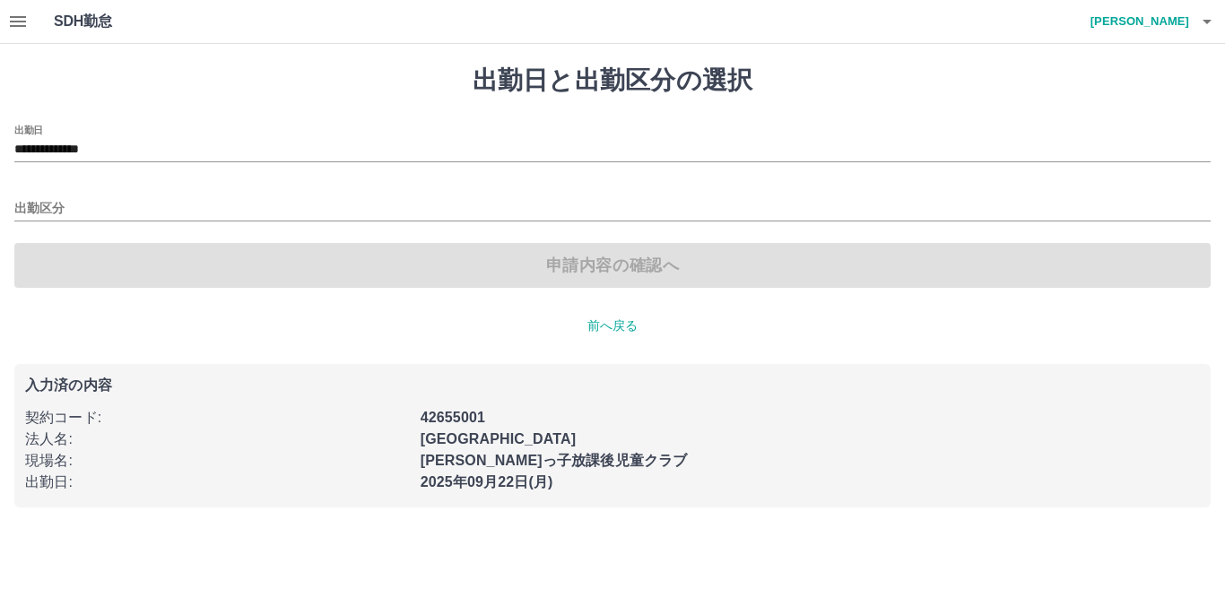
click at [152, 127] on div "**********" at bounding box center [612, 144] width 1196 height 38
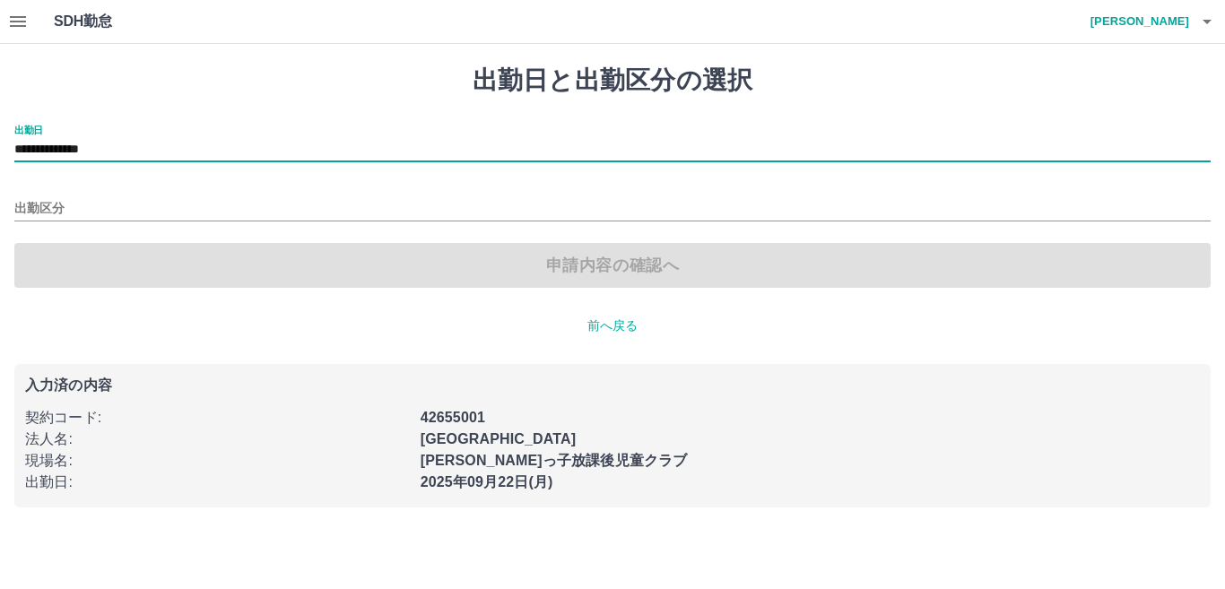
click at [155, 146] on input "**********" at bounding box center [612, 150] width 1196 height 22
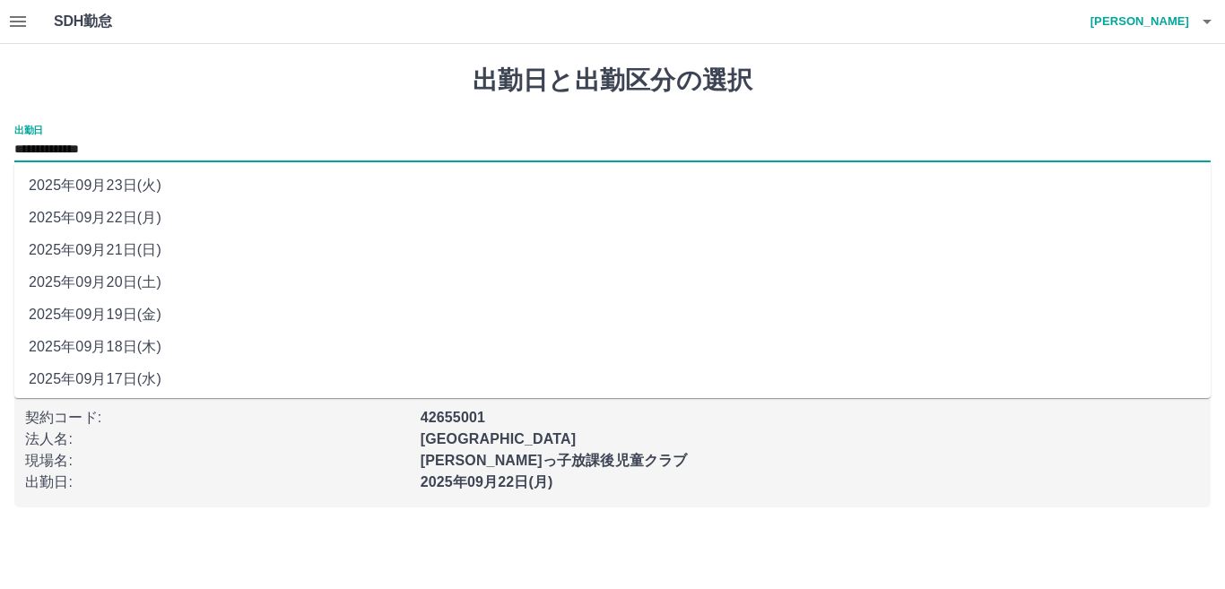
click at [148, 261] on li "2025年09月21日(日)" at bounding box center [612, 250] width 1196 height 32
type input "**********"
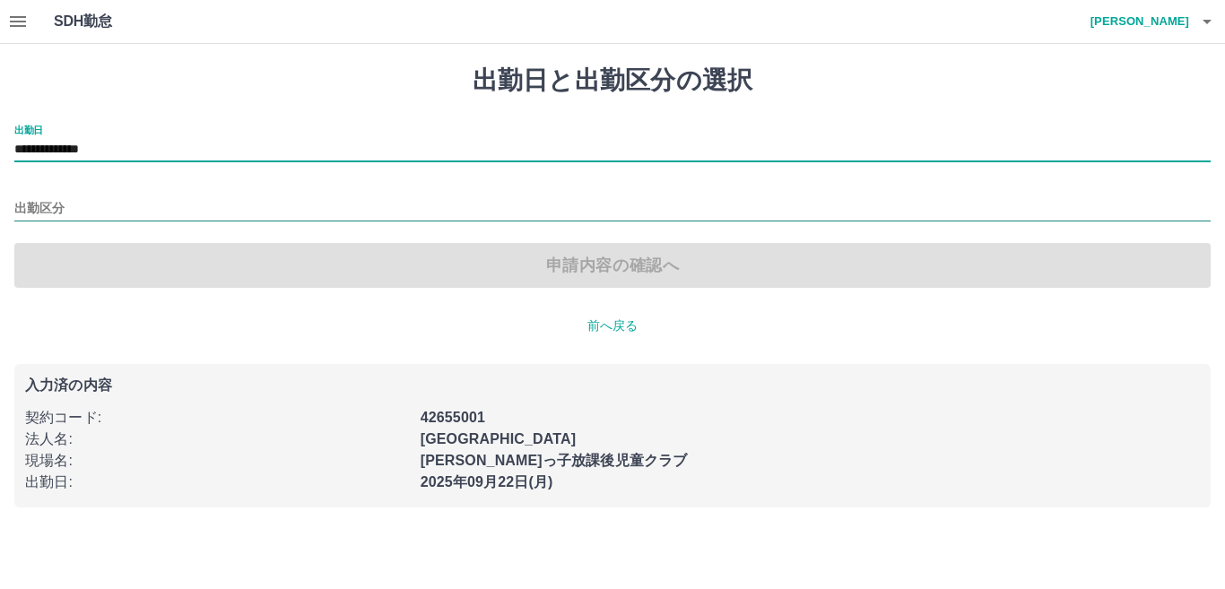
click at [171, 221] on div "**********" at bounding box center [612, 206] width 1196 height 163
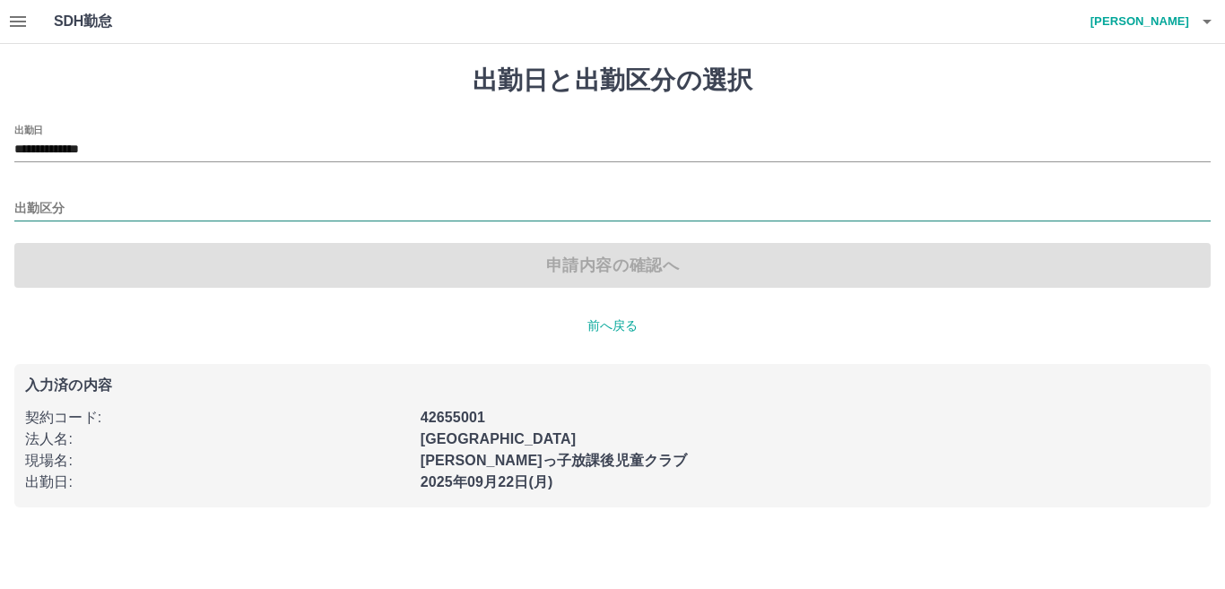
click at [180, 204] on input "出勤区分" at bounding box center [612, 209] width 1196 height 22
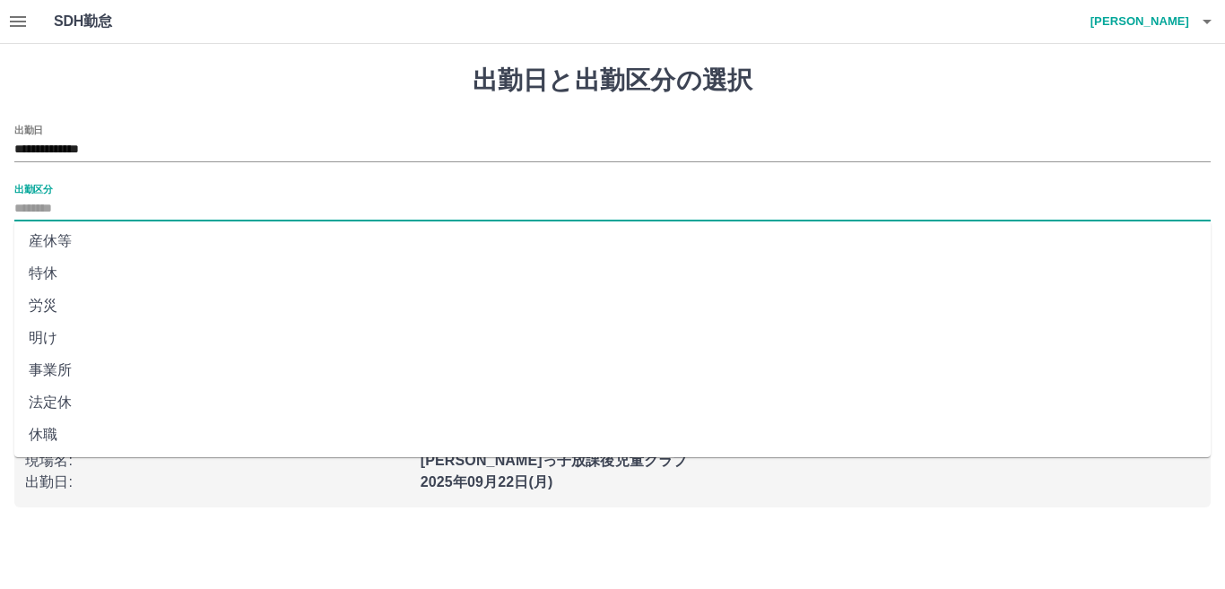
scroll to position [360, 0]
click at [151, 389] on li "法定休" at bounding box center [612, 401] width 1196 height 32
type input "***"
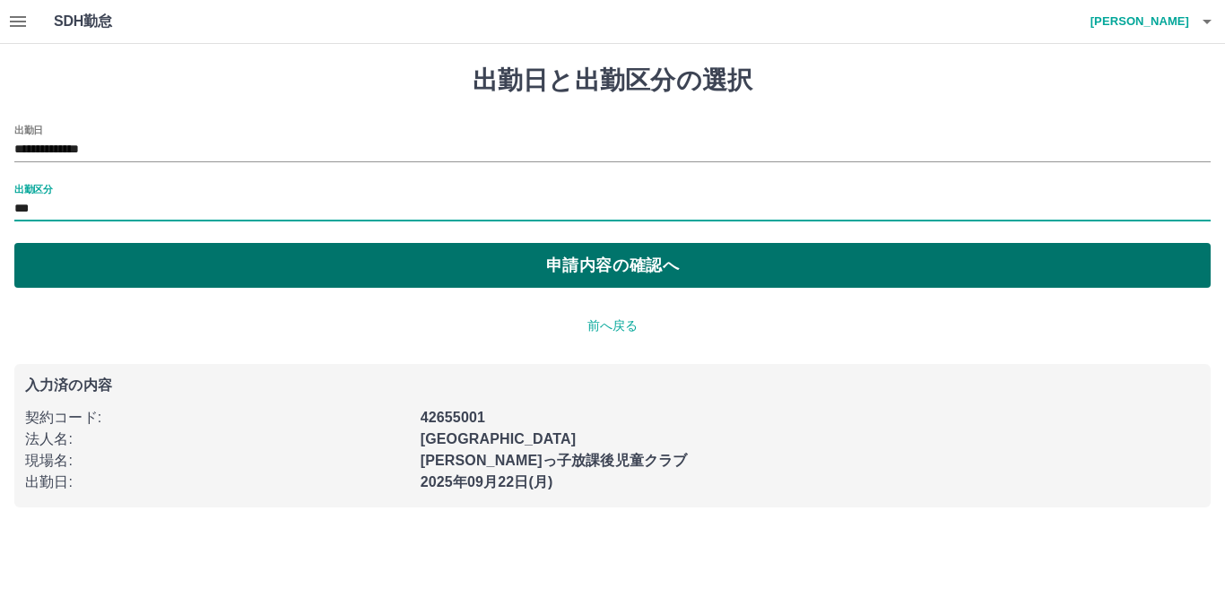
click at [380, 279] on button "申請内容の確認へ" at bounding box center [612, 265] width 1196 height 45
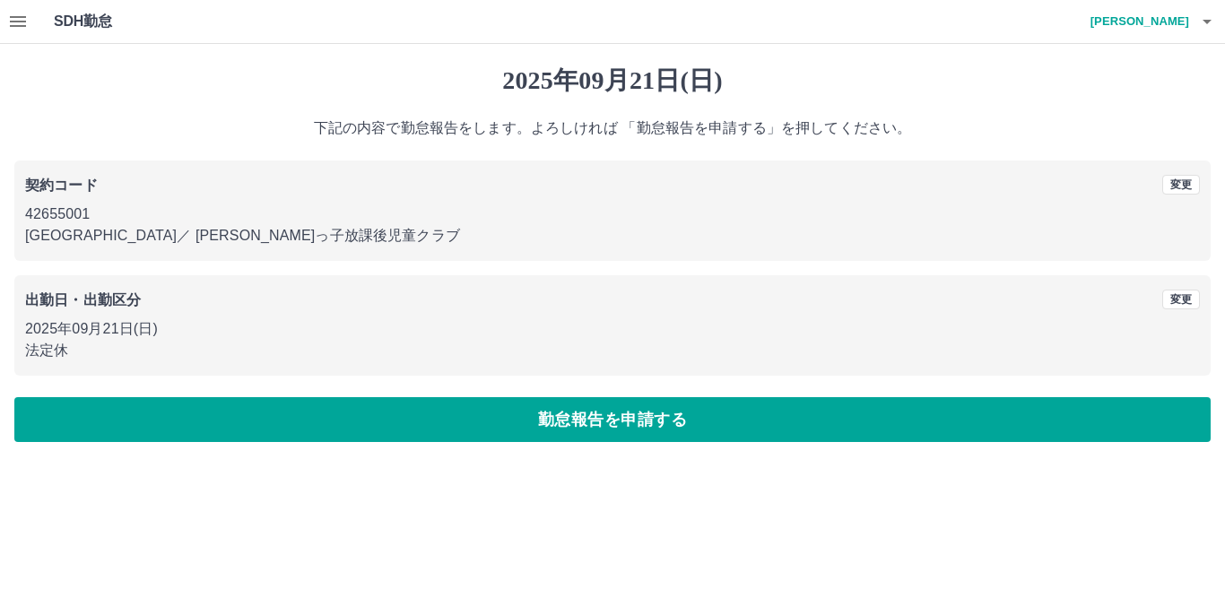
click at [496, 420] on button "勤怠報告を申請する" at bounding box center [612, 419] width 1196 height 45
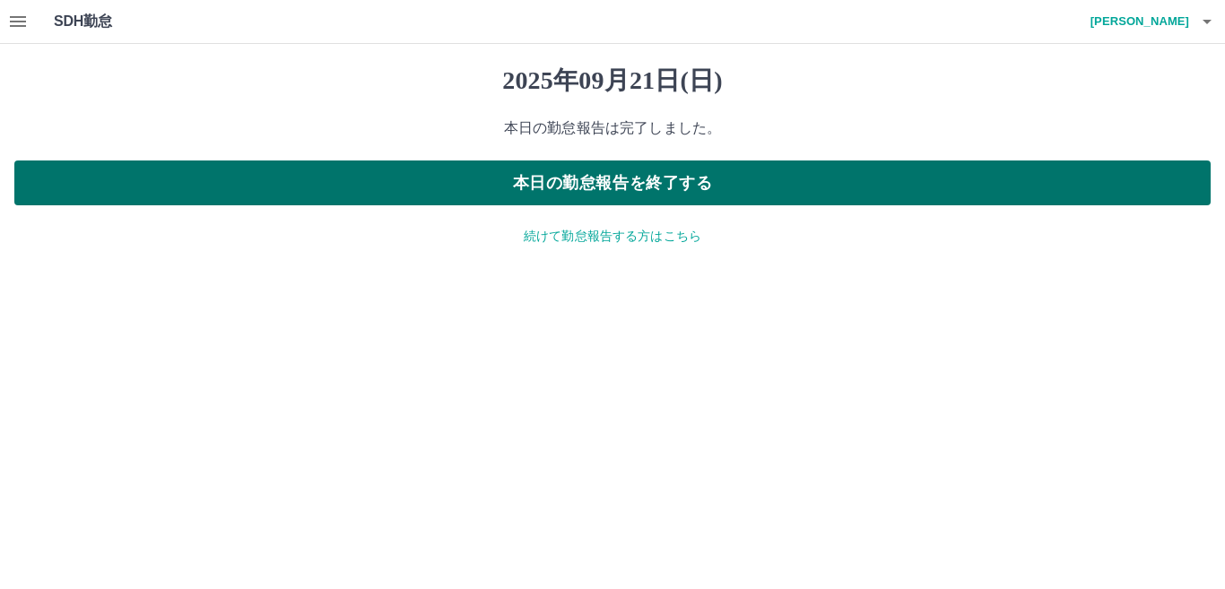
click at [632, 176] on button "本日の勤怠報告を終了する" at bounding box center [612, 182] width 1196 height 45
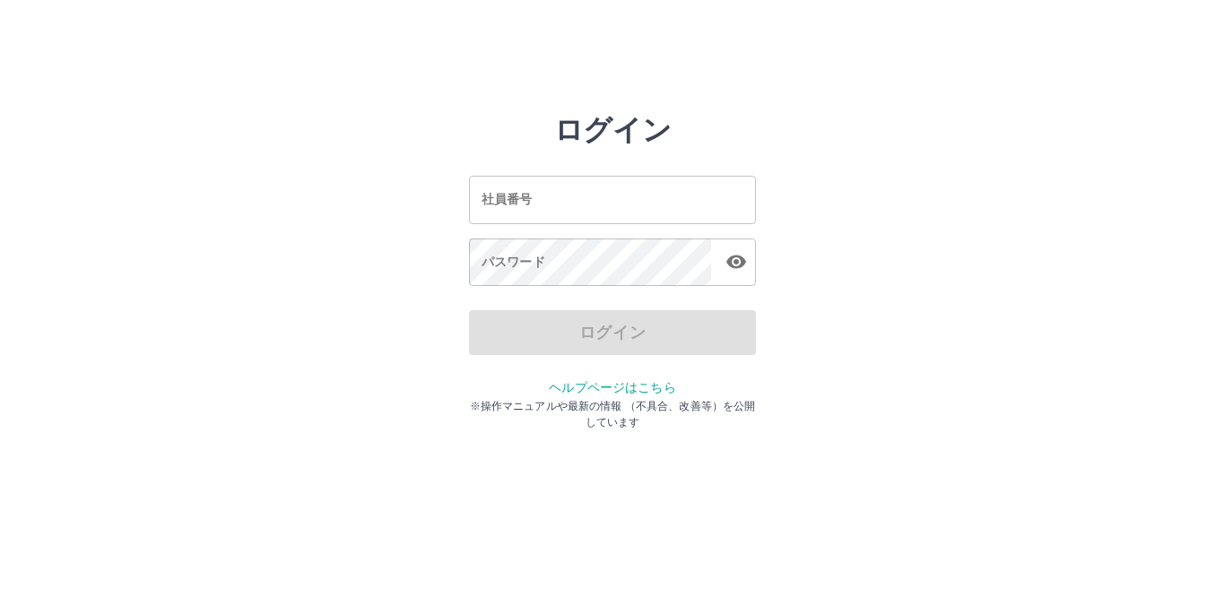
click at [686, 188] on input "社員番号" at bounding box center [612, 200] width 287 height 48
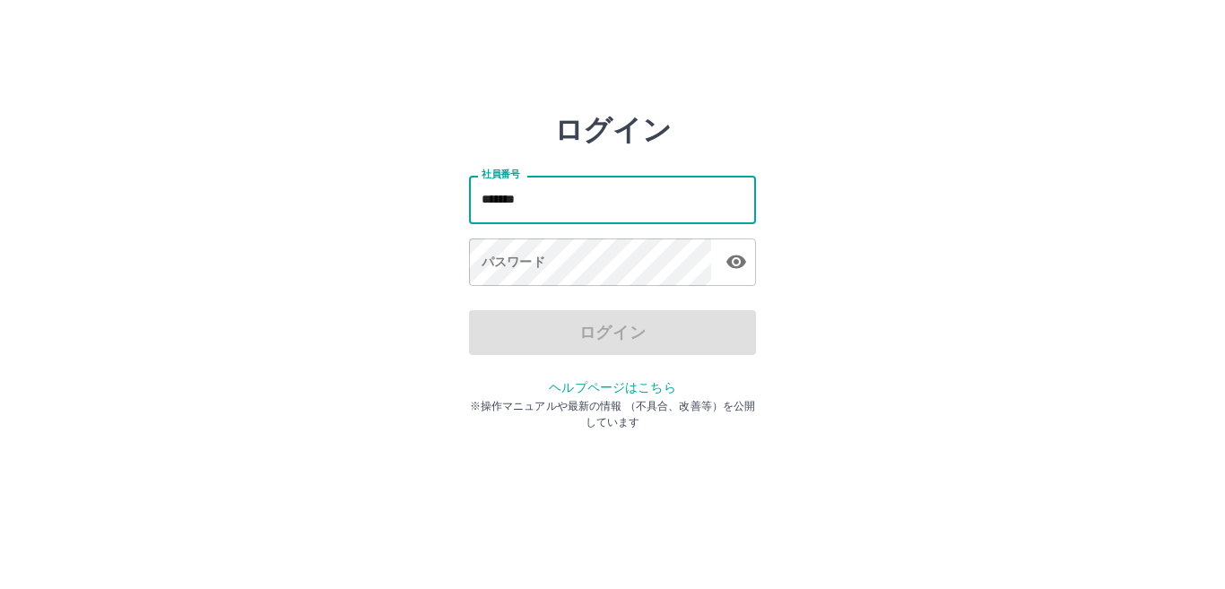
type input "*******"
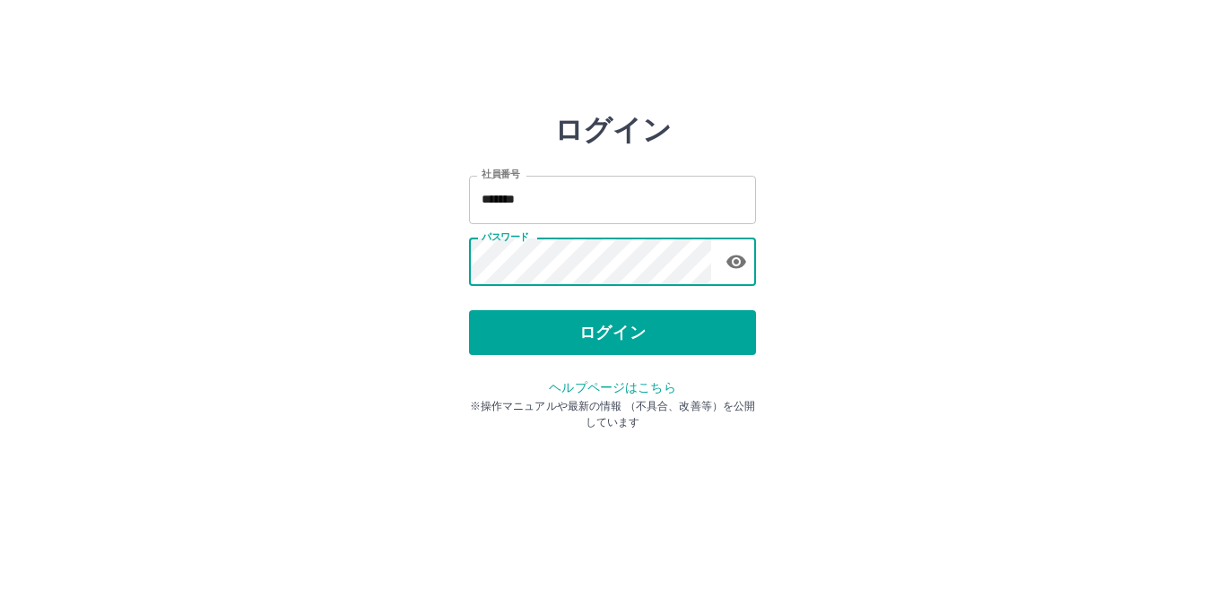
click at [653, 317] on button "ログイン" at bounding box center [612, 332] width 287 height 45
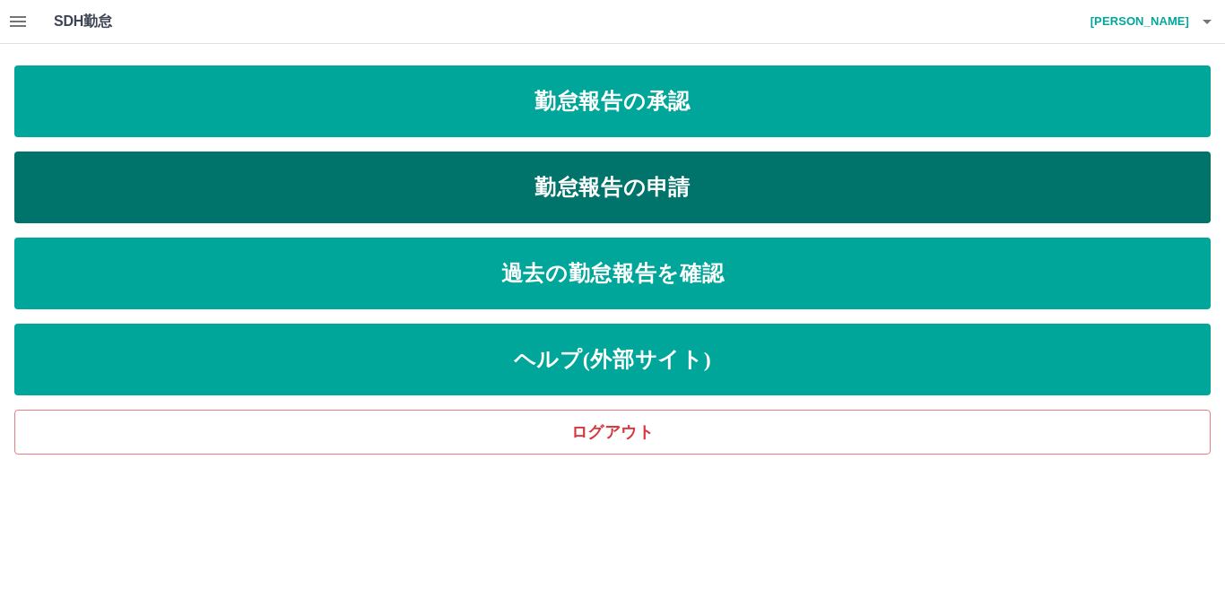
click at [599, 183] on link "勤怠報告の申請" at bounding box center [612, 188] width 1196 height 72
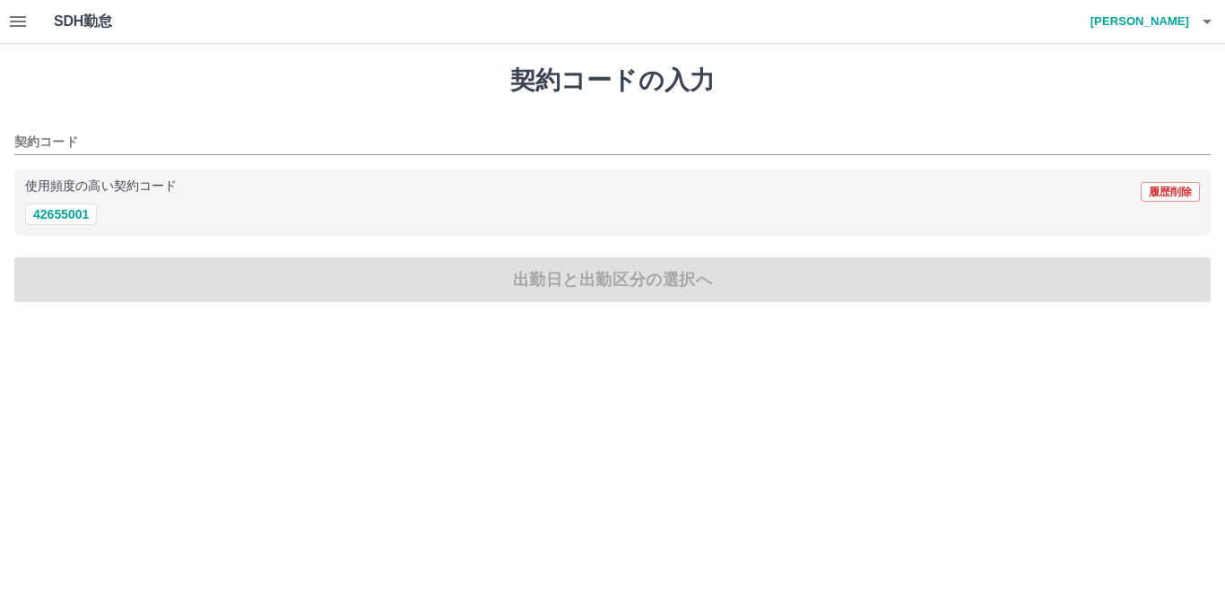
click at [16, 7] on button "button" at bounding box center [18, 21] width 36 height 43
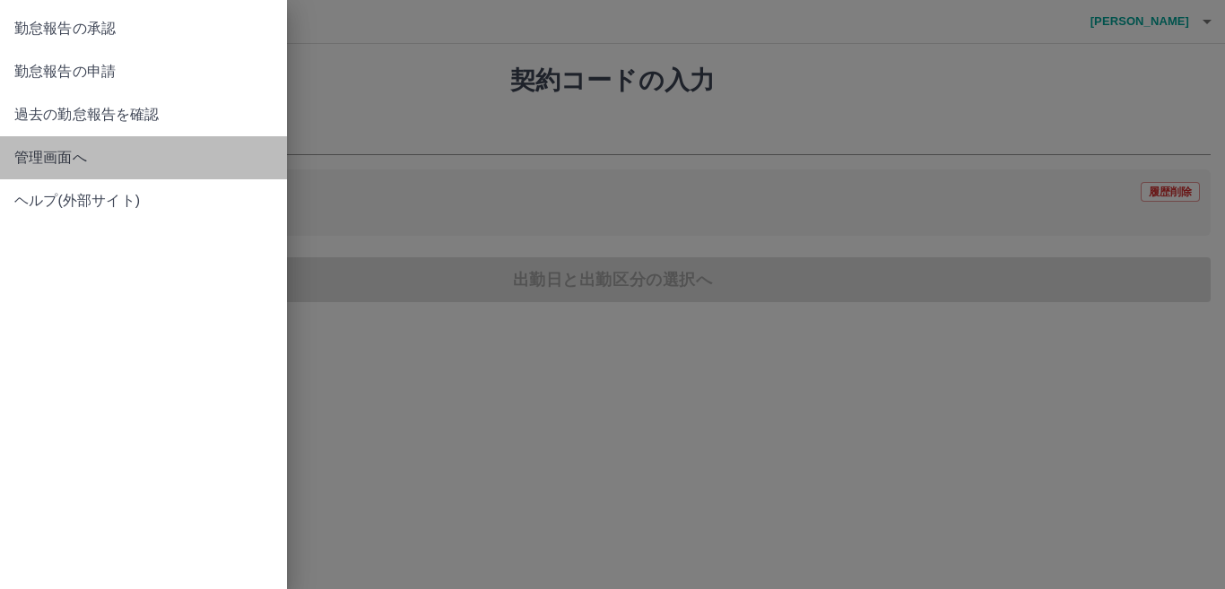
click at [117, 142] on link "管理画面へ" at bounding box center [143, 157] width 287 height 43
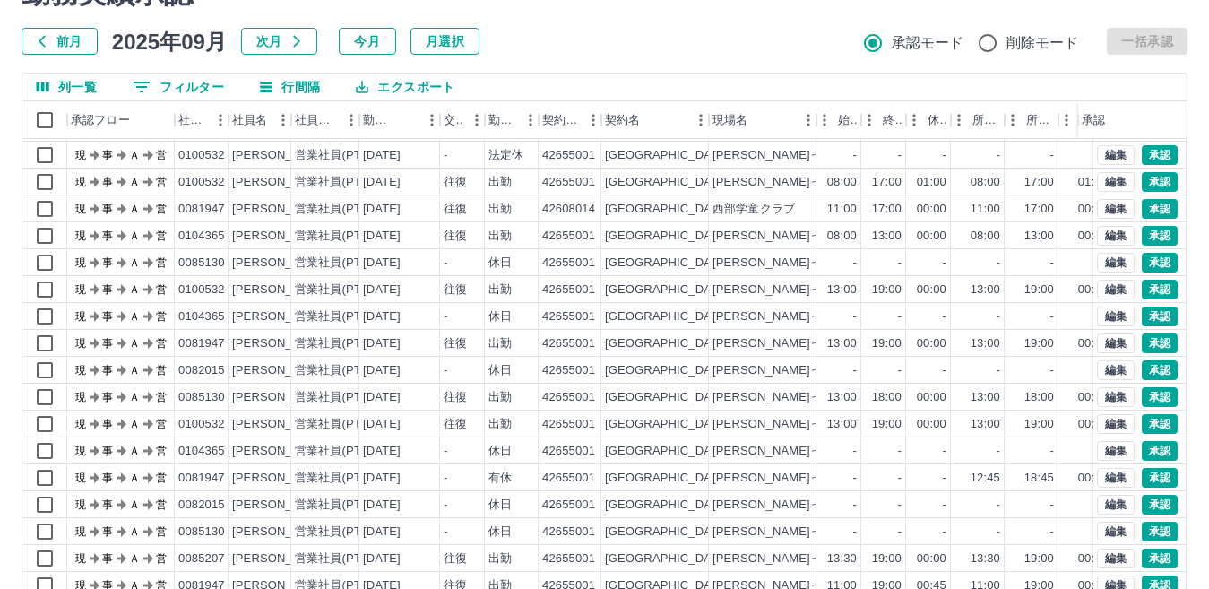
scroll to position [169, 0]
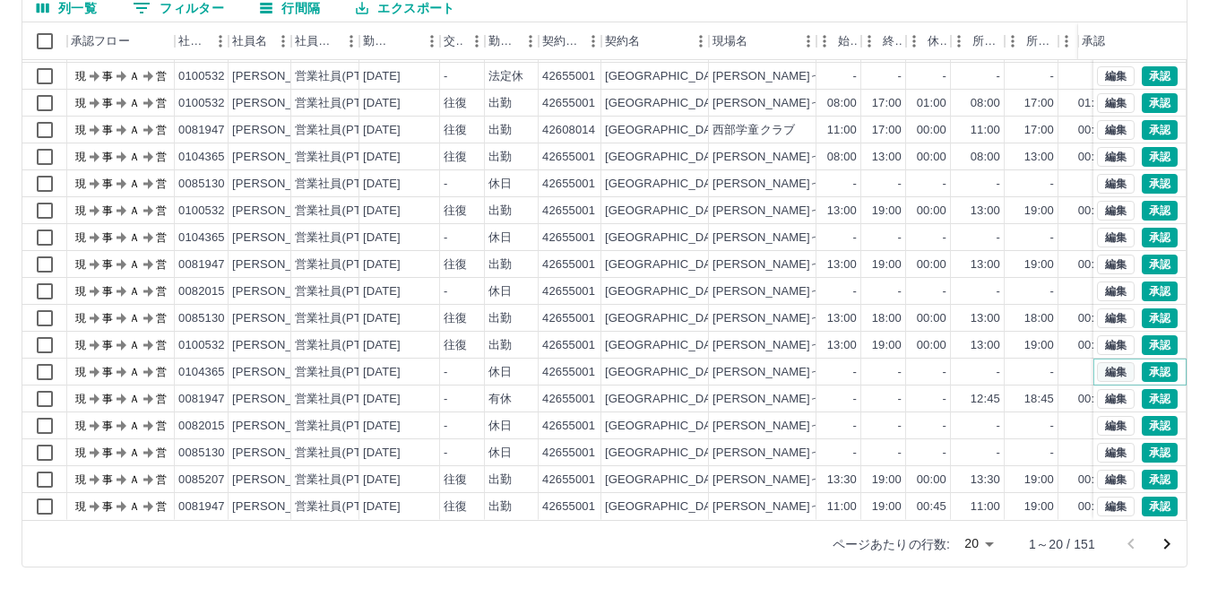
click at [1108, 362] on button "編集" at bounding box center [1116, 372] width 38 height 20
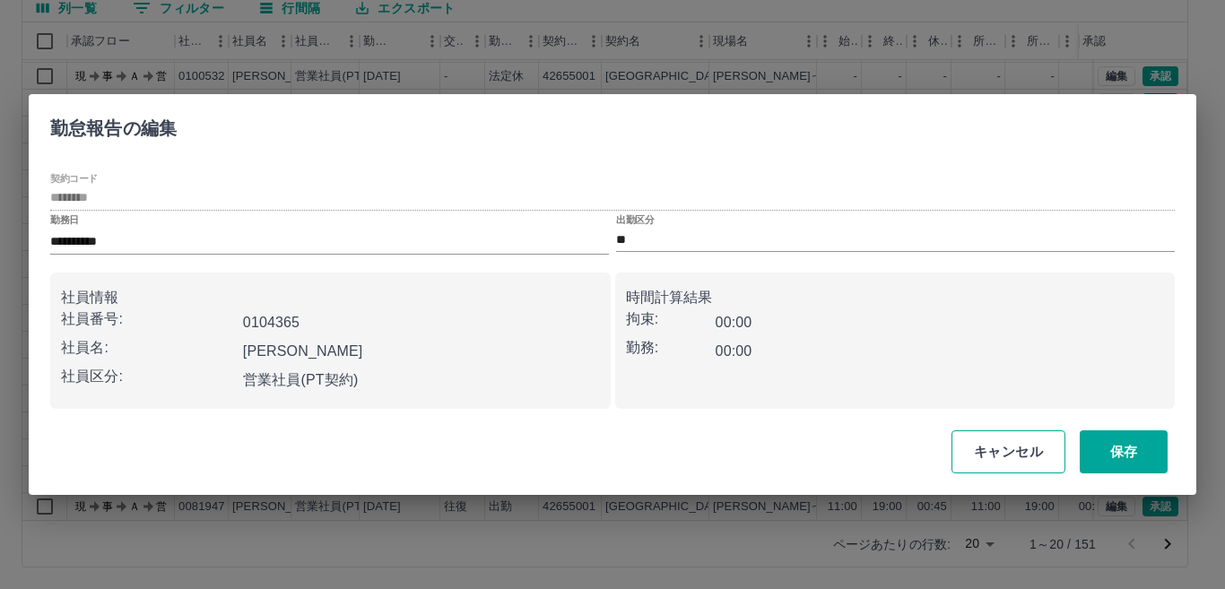
click at [1003, 451] on button "キャンセル" at bounding box center [1008, 451] width 114 height 43
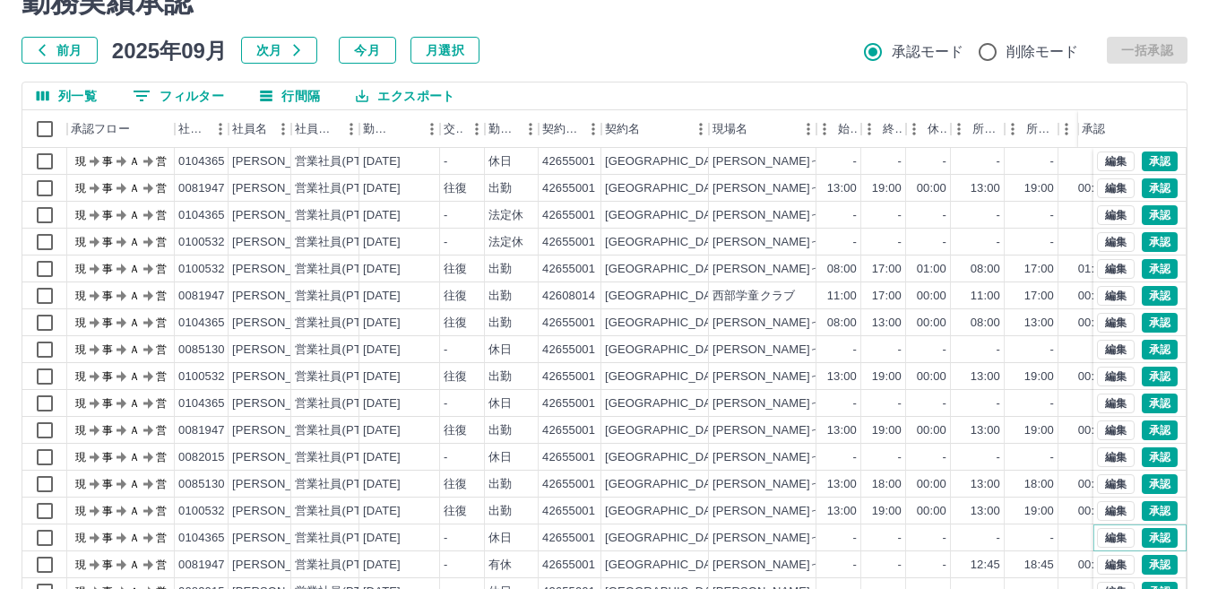
scroll to position [0, 0]
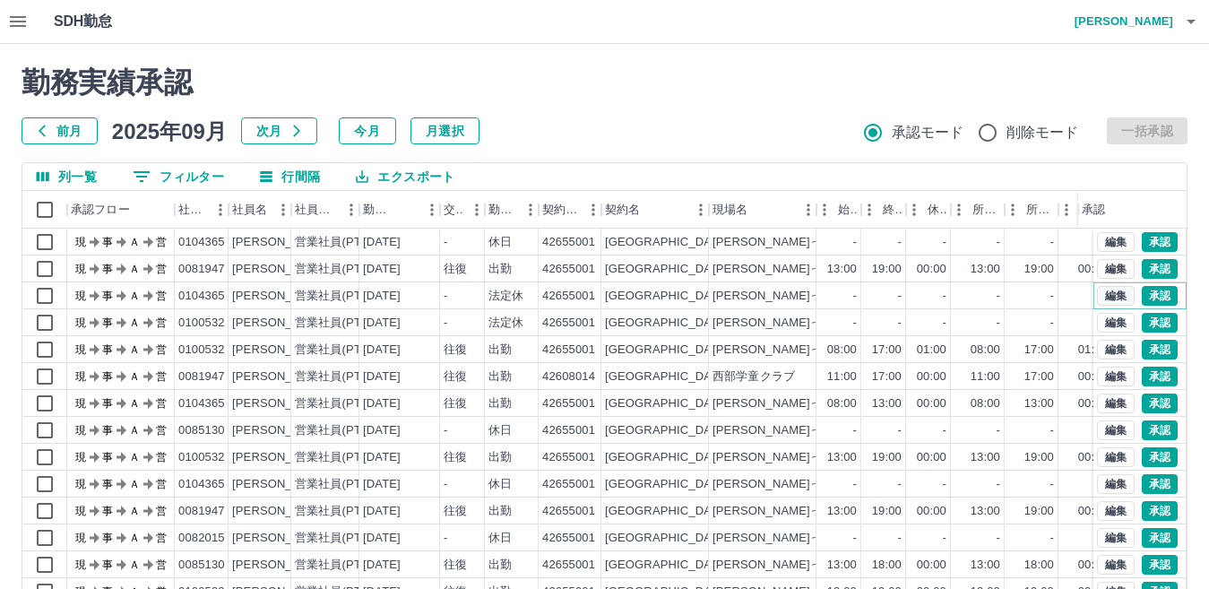
click at [1102, 293] on button "編集" at bounding box center [1116, 296] width 38 height 20
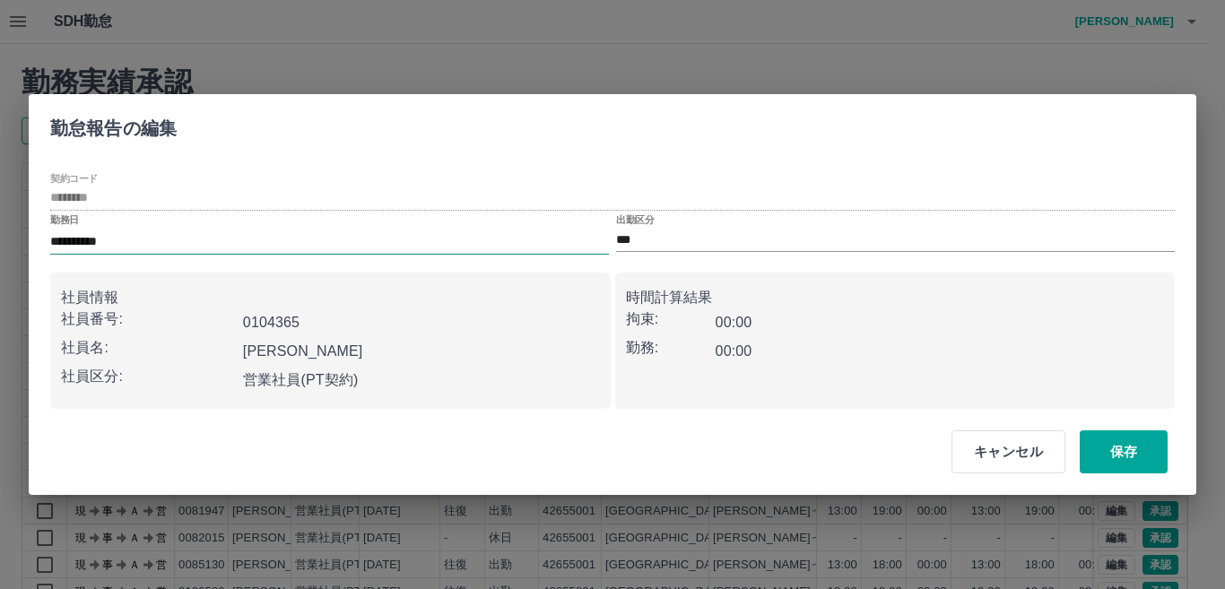
click at [212, 238] on input "**********" at bounding box center [329, 242] width 559 height 26
type input "**********"
click at [320, 334] on div "[PERSON_NAME]" at bounding box center [418, 348] width 364 height 36
drag, startPoint x: 1139, startPoint y: 438, endPoint x: 1047, endPoint y: 388, distance: 105.1
click at [1139, 438] on button "保存" at bounding box center [1123, 451] width 88 height 43
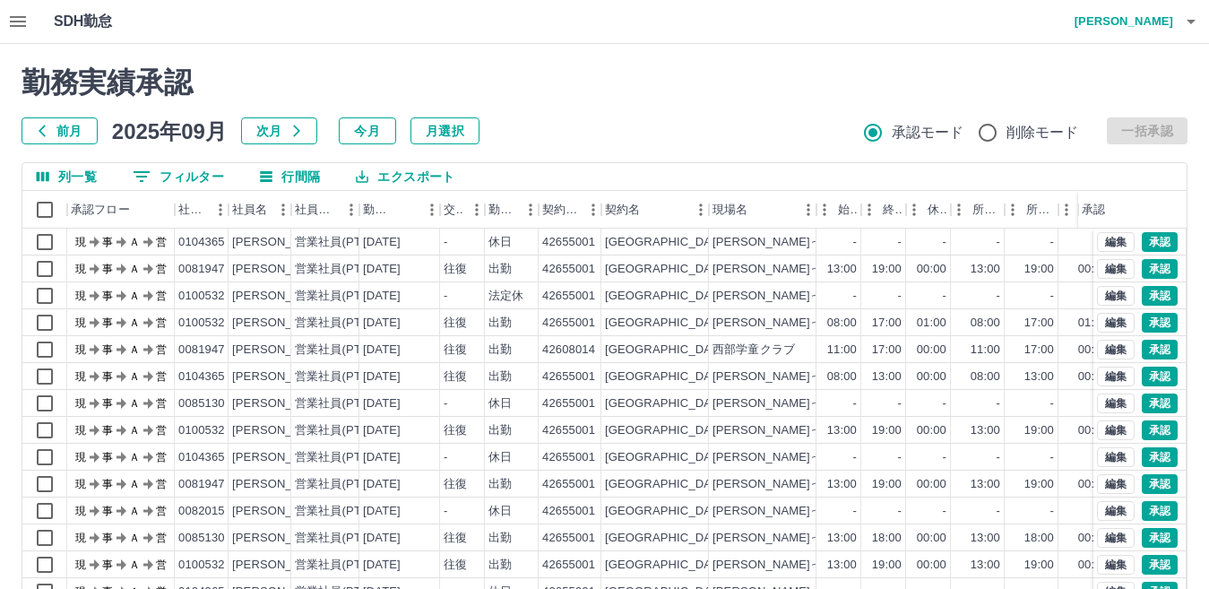
click at [30, 16] on button "button" at bounding box center [18, 21] width 36 height 43
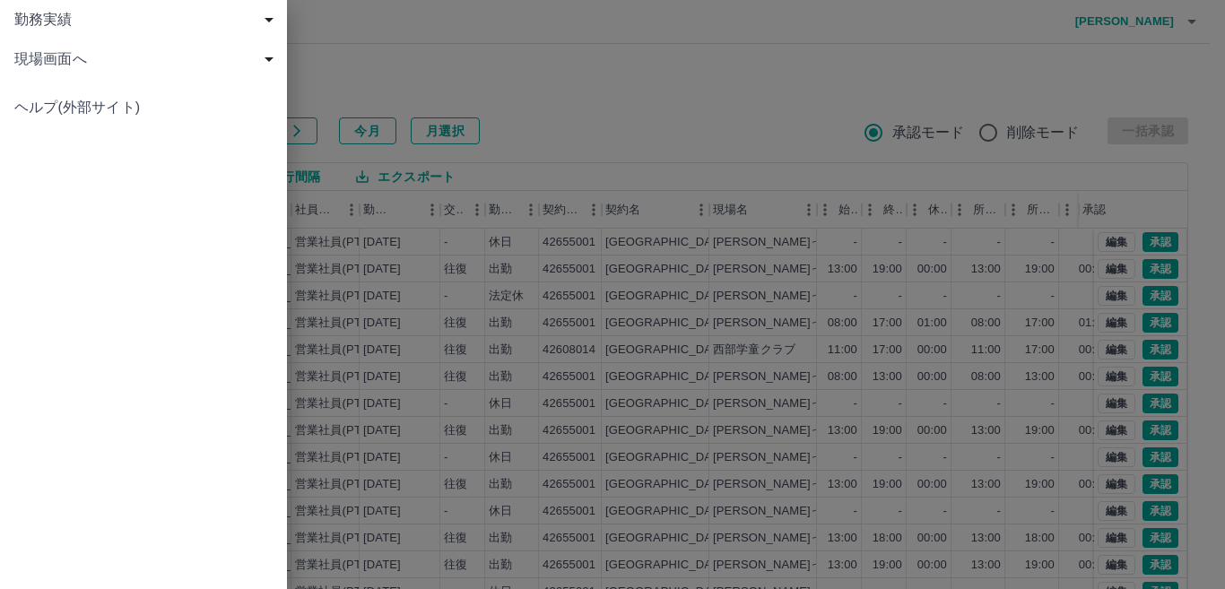
click at [56, 48] on span "現場画面へ" at bounding box center [146, 59] width 265 height 22
click at [186, 95] on span "現場画面へ" at bounding box center [152, 99] width 240 height 22
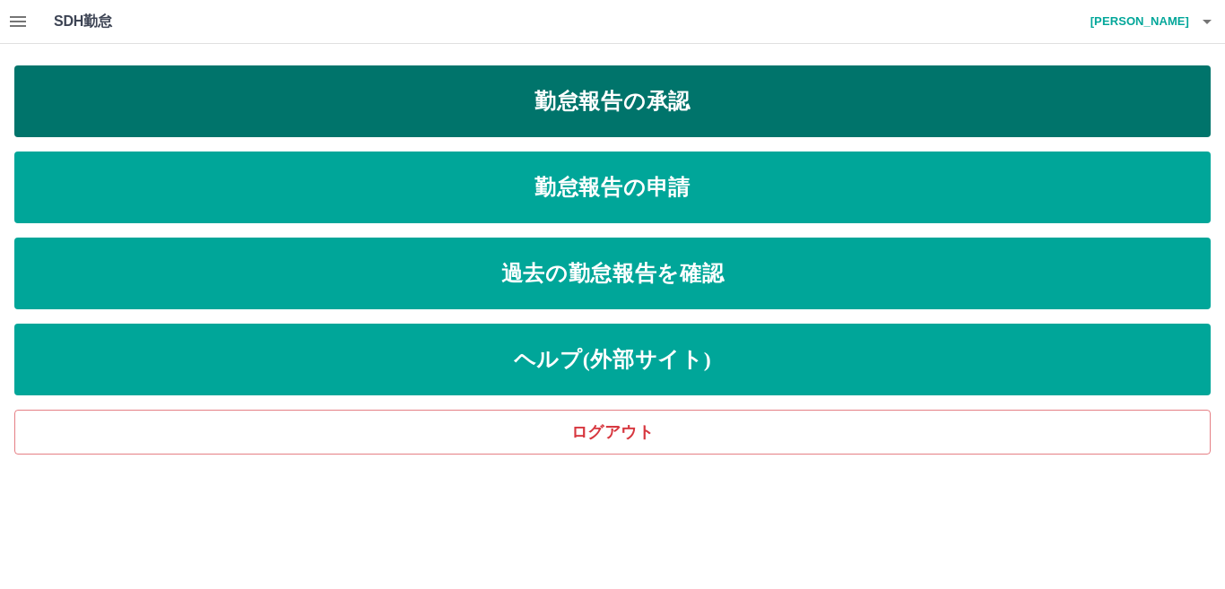
click at [513, 110] on link "勤怠報告の承認" at bounding box center [612, 101] width 1196 height 72
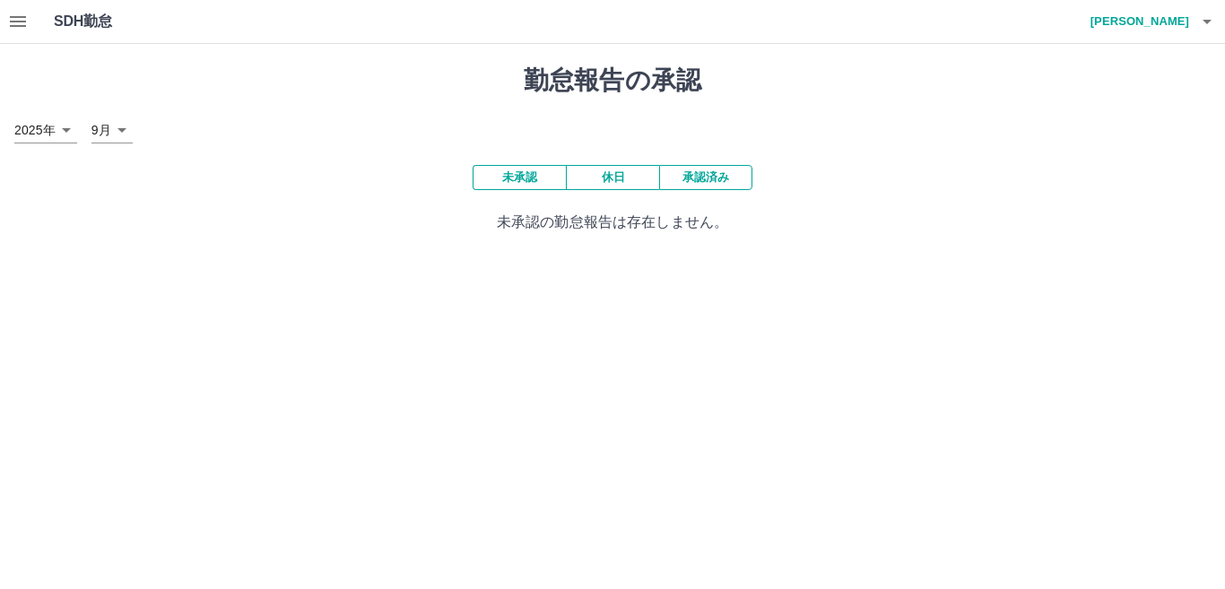
click at [25, 19] on icon "button" at bounding box center [18, 22] width 22 height 22
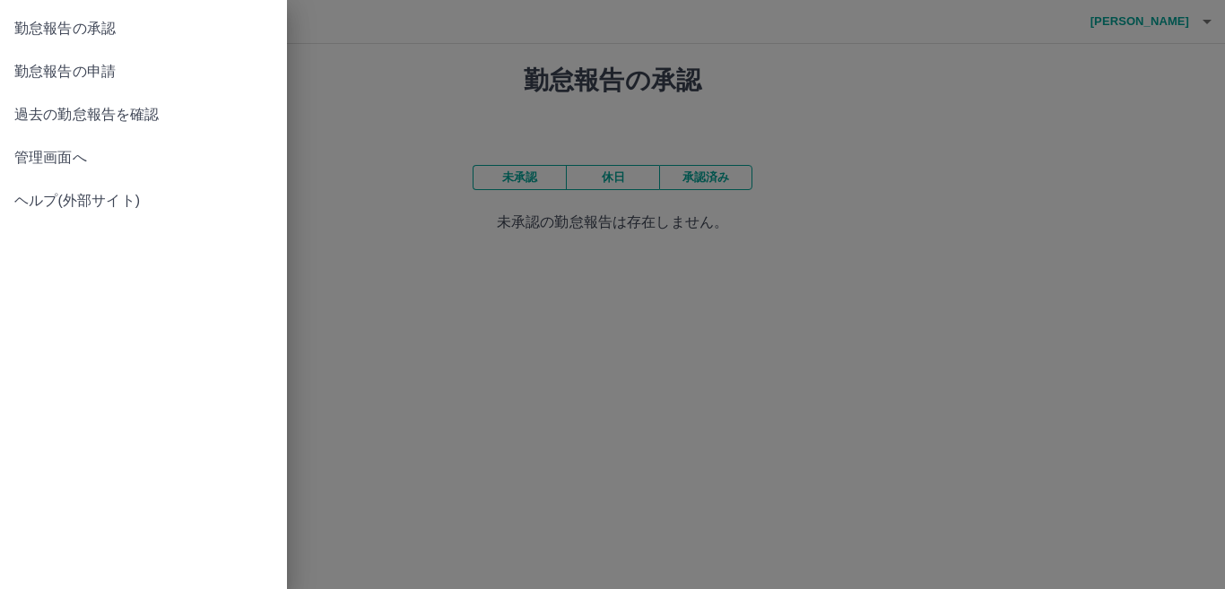
click at [105, 81] on span "勤怠報告の申請" at bounding box center [143, 72] width 258 height 22
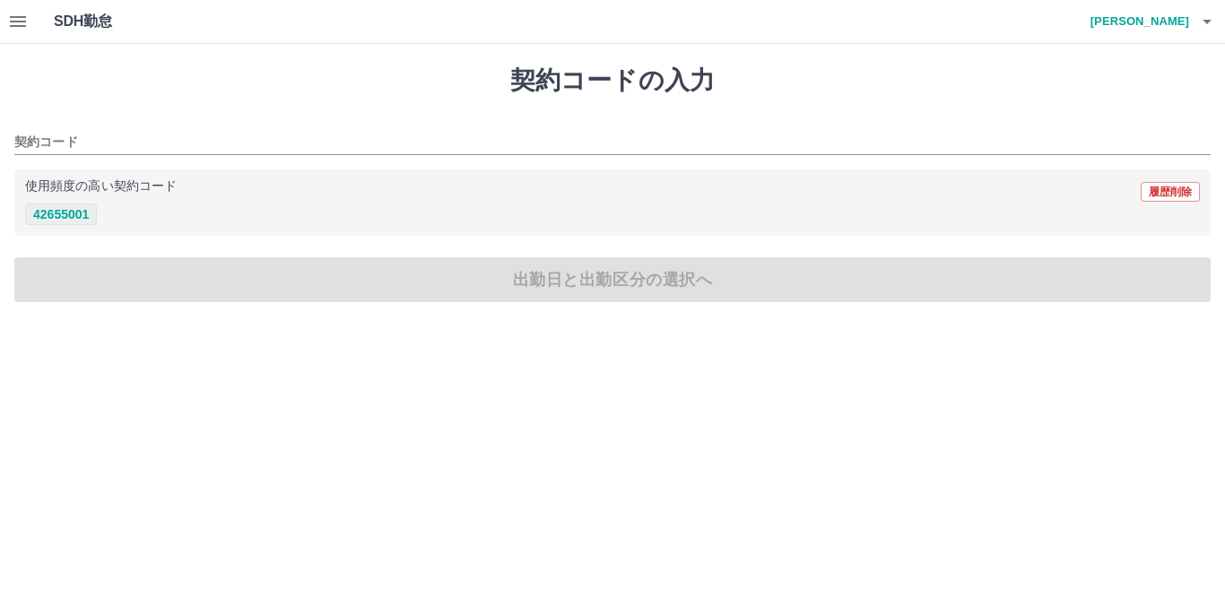
click at [65, 221] on button "42655001" at bounding box center [61, 215] width 72 height 22
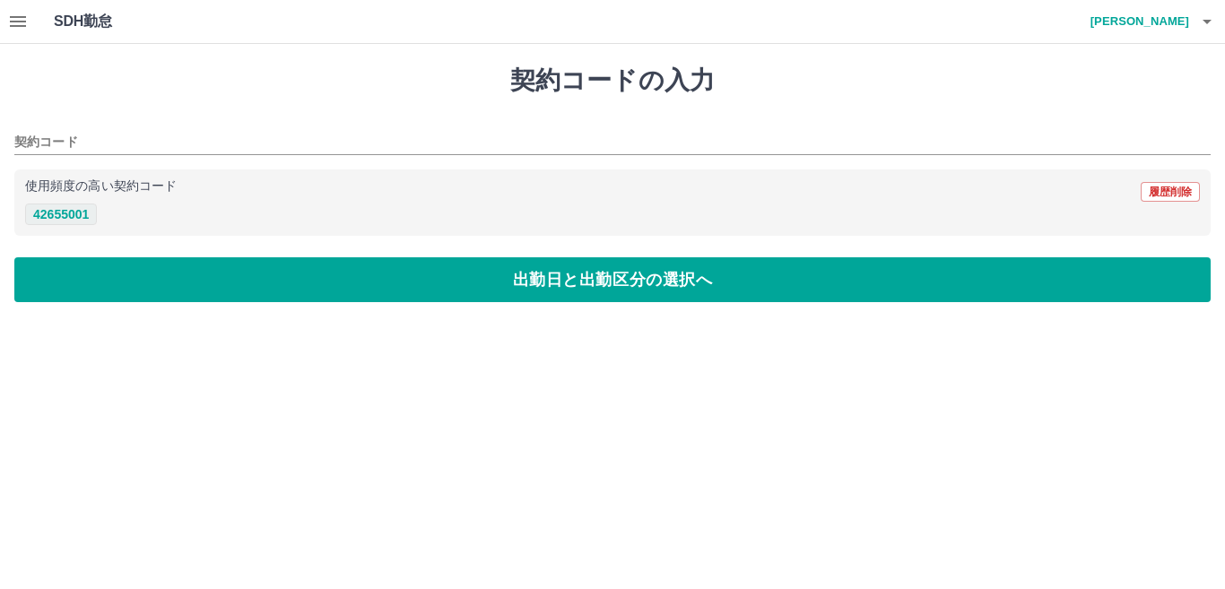
type input "********"
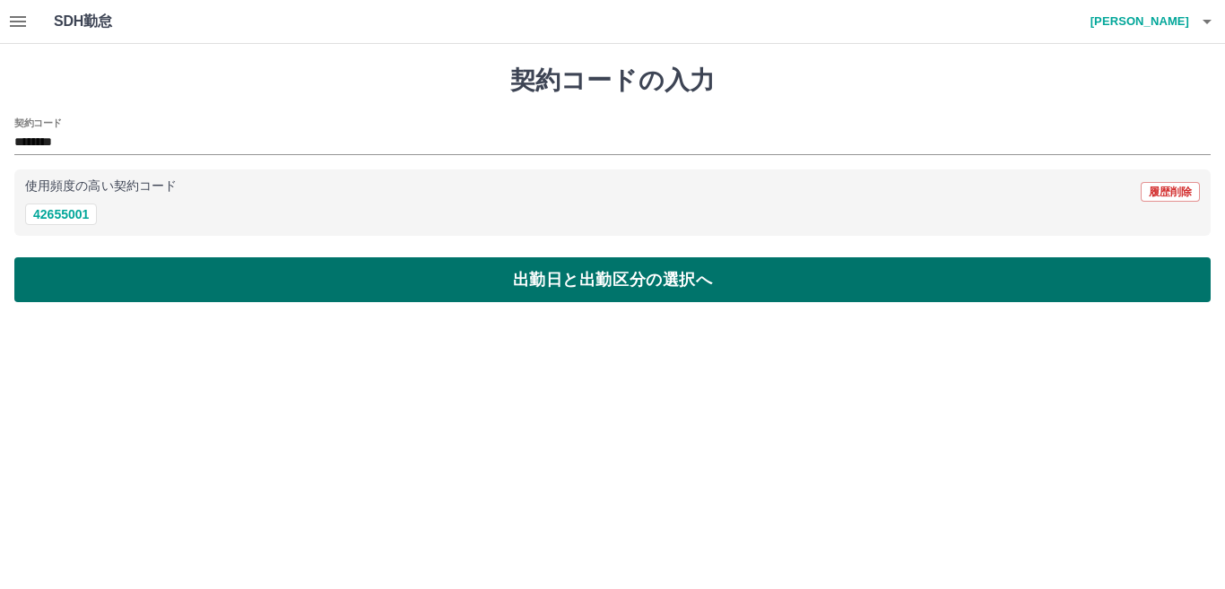
click at [212, 270] on button "出勤日と出勤区分の選択へ" at bounding box center [612, 279] width 1196 height 45
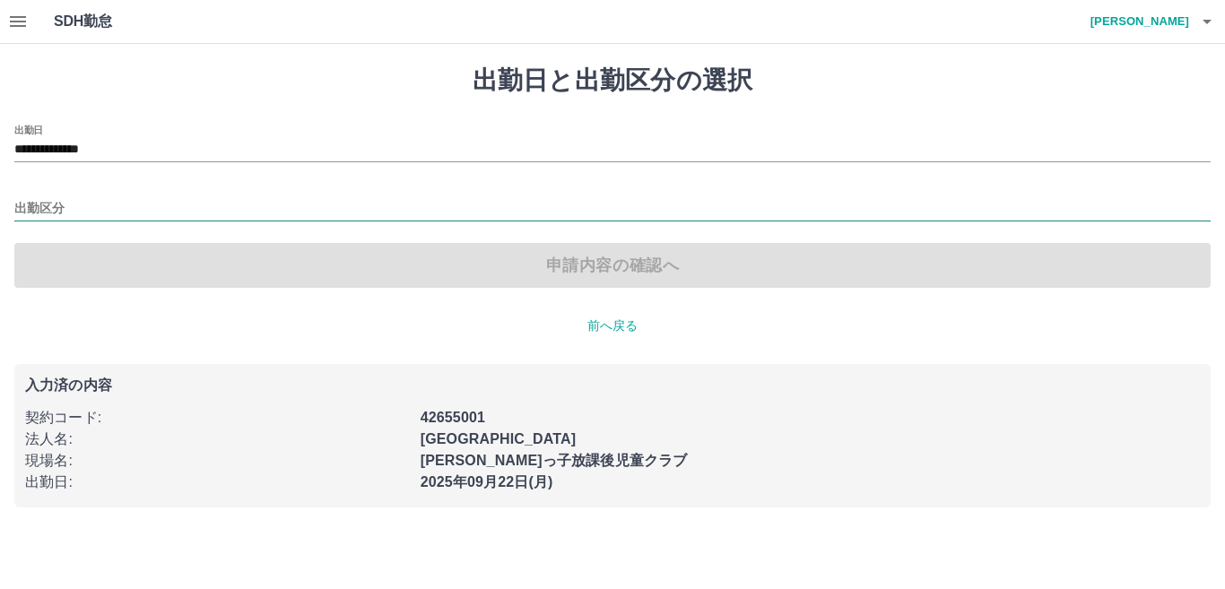
click at [198, 210] on input "出勤区分" at bounding box center [612, 209] width 1196 height 22
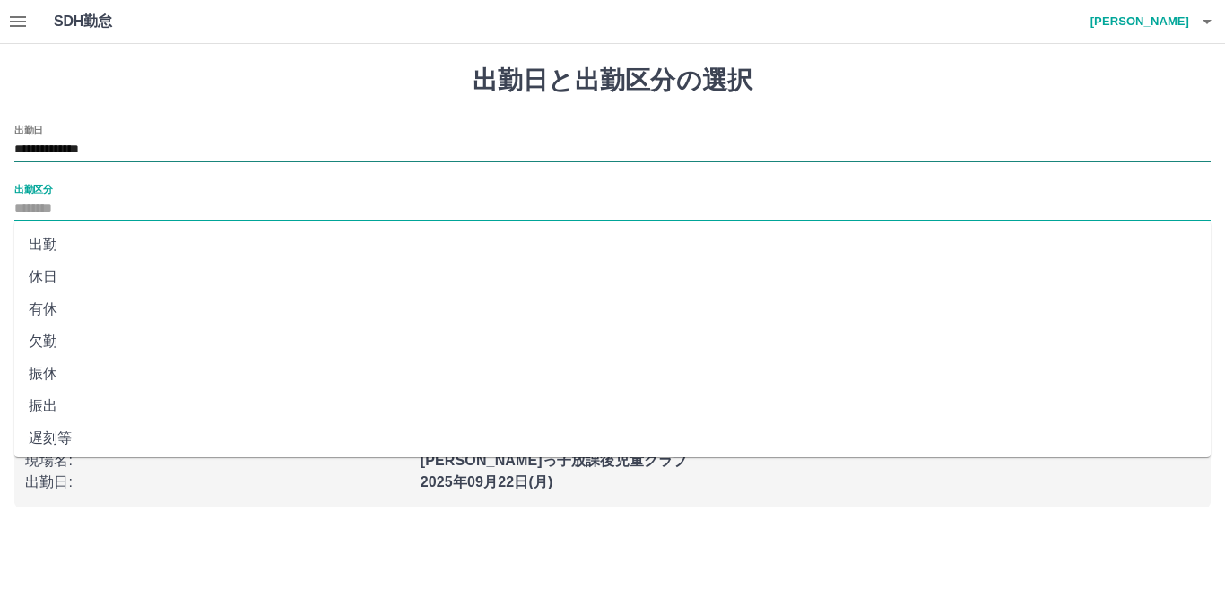
click at [176, 156] on input "**********" at bounding box center [612, 150] width 1196 height 22
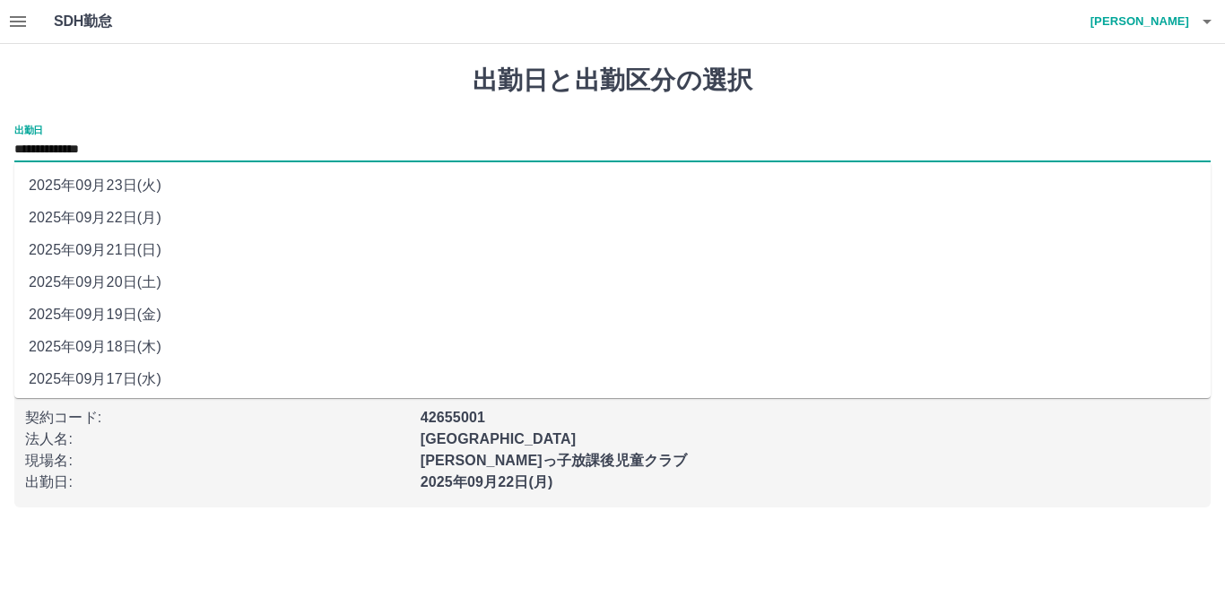
click at [148, 241] on li "2025年09月21日(日)" at bounding box center [612, 250] width 1196 height 32
type input "**********"
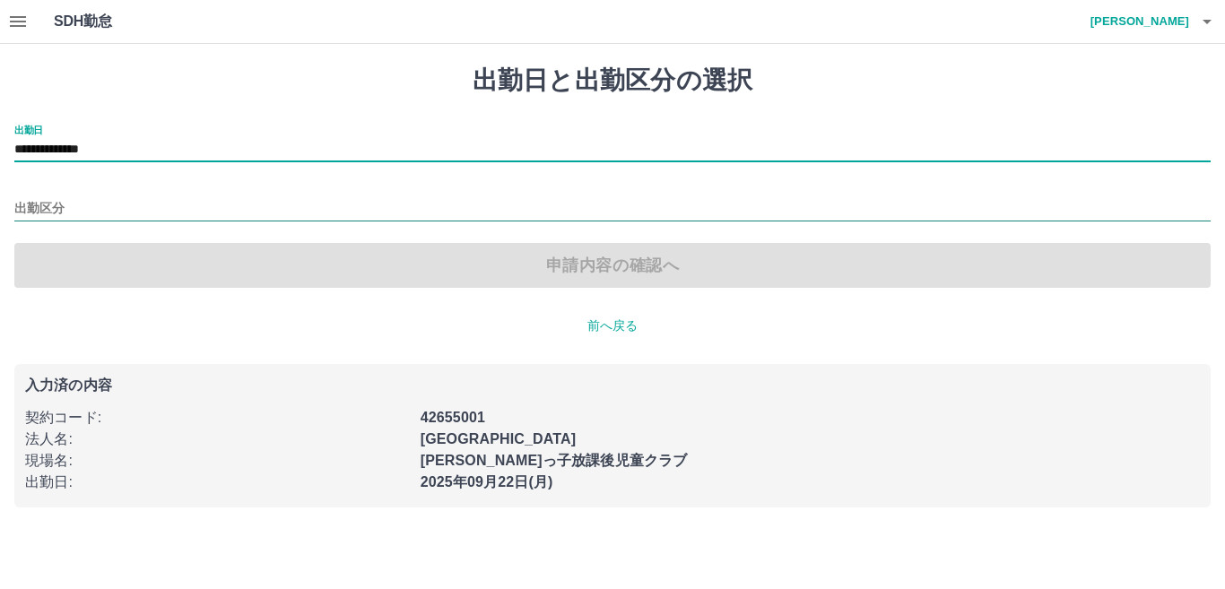
click at [172, 205] on input "出勤区分" at bounding box center [612, 209] width 1196 height 22
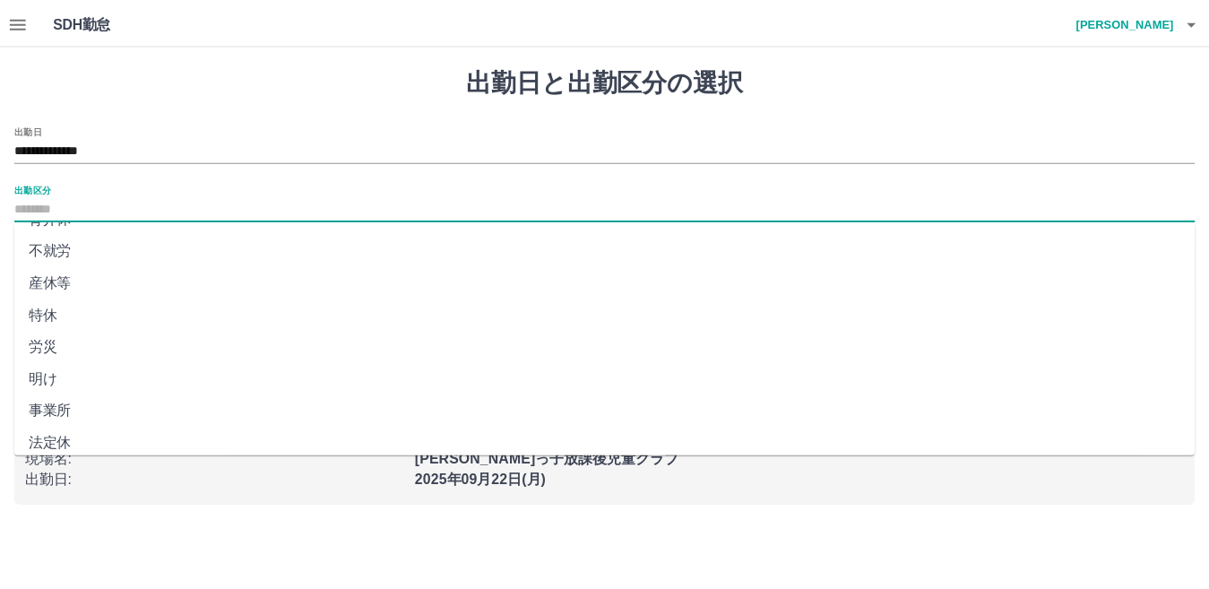
scroll to position [360, 0]
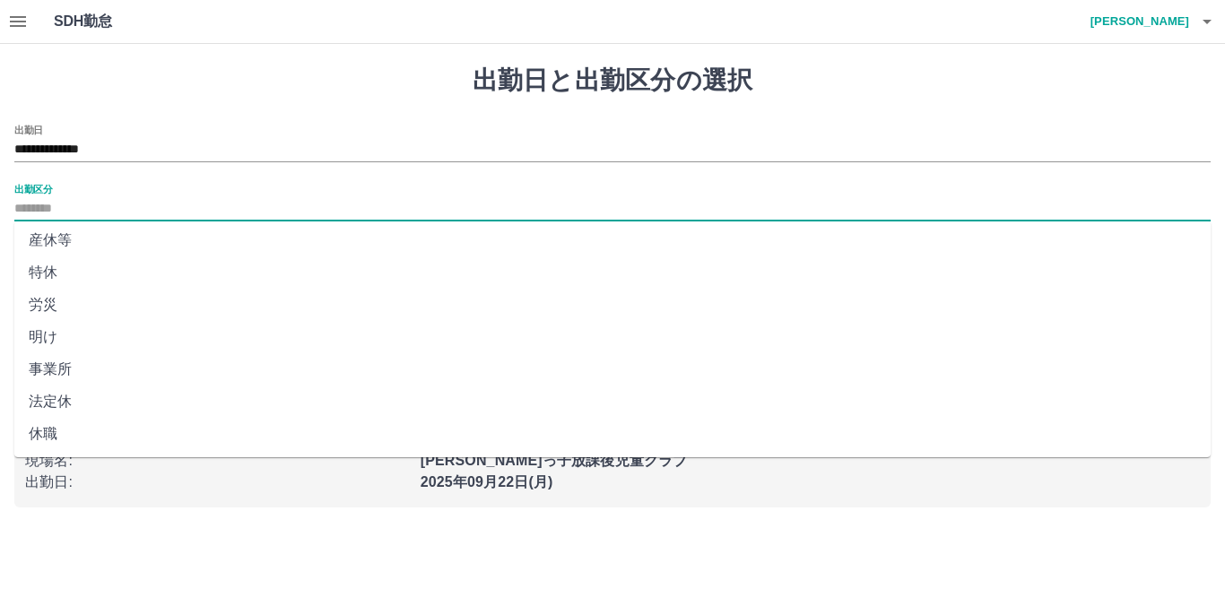
click at [143, 402] on li "法定休" at bounding box center [612, 401] width 1196 height 32
type input "***"
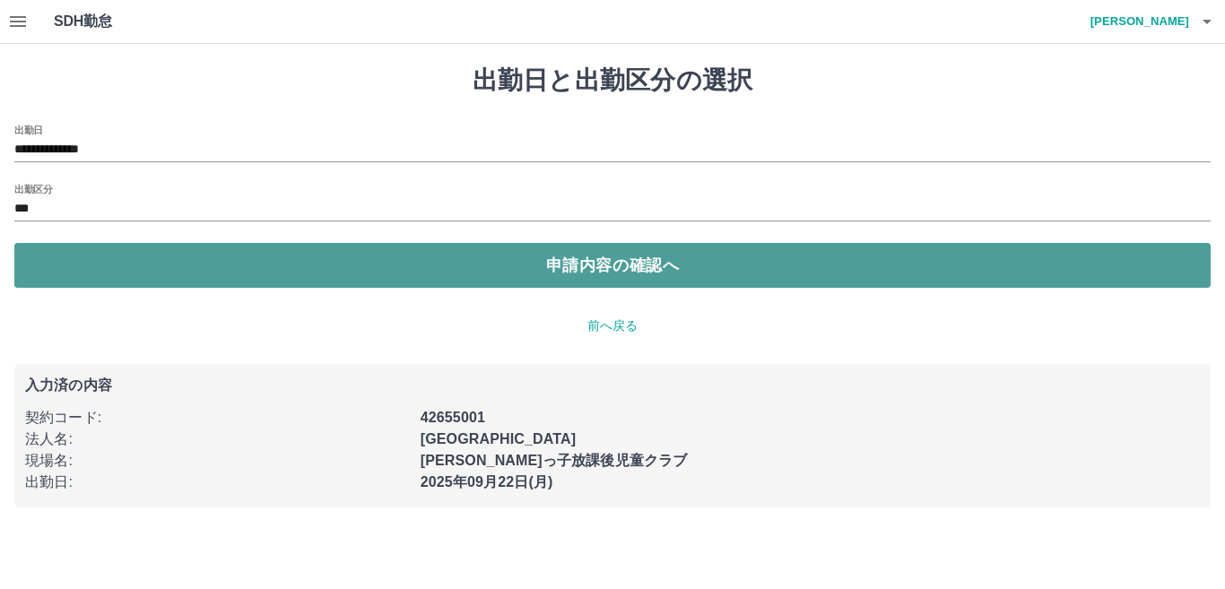
click at [566, 271] on button "申請内容の確認へ" at bounding box center [612, 265] width 1196 height 45
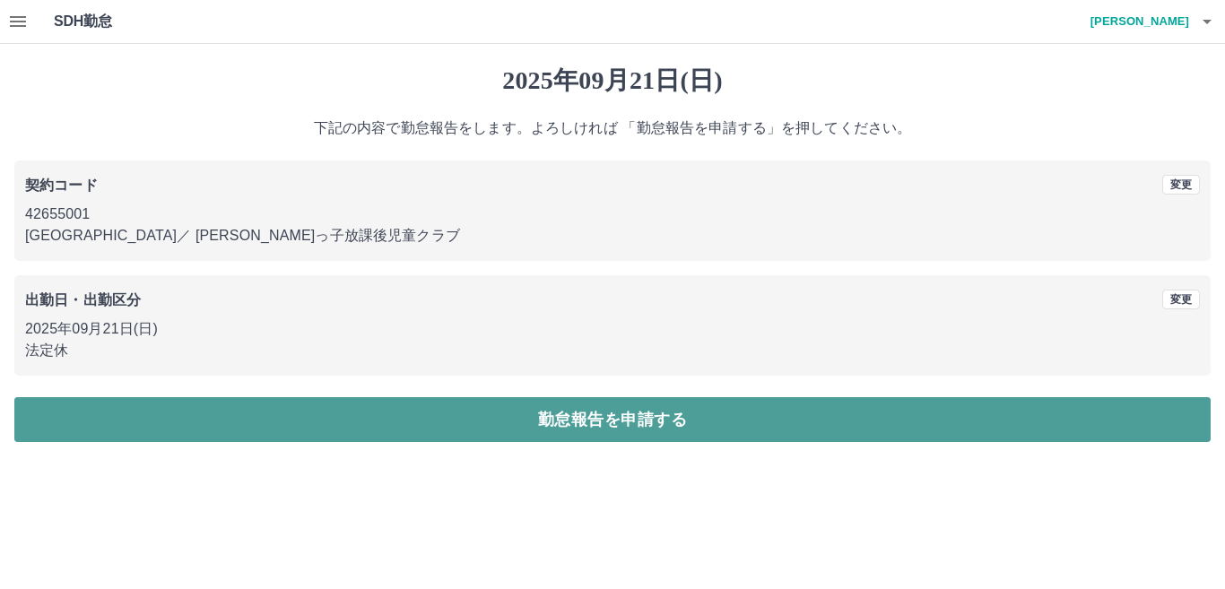
click at [431, 437] on button "勤怠報告を申請する" at bounding box center [612, 419] width 1196 height 45
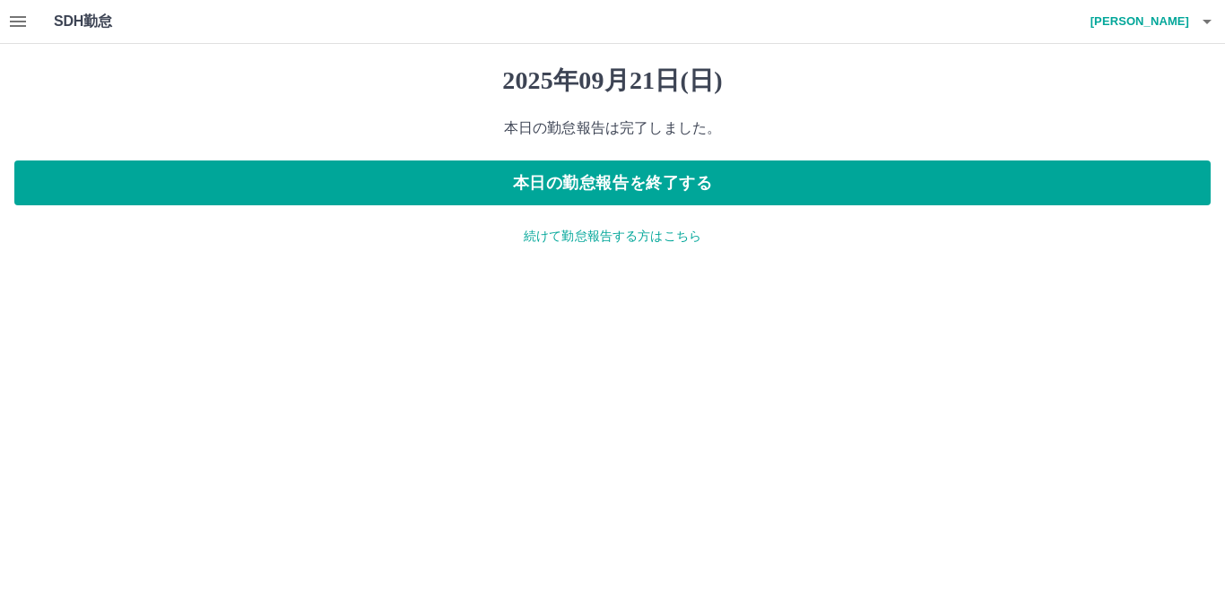
click at [31, 29] on button "button" at bounding box center [18, 21] width 36 height 43
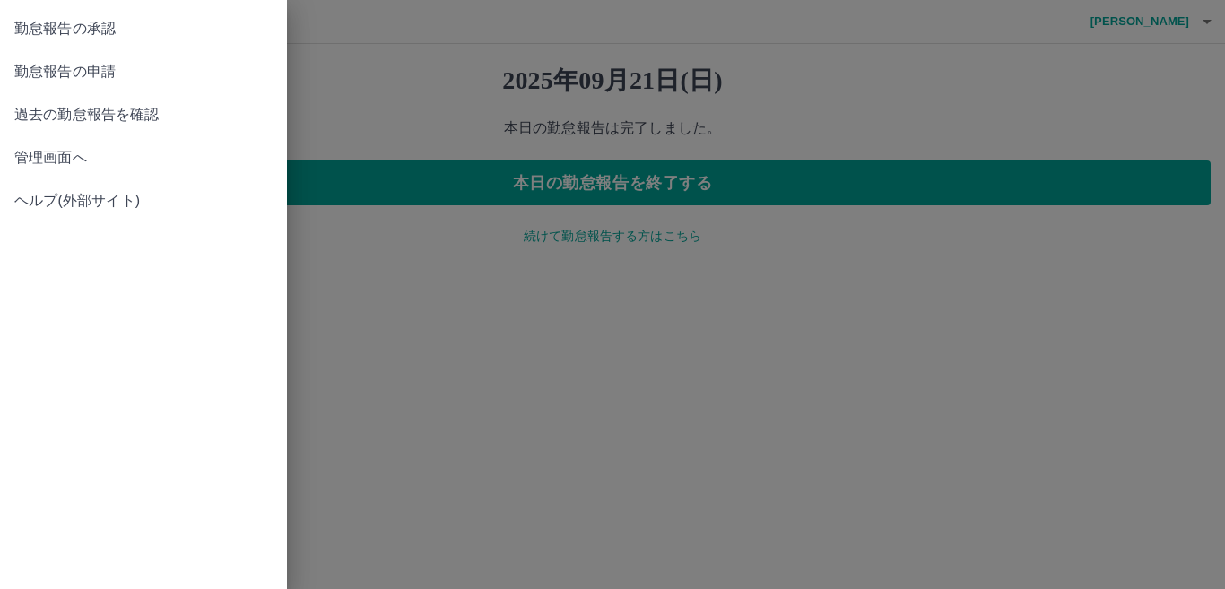
click at [65, 158] on span "管理画面へ" at bounding box center [143, 158] width 258 height 22
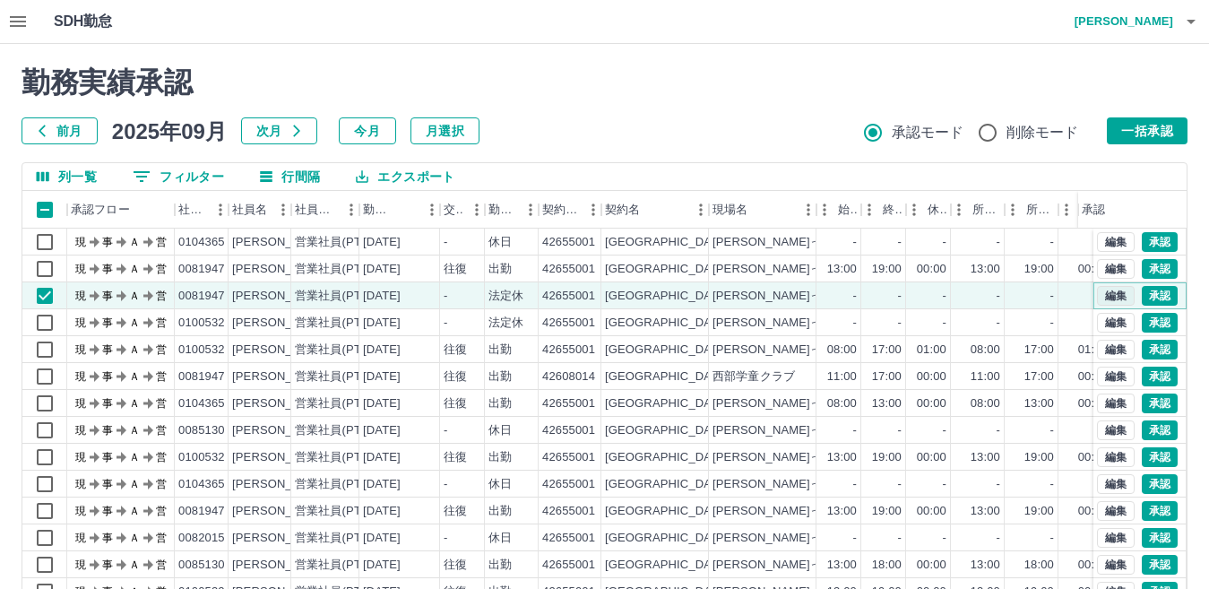
click at [1097, 300] on button "編集" at bounding box center [1116, 296] width 38 height 20
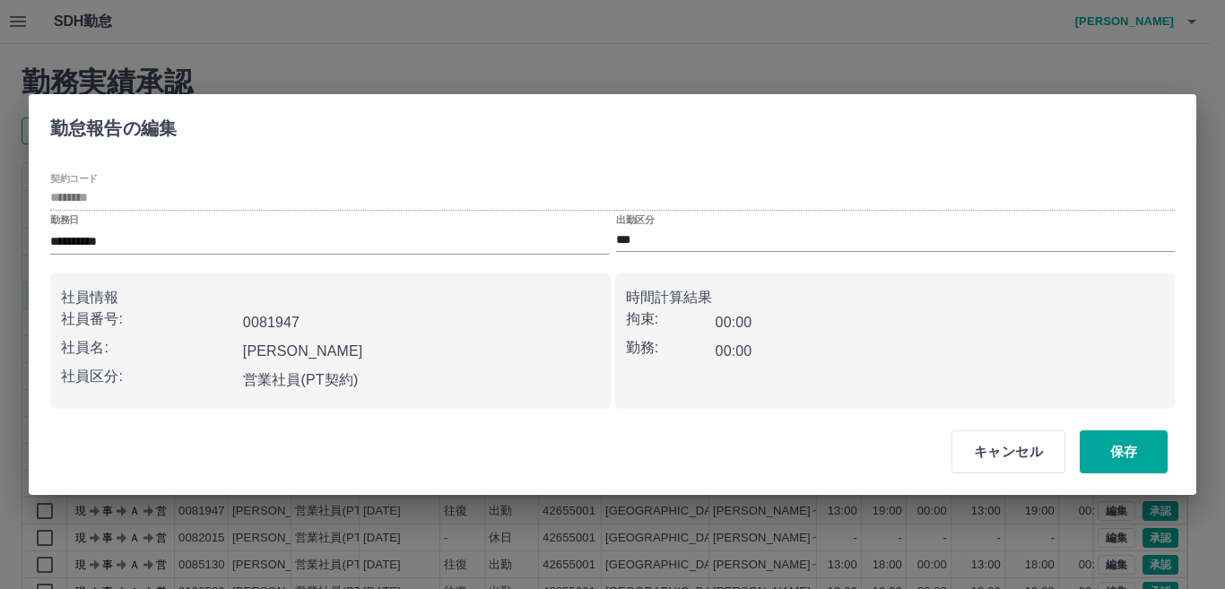
click at [420, 218] on div "**********" at bounding box center [329, 234] width 559 height 40
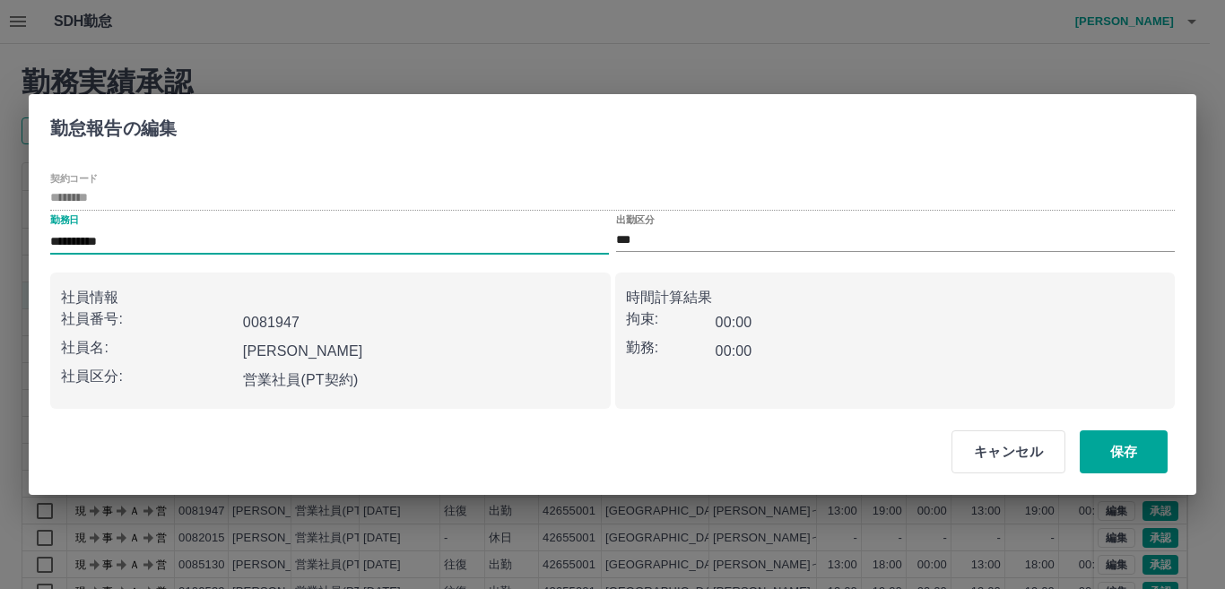
click at [422, 239] on input "**********" at bounding box center [329, 242] width 559 height 26
type input "**********"
drag, startPoint x: 1113, startPoint y: 451, endPoint x: 1088, endPoint y: 396, distance: 59.8
click at [1112, 450] on button "保存" at bounding box center [1123, 451] width 88 height 43
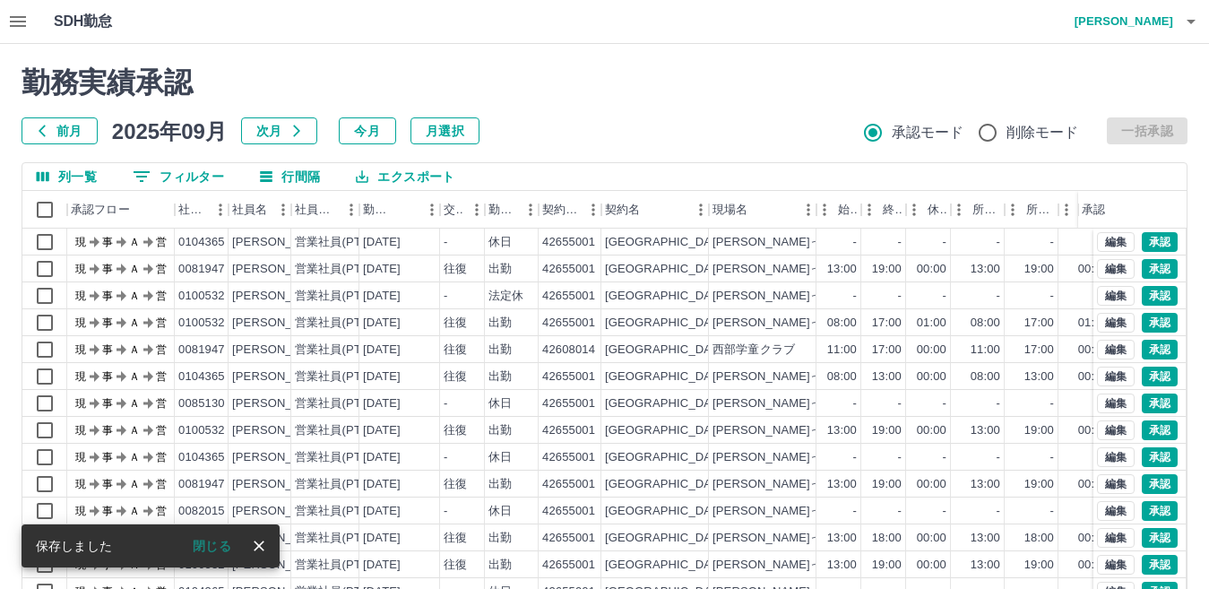
click at [618, 97] on h2 "勤務実績承認" at bounding box center [605, 82] width 1166 height 34
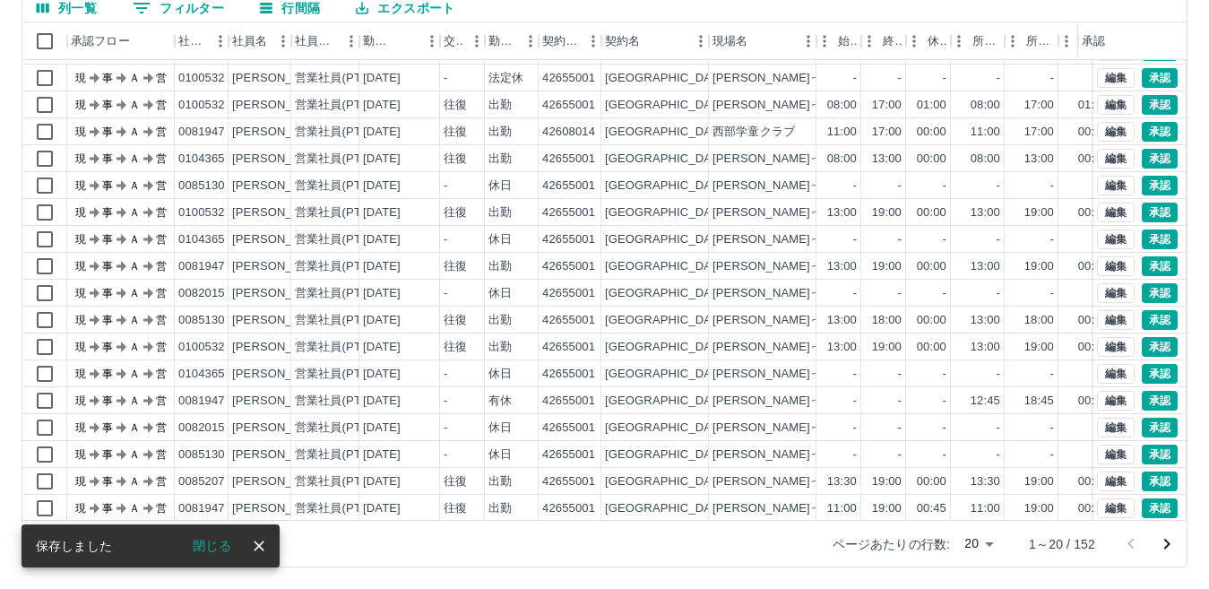
scroll to position [93, 0]
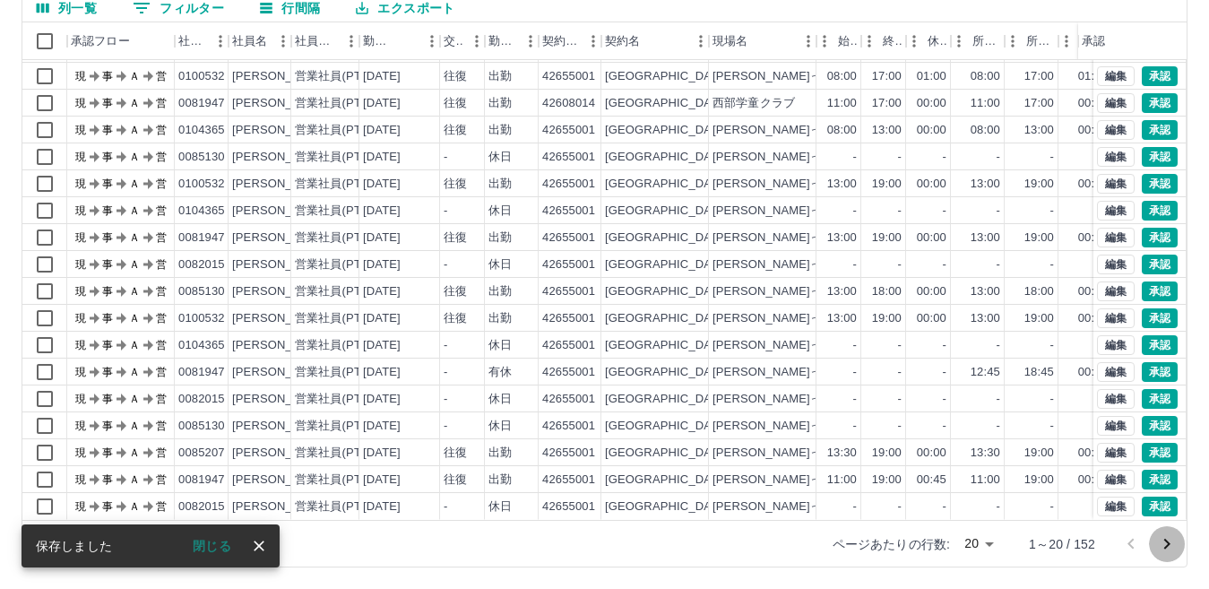
drag, startPoint x: 1175, startPoint y: 544, endPoint x: 1018, endPoint y: 550, distance: 157.0
click at [1175, 544] on icon "次のページへ" at bounding box center [1167, 544] width 22 height 22
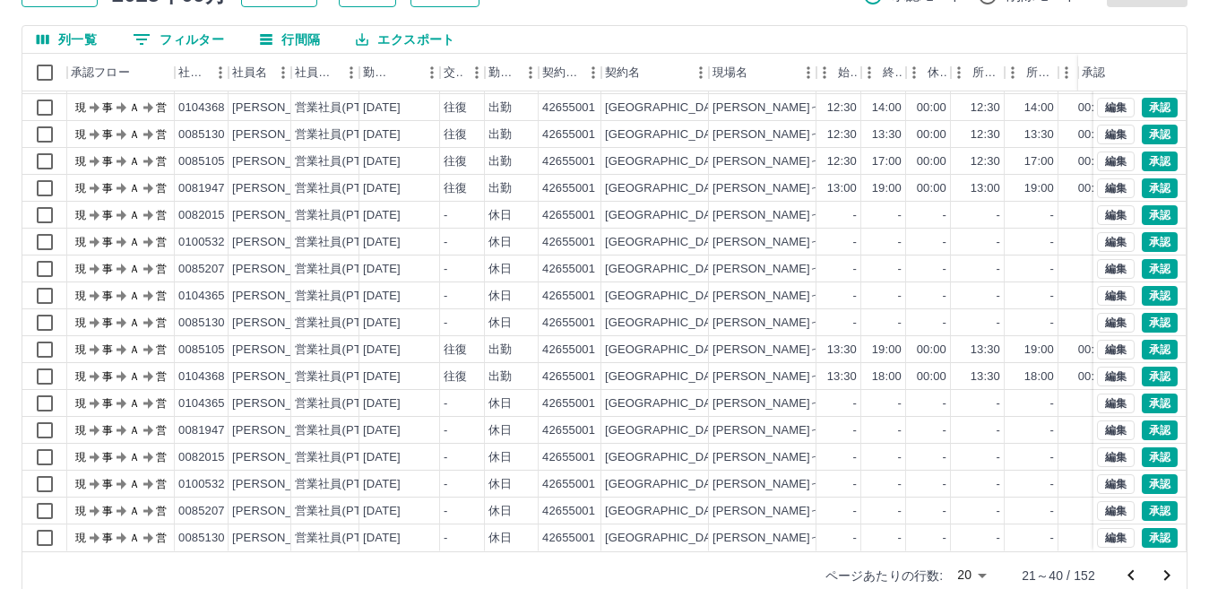
scroll to position [169, 0]
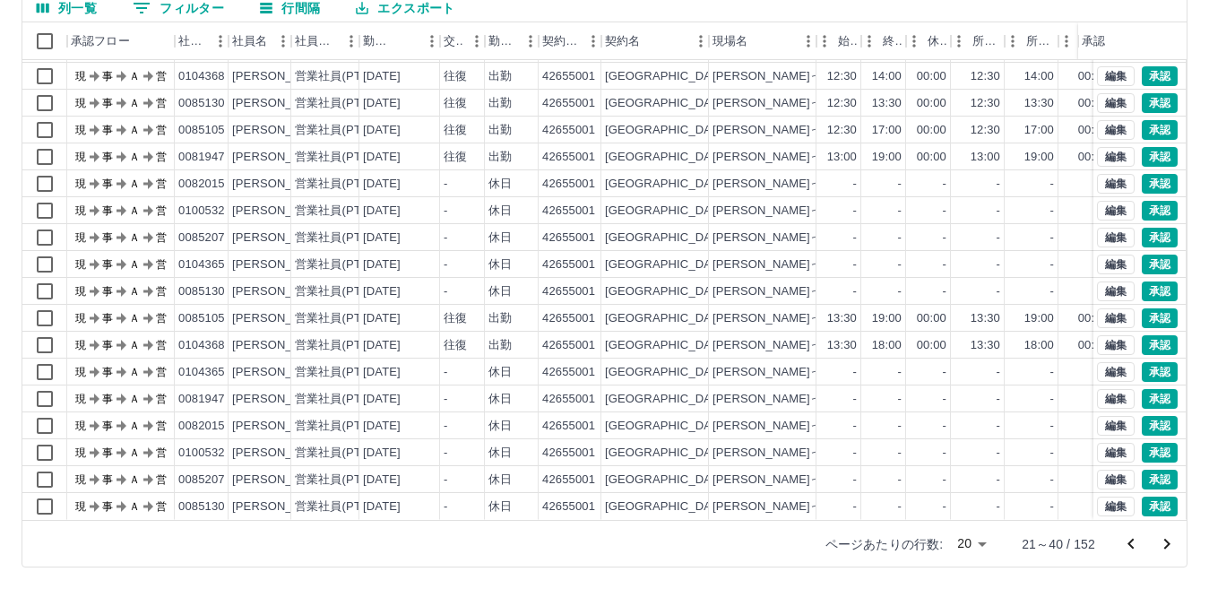
drag, startPoint x: 1139, startPoint y: 547, endPoint x: 1129, endPoint y: 544, distance: 11.1
click at [1139, 547] on icon "前のページへ" at bounding box center [1132, 544] width 22 height 22
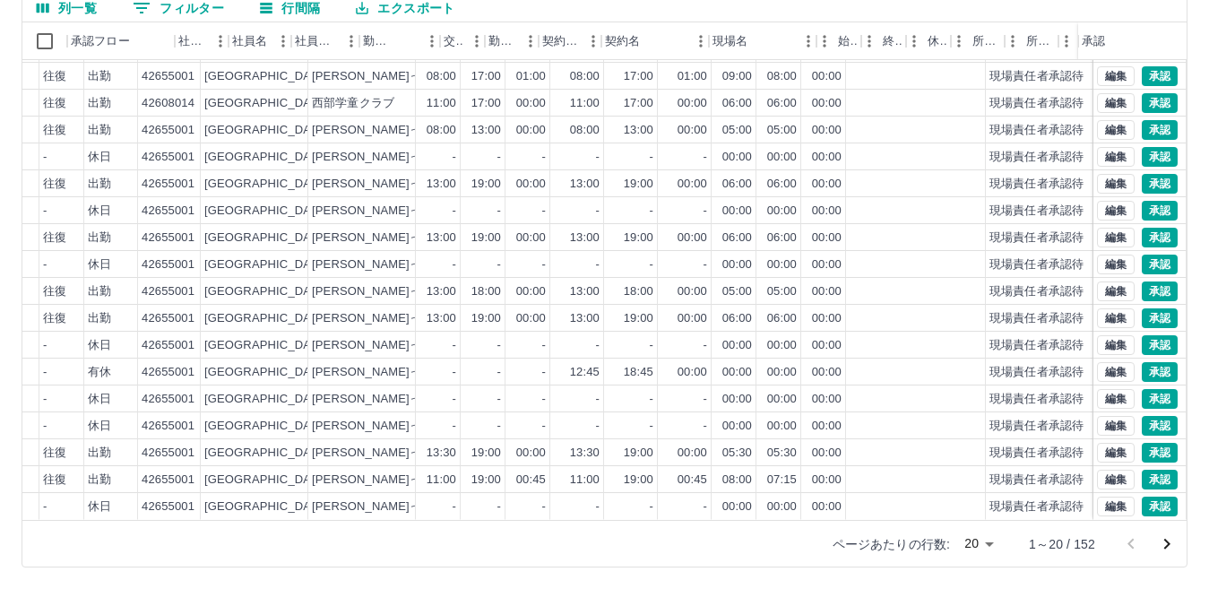
scroll to position [93, 0]
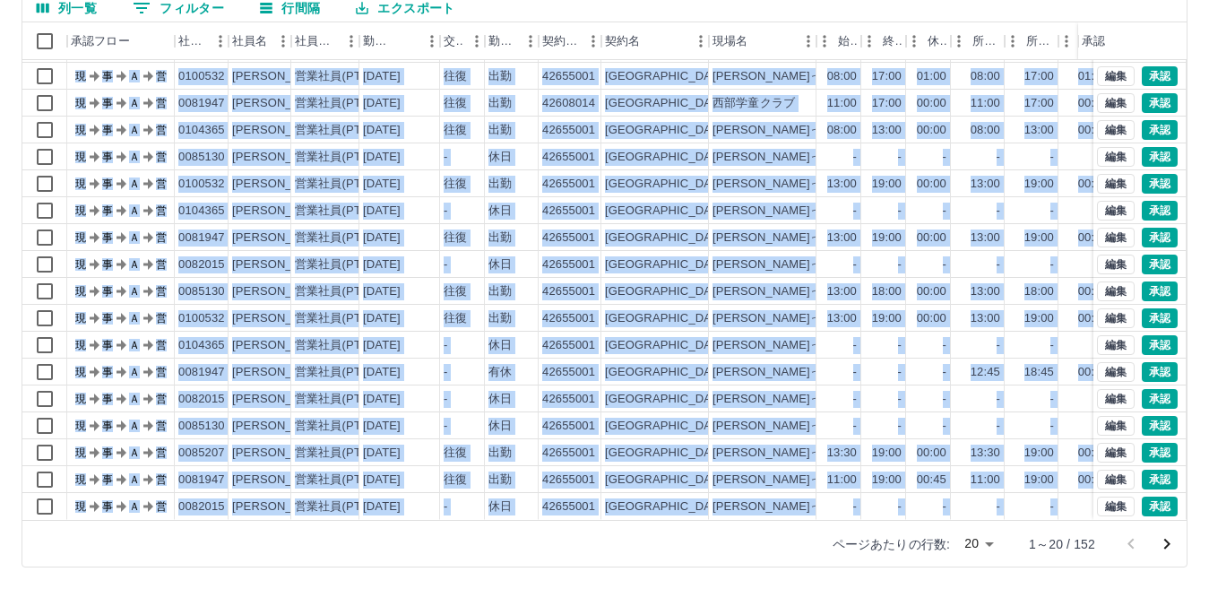
drag, startPoint x: 637, startPoint y: 523, endPoint x: 736, endPoint y: 510, distance: 99.4
click at [736, 510] on div "列一覧 0 フィルター 行間隔 エクスポート 承認フロー 社員番号 社員名 社員区分 勤務日 交通費 勤務区分 契約コード 契約名 現場名 始業 終業 休憩 …" at bounding box center [605, 281] width 1166 height 574
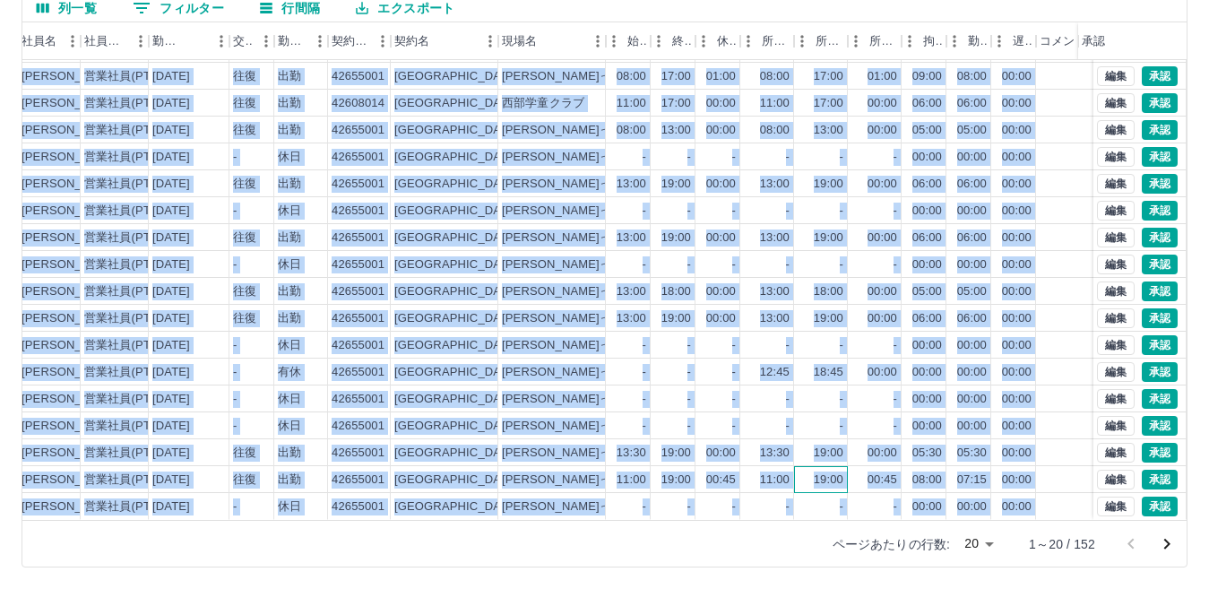
click at [828, 466] on div "19:00" at bounding box center [821, 479] width 54 height 27
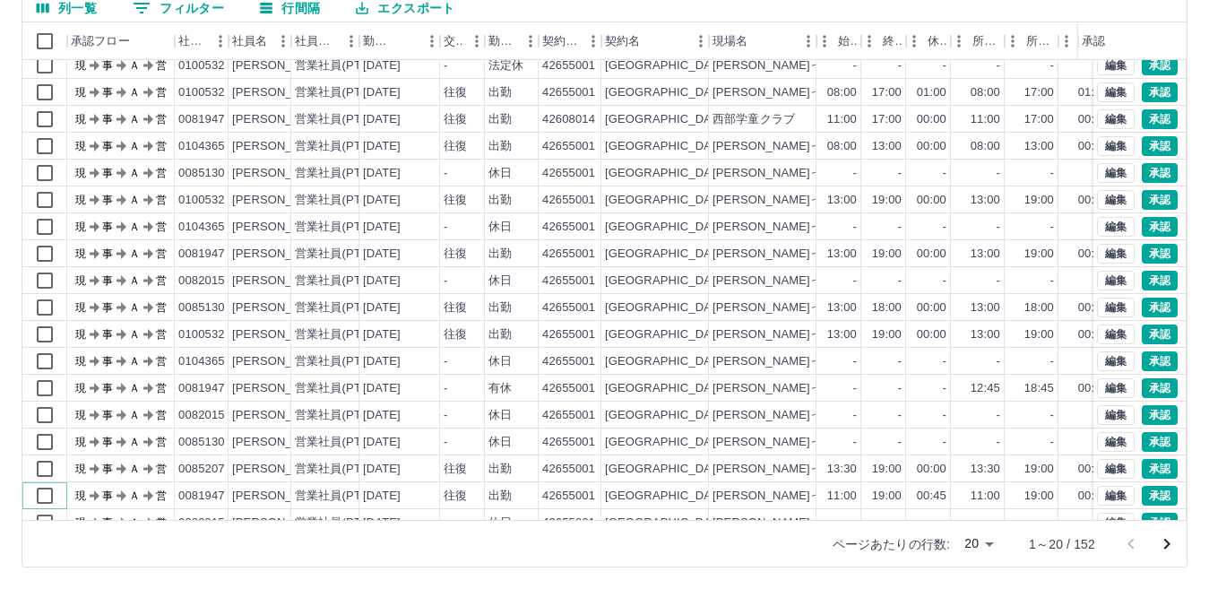
scroll to position [93, 0]
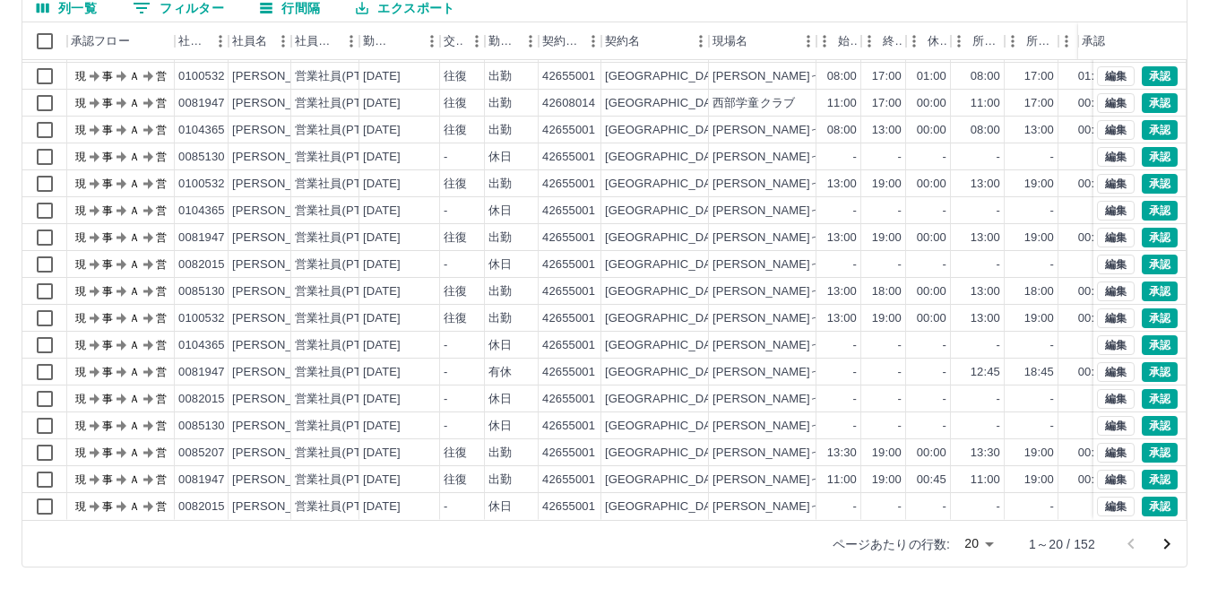
click at [1168, 540] on icon "次のページへ" at bounding box center [1167, 544] width 22 height 22
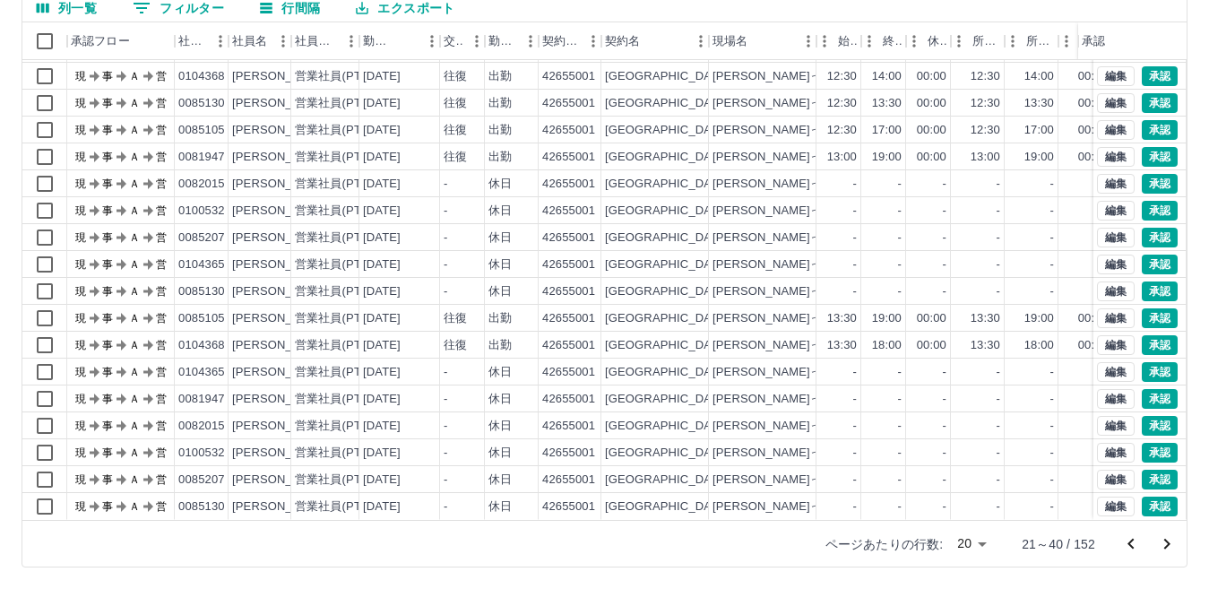
scroll to position [0, 0]
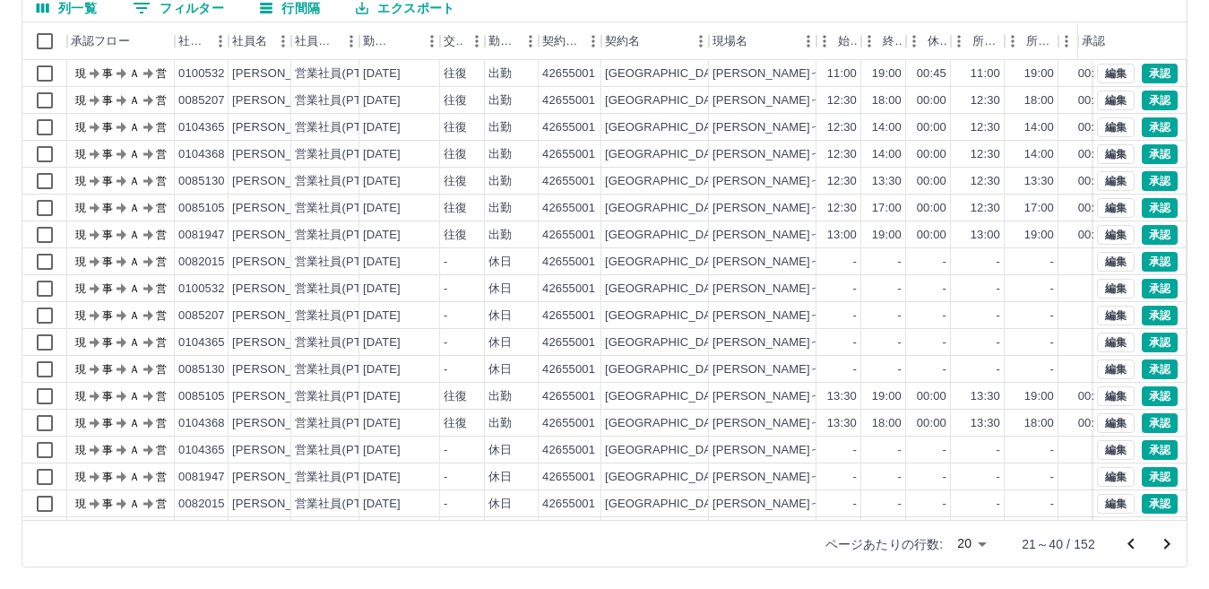
click at [1164, 547] on icon "次のページへ" at bounding box center [1167, 544] width 22 height 22
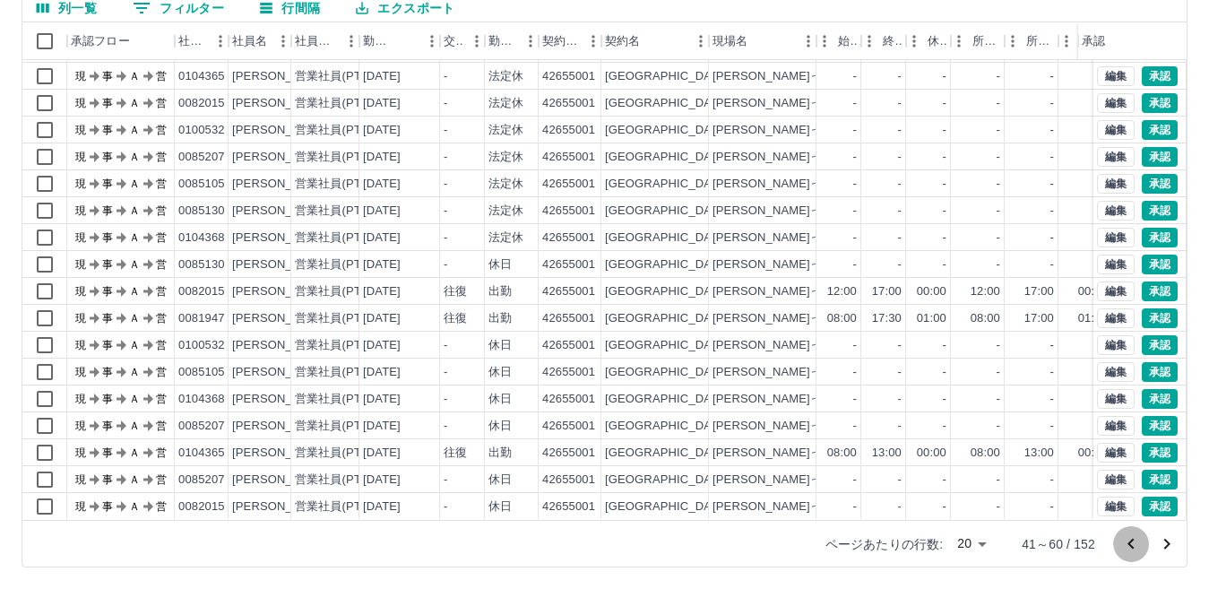
click at [1141, 544] on icon "前のページへ" at bounding box center [1132, 544] width 22 height 22
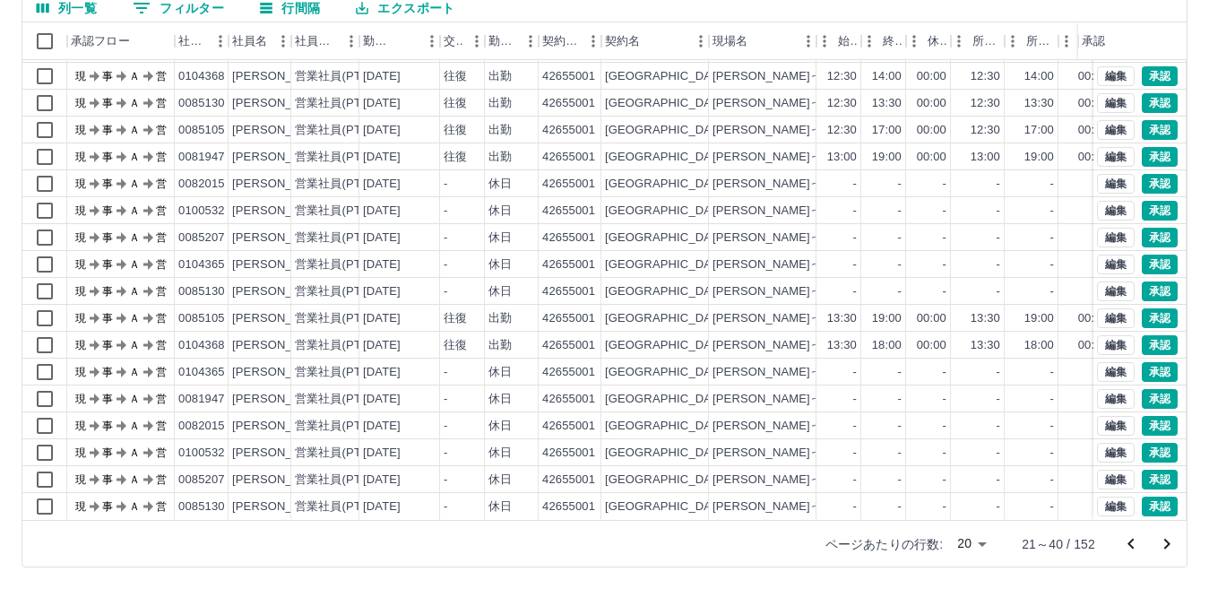
click at [985, 543] on body "SDH勤怠 久田　康広 勤務実績承認 前月 2025年09月 次月 今月 月選択 承認モード 削除モード 一括承認 列一覧 0 フィルター 行間隔 エクスポー…" at bounding box center [604, 210] width 1209 height 758
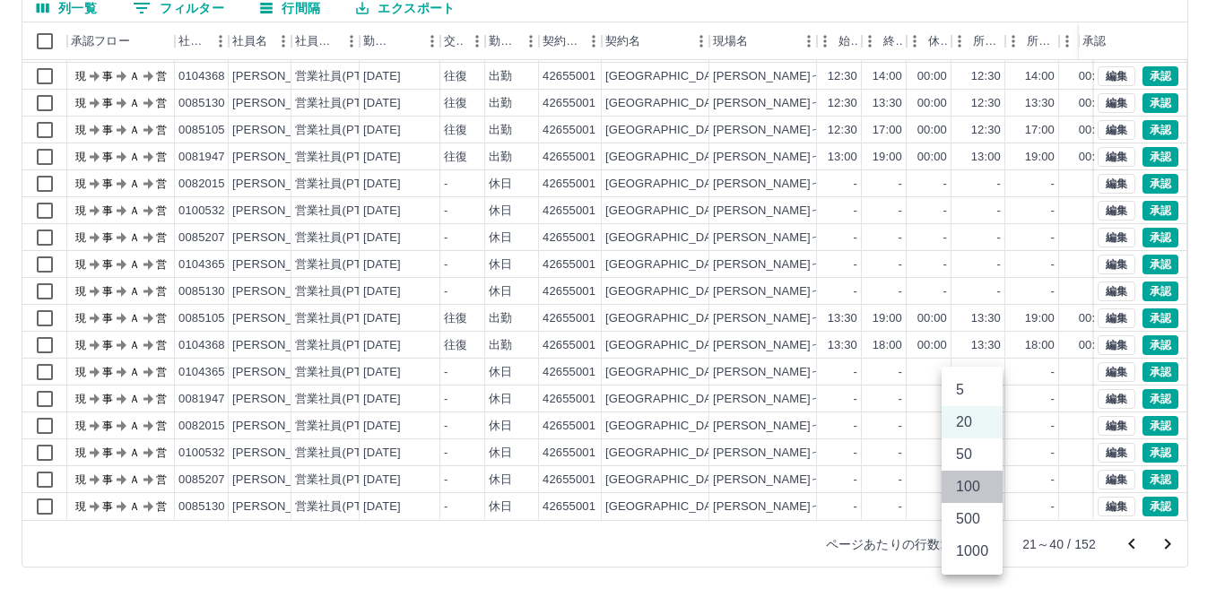
click at [968, 484] on li "100" at bounding box center [971, 487] width 61 height 32
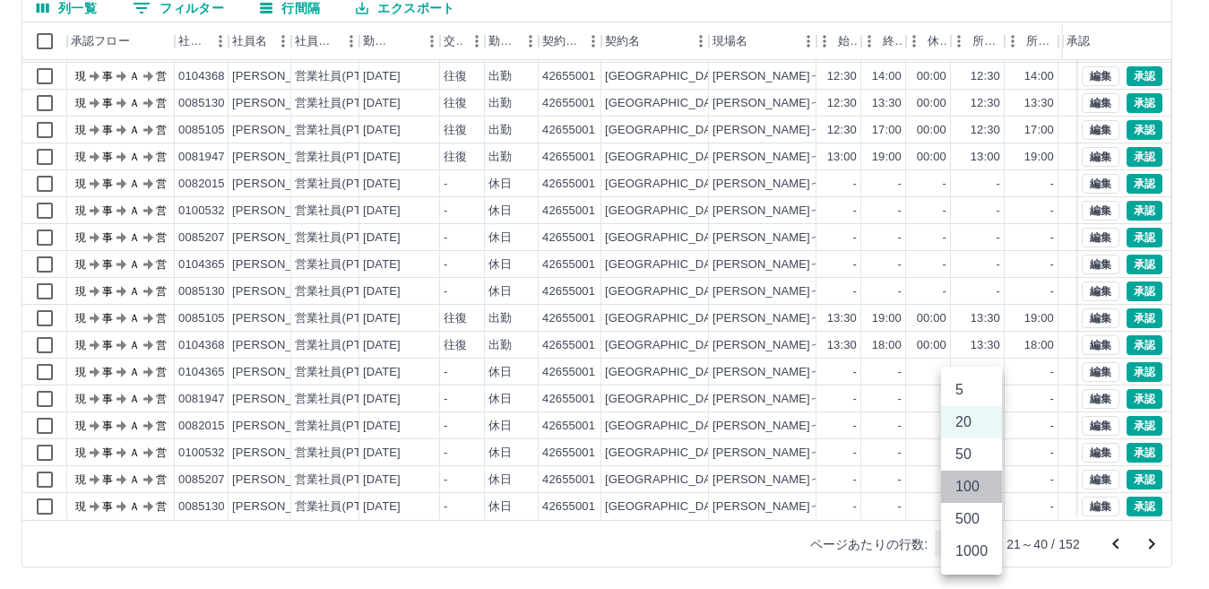
type input "***"
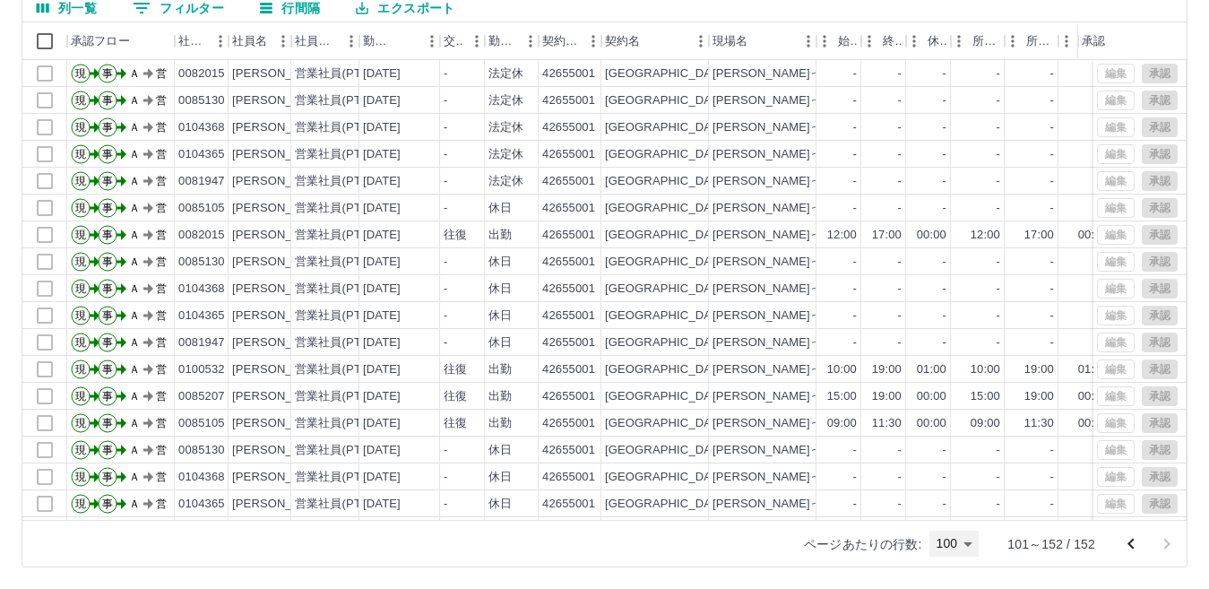
scroll to position [269, 0]
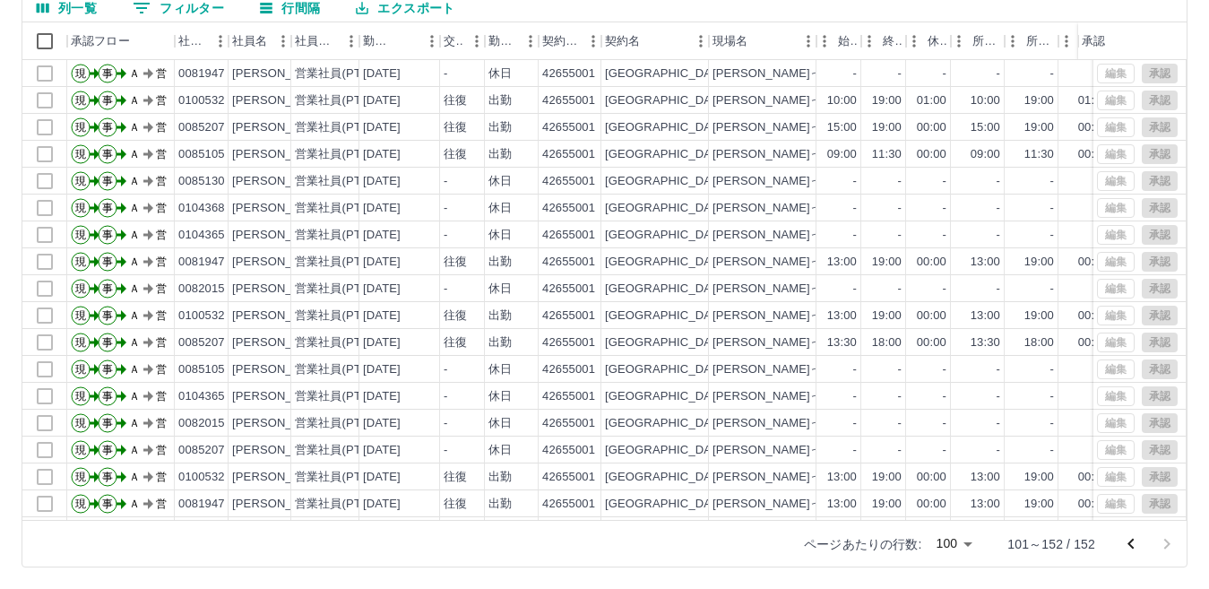
click at [1122, 540] on icon "前のページへ" at bounding box center [1132, 544] width 22 height 22
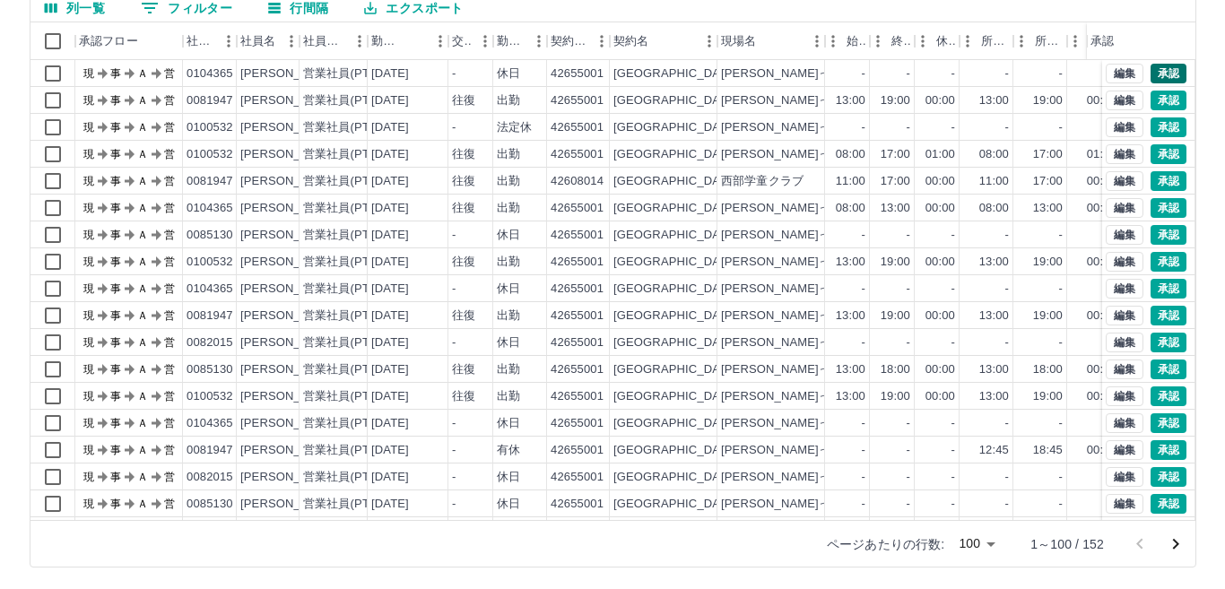
scroll to position [0, 0]
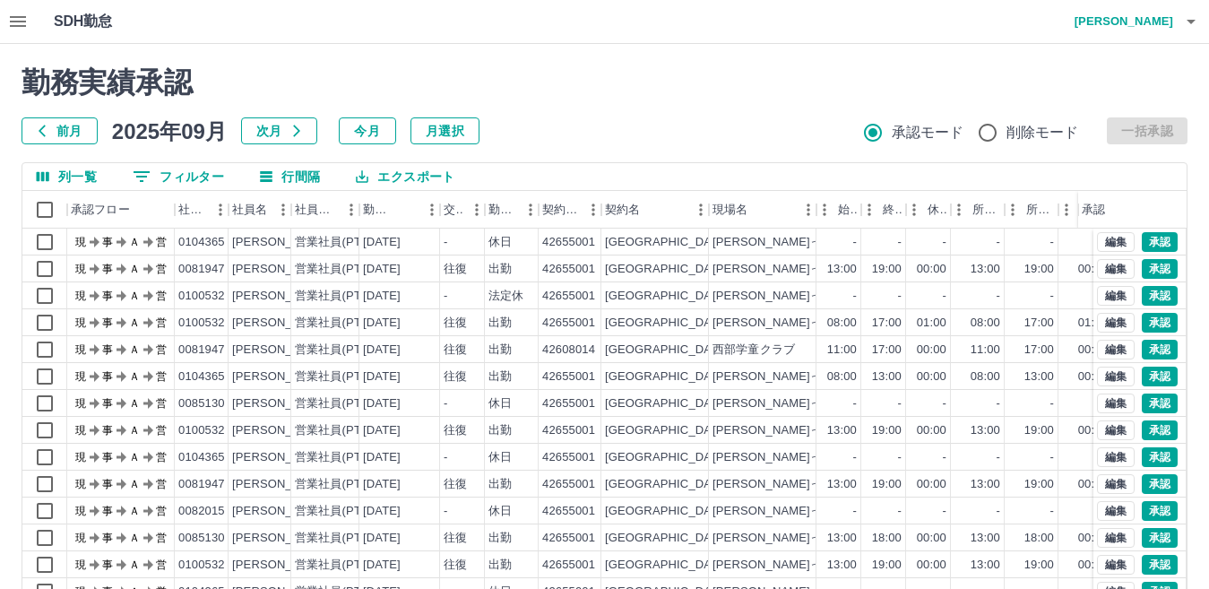
click at [1166, 29] on h4 "久田　康広" at bounding box center [1120, 21] width 108 height 43
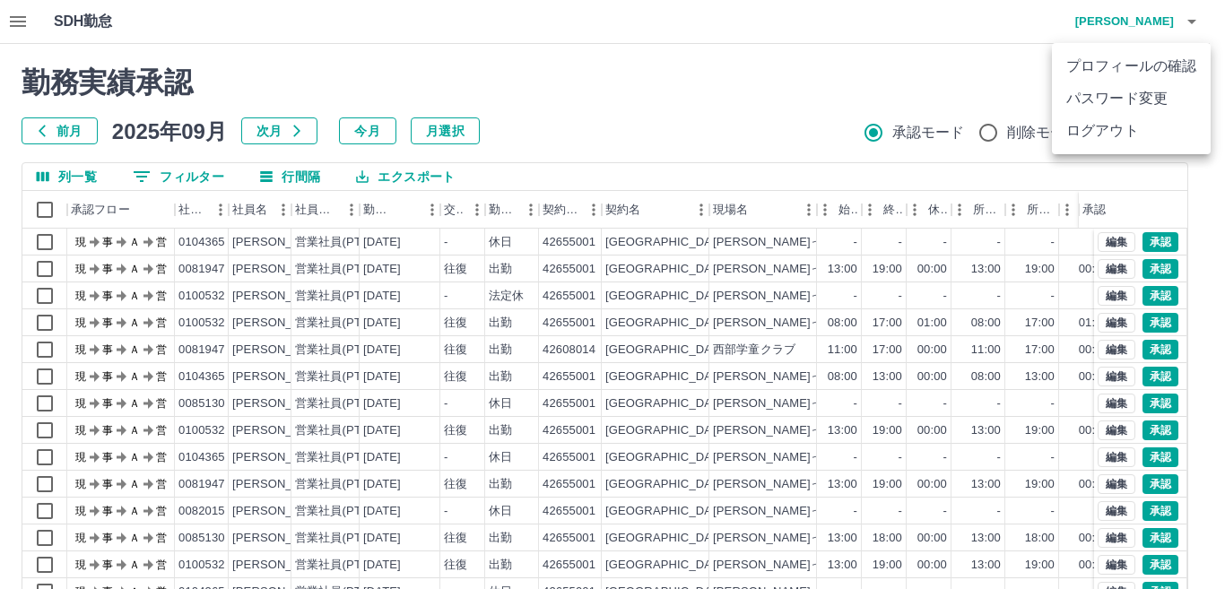
drag, startPoint x: 1160, startPoint y: 132, endPoint x: 1150, endPoint y: 132, distance: 9.9
click at [1161, 132] on li "ログアウト" at bounding box center [1131, 131] width 159 height 32
click at [1079, 134] on li "ログアウト" at bounding box center [1131, 131] width 159 height 32
